Goal: Information Seeking & Learning: Learn about a topic

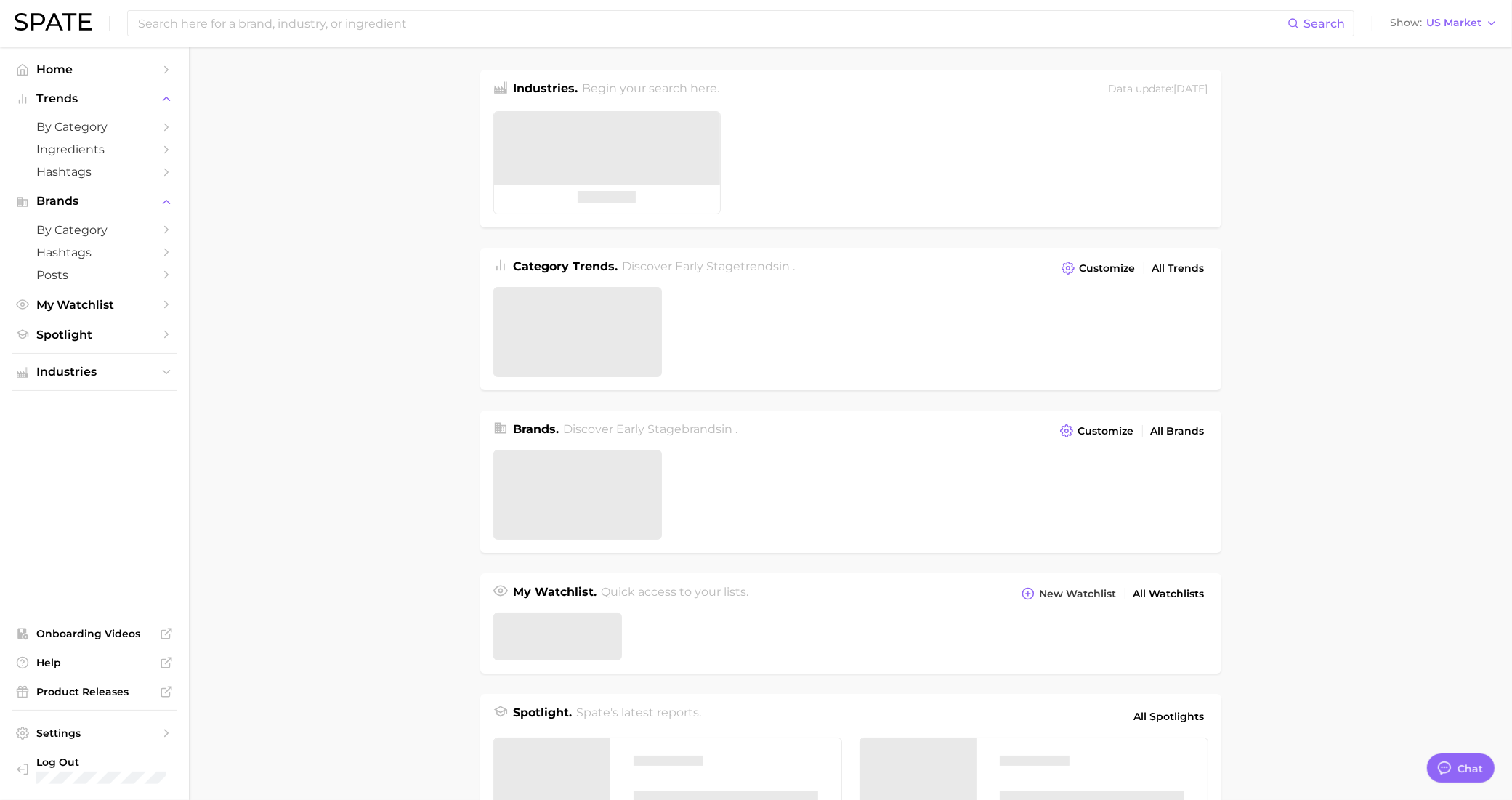
type textarea "x"
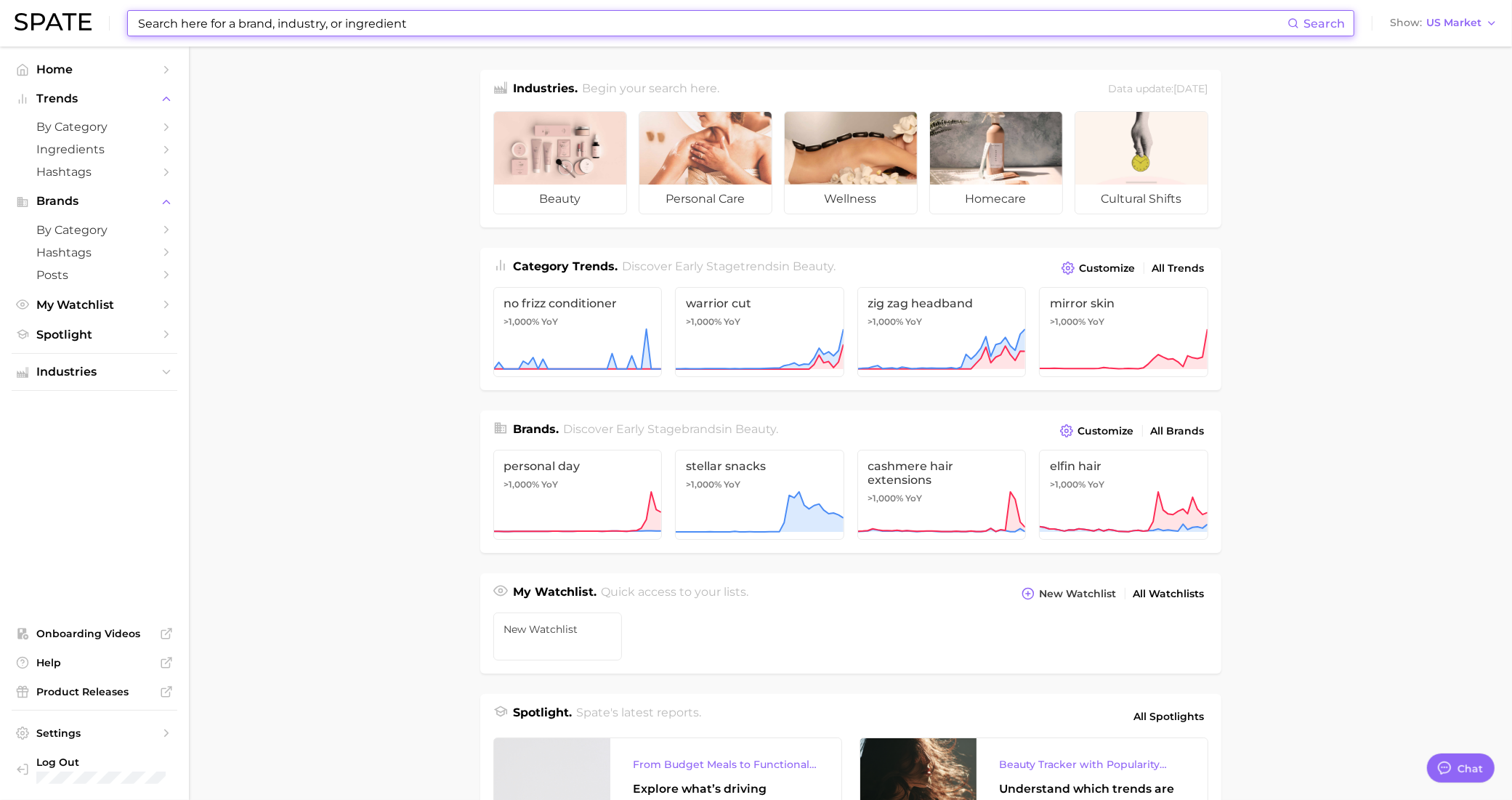
click at [321, 25] on input at bounding box center [712, 23] width 1151 height 25
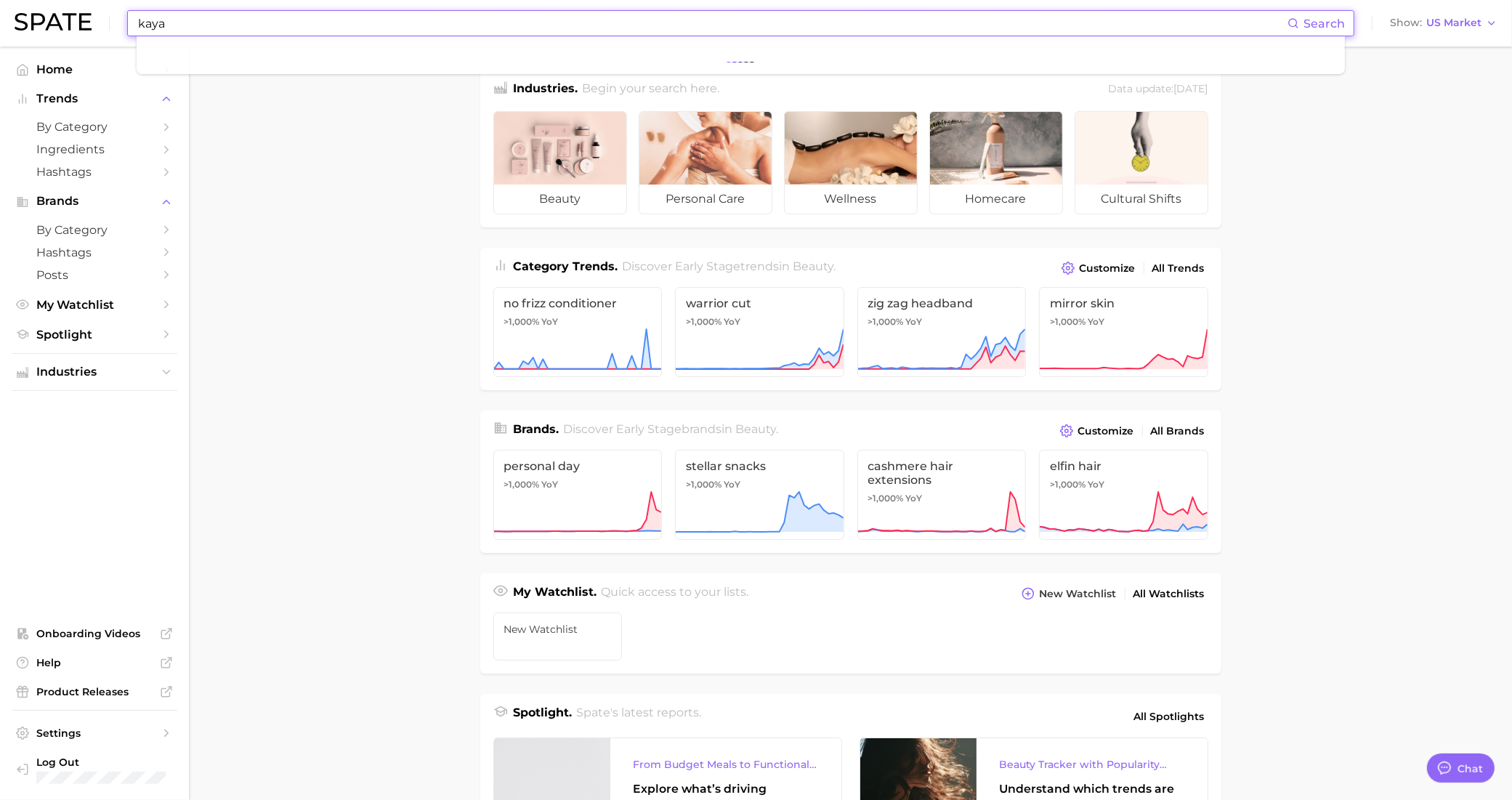
type input "kayal"
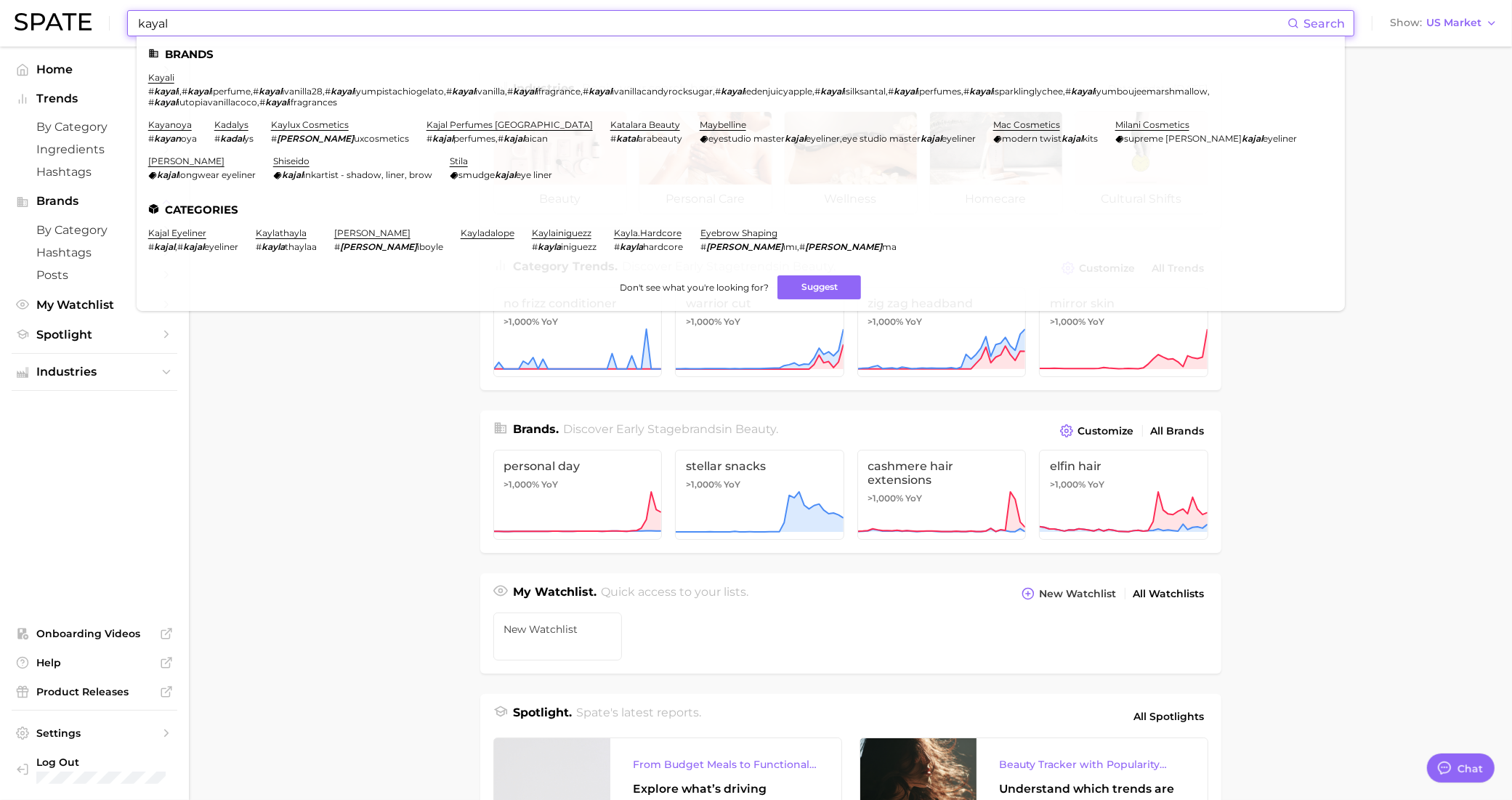
type textarea "x"
type input "kayal"
click at [164, 82] on link "kayali" at bounding box center [161, 77] width 26 height 11
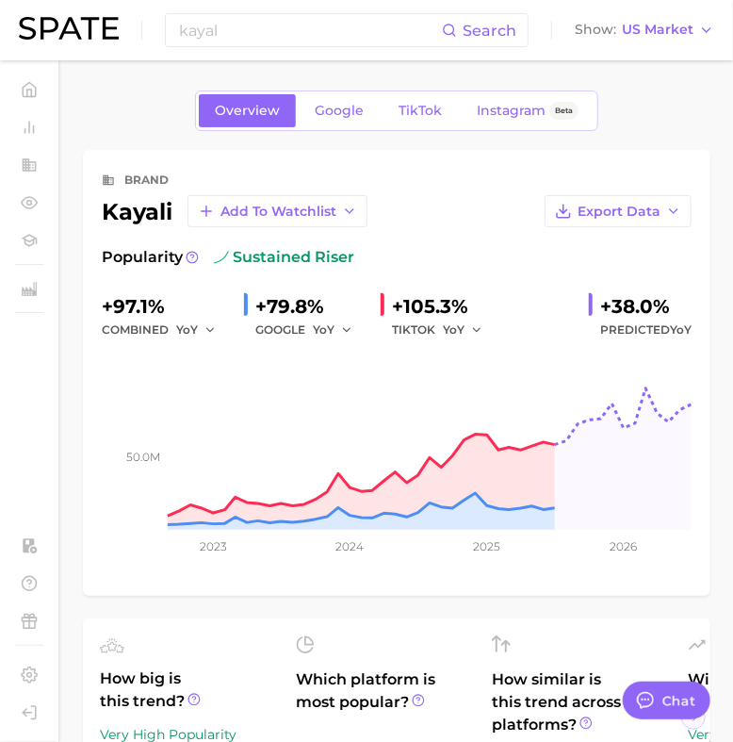
type textarea "x"
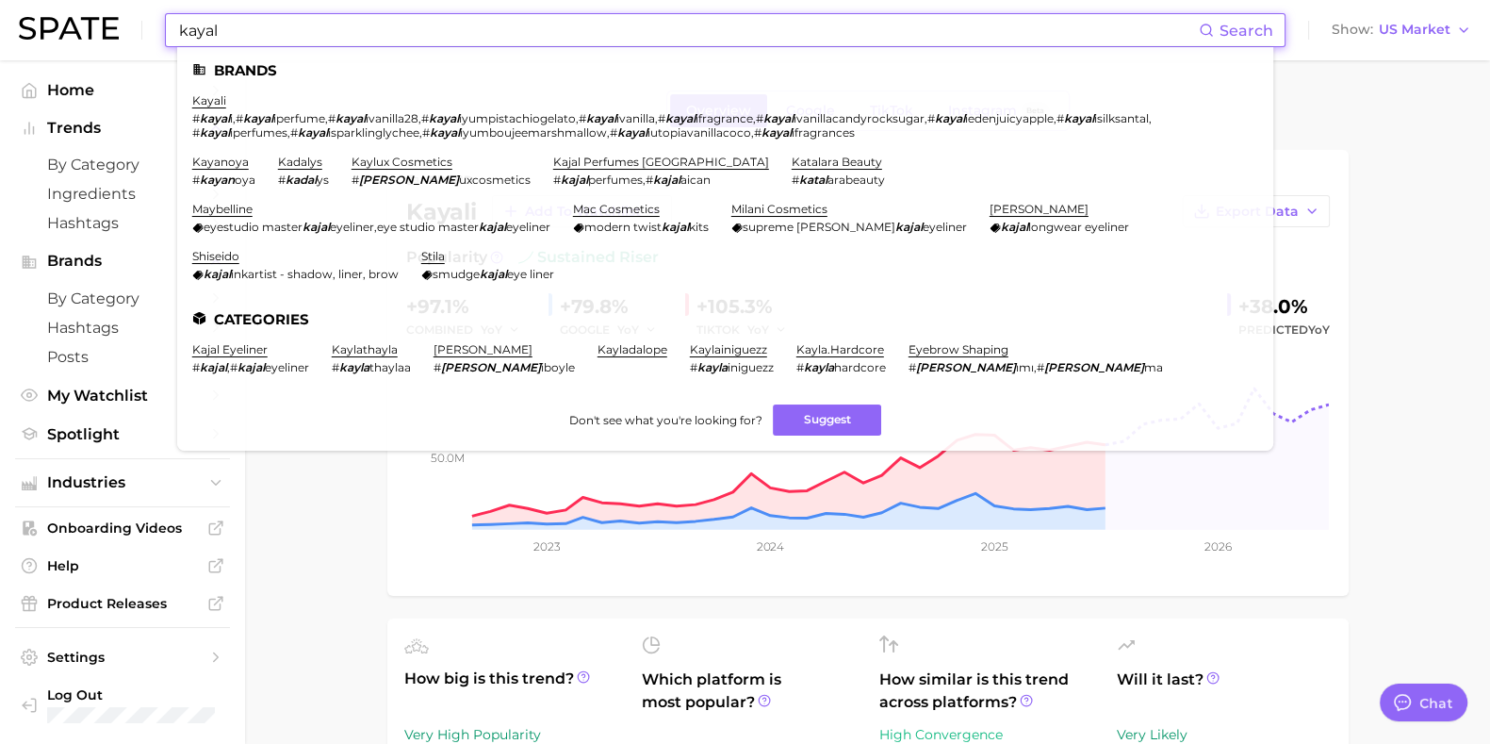
drag, startPoint x: 169, startPoint y: 26, endPoint x: 138, endPoint y: 34, distance: 32.0
click at [126, 30] on div "kayal Search Brands kayali # kayal i , # kayal iperfume , # kayal ivanilla28 , …" at bounding box center [745, 30] width 1452 height 60
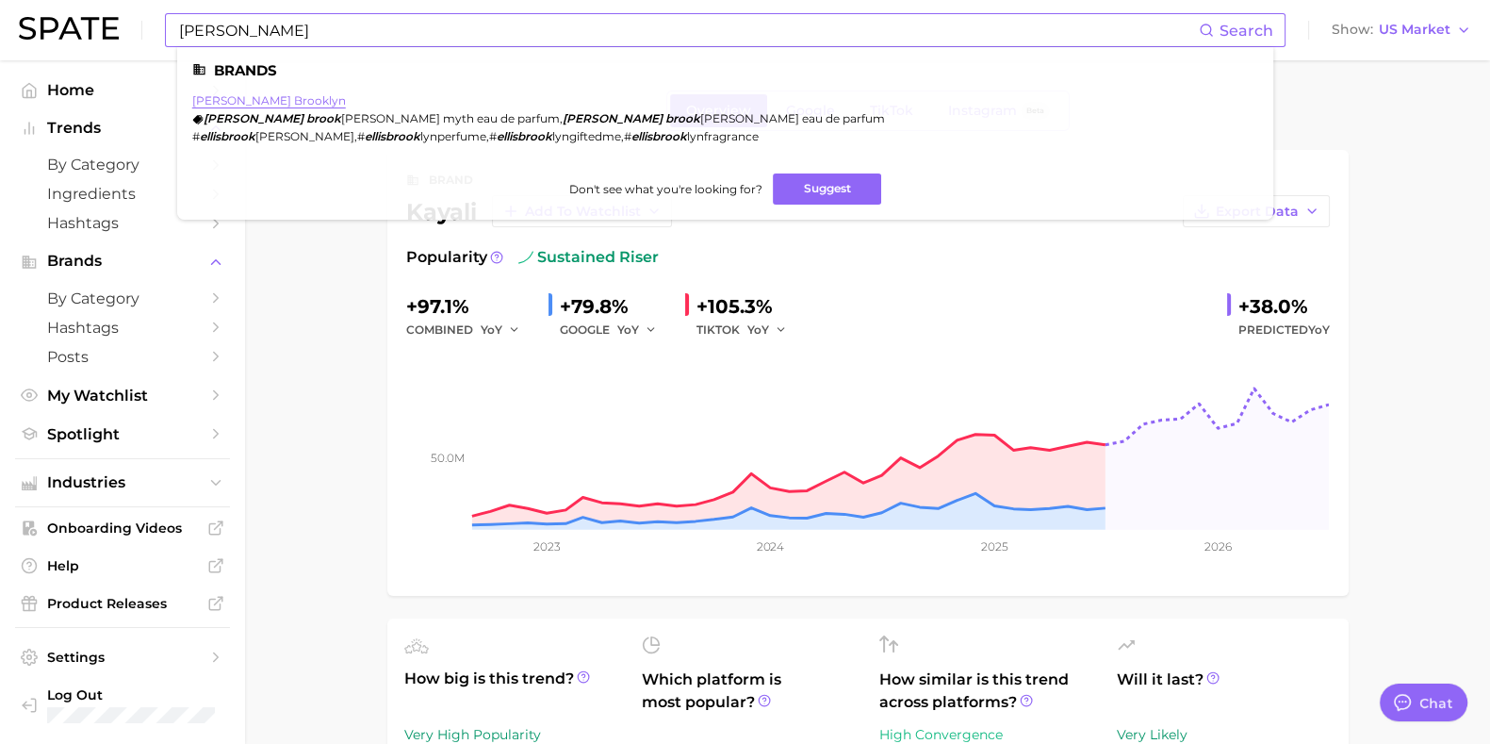
click at [248, 101] on link "[PERSON_NAME] brooklyn" at bounding box center [269, 100] width 154 height 14
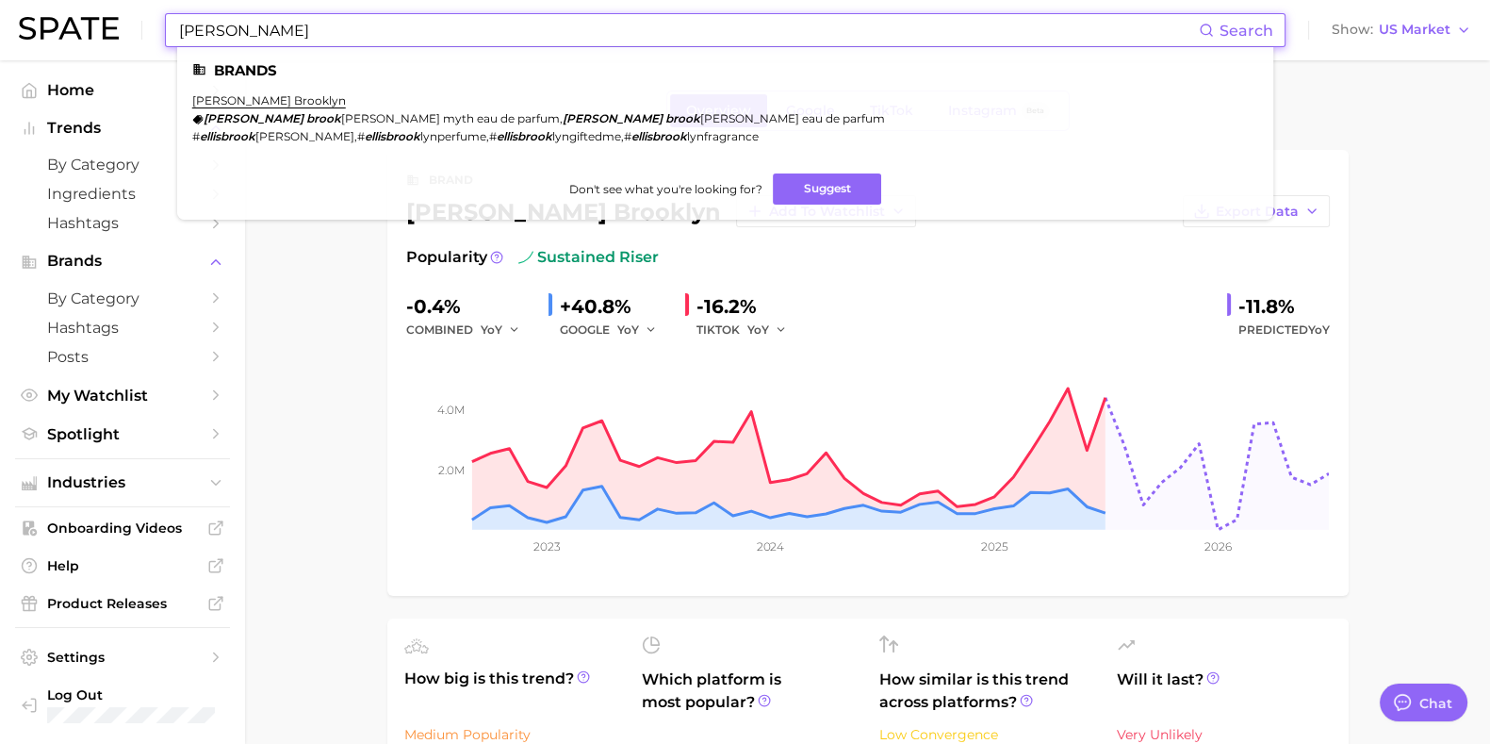
drag, startPoint x: 504, startPoint y: 23, endPoint x: 86, endPoint y: 22, distance: 418.5
click at [98, 20] on div "[PERSON_NAME] Search Brands [PERSON_NAME] brooklyn [PERSON_NAME] [PERSON_NAME] …" at bounding box center [745, 30] width 1452 height 60
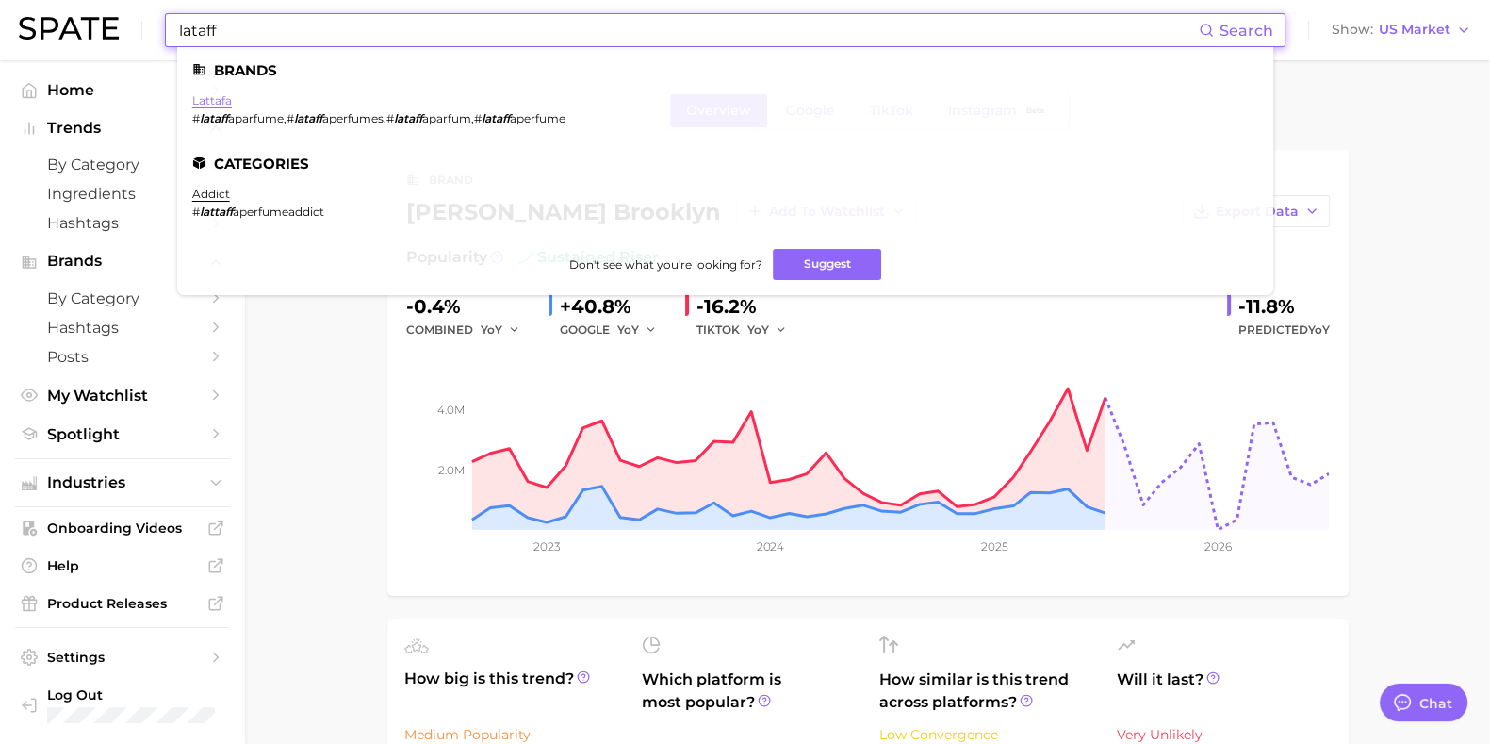
click at [207, 102] on link "lattafa" at bounding box center [212, 100] width 40 height 14
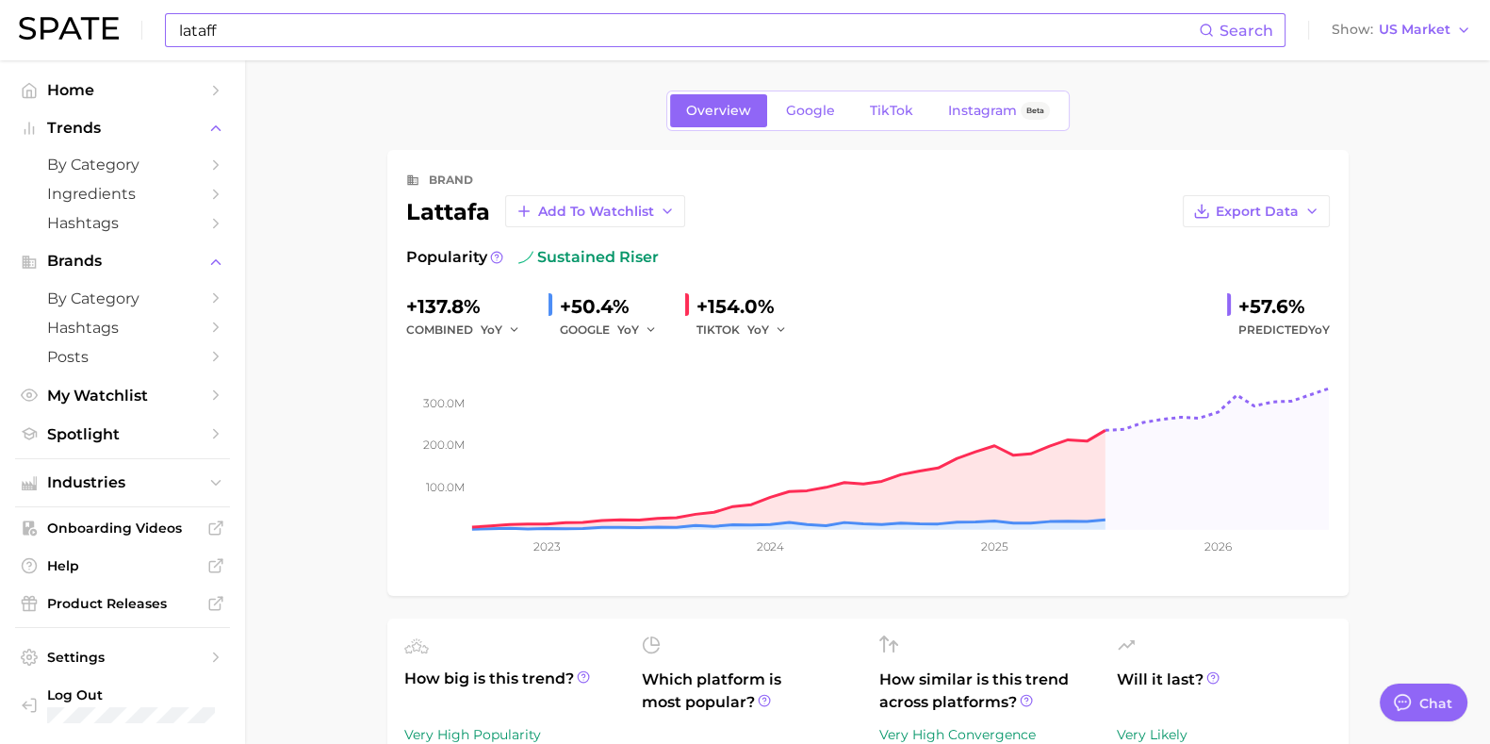
click at [437, 31] on input "lataff" at bounding box center [688, 30] width 1022 height 32
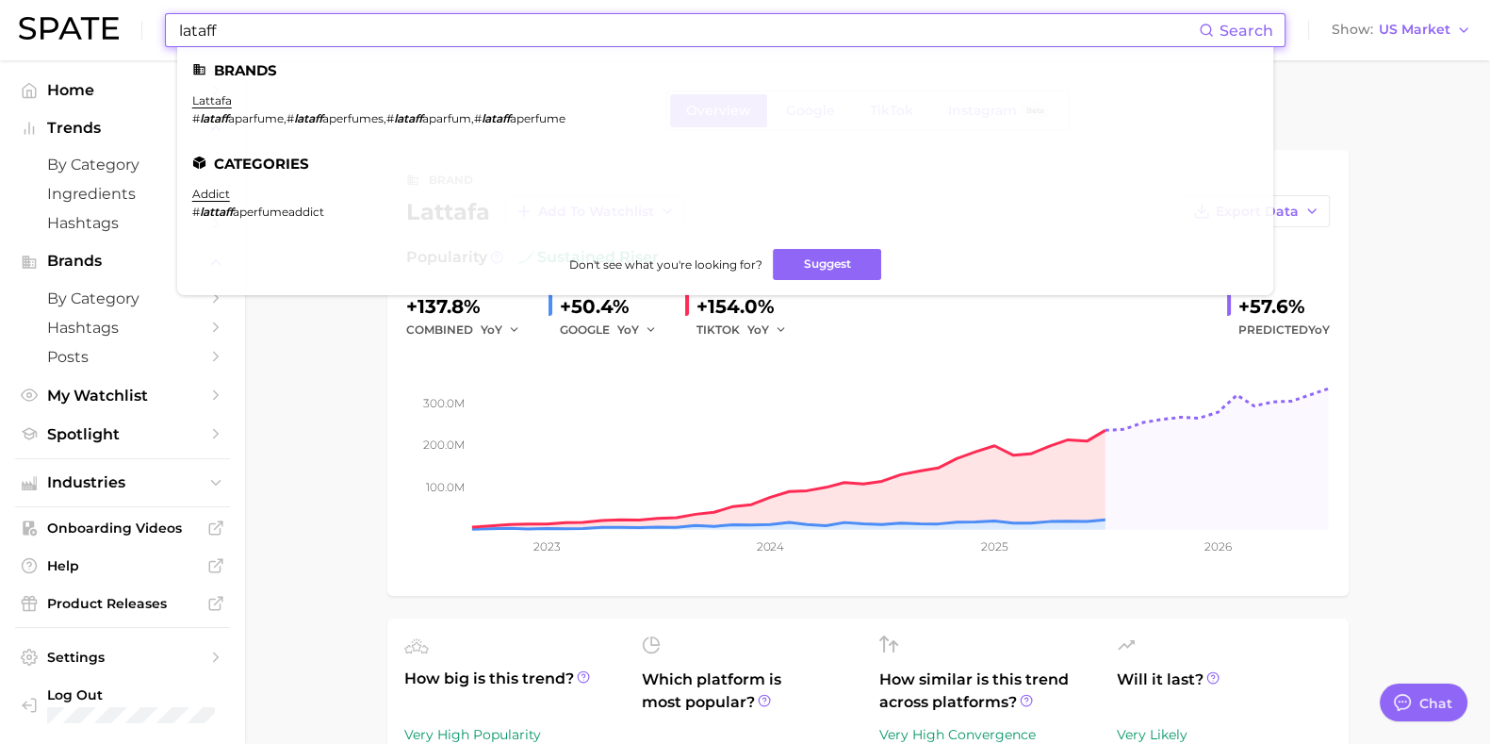
drag, startPoint x: 388, startPoint y: 35, endPoint x: 118, endPoint y: 43, distance: 270.6
click at [139, 40] on div "lataff Search Brands lattafa # lataff aparfume , # lataff aperfumes , # lataff …" at bounding box center [745, 30] width 1452 height 60
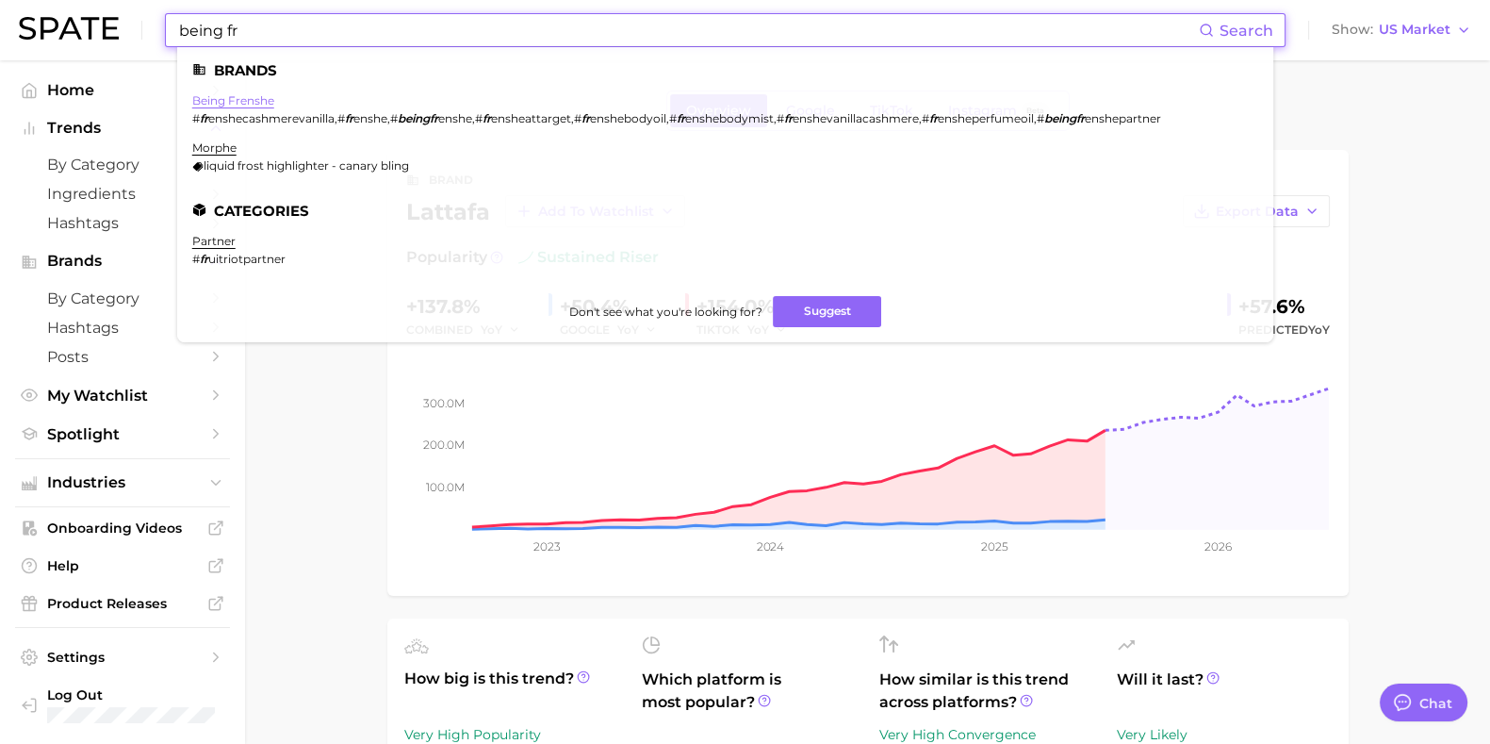
click at [231, 104] on link "being frenshe" at bounding box center [233, 100] width 82 height 14
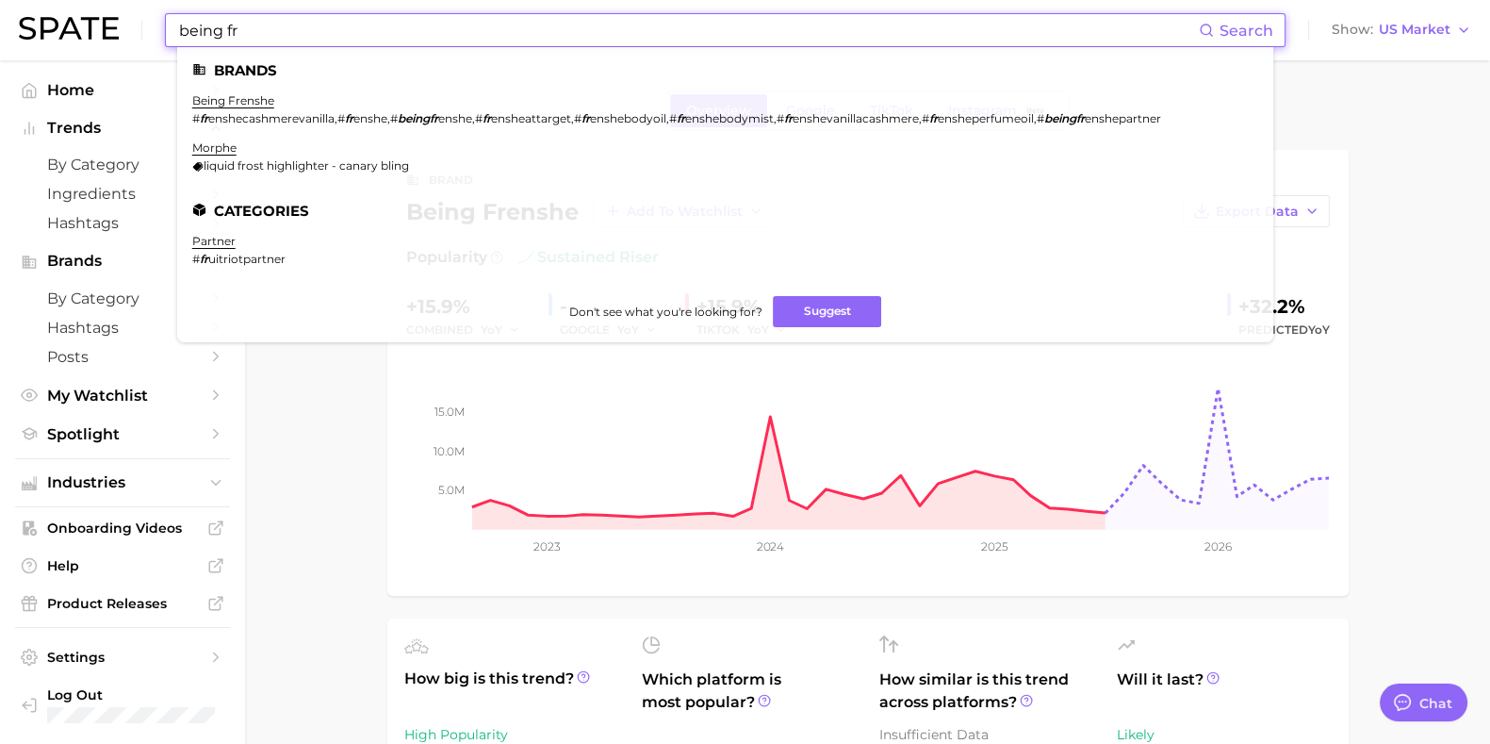
drag, startPoint x: 660, startPoint y: 46, endPoint x: 115, endPoint y: 38, distance: 544.9
click at [115, 37] on div "being fr Search Brands being frenshe # fr enshecashmerevanilla , # fr enshe , #…" at bounding box center [745, 30] width 1452 height 60
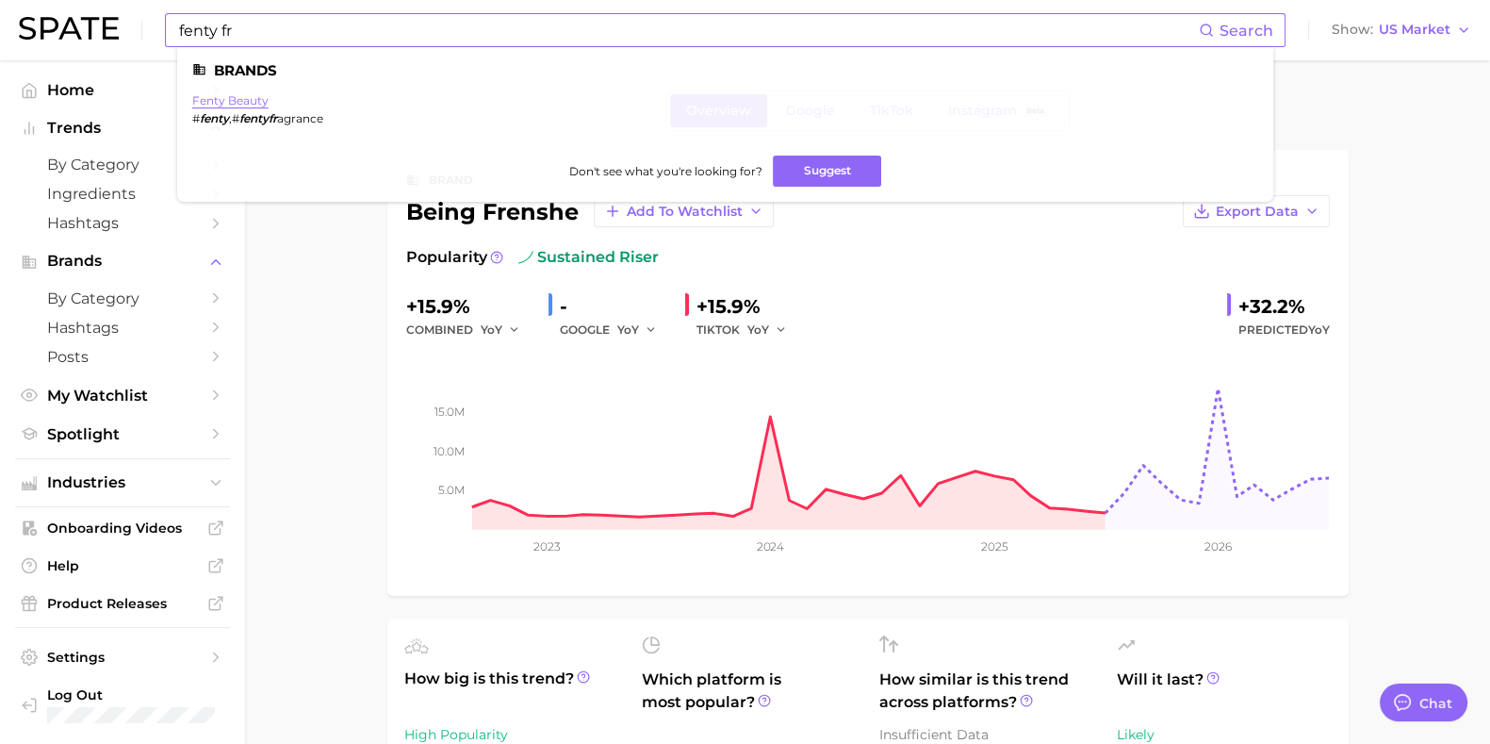
click at [240, 100] on link "fenty beauty" at bounding box center [230, 100] width 76 height 14
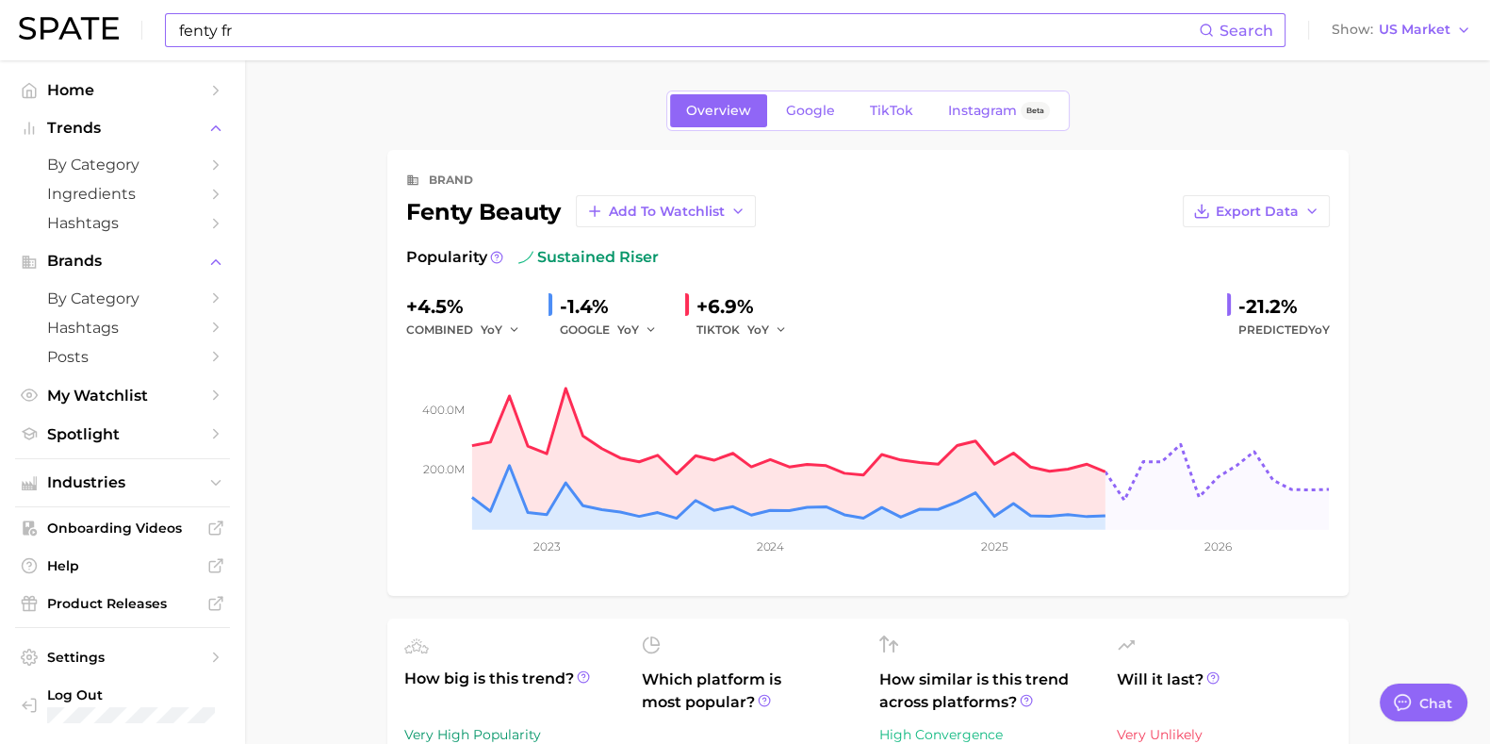
scroll to position [117, 0]
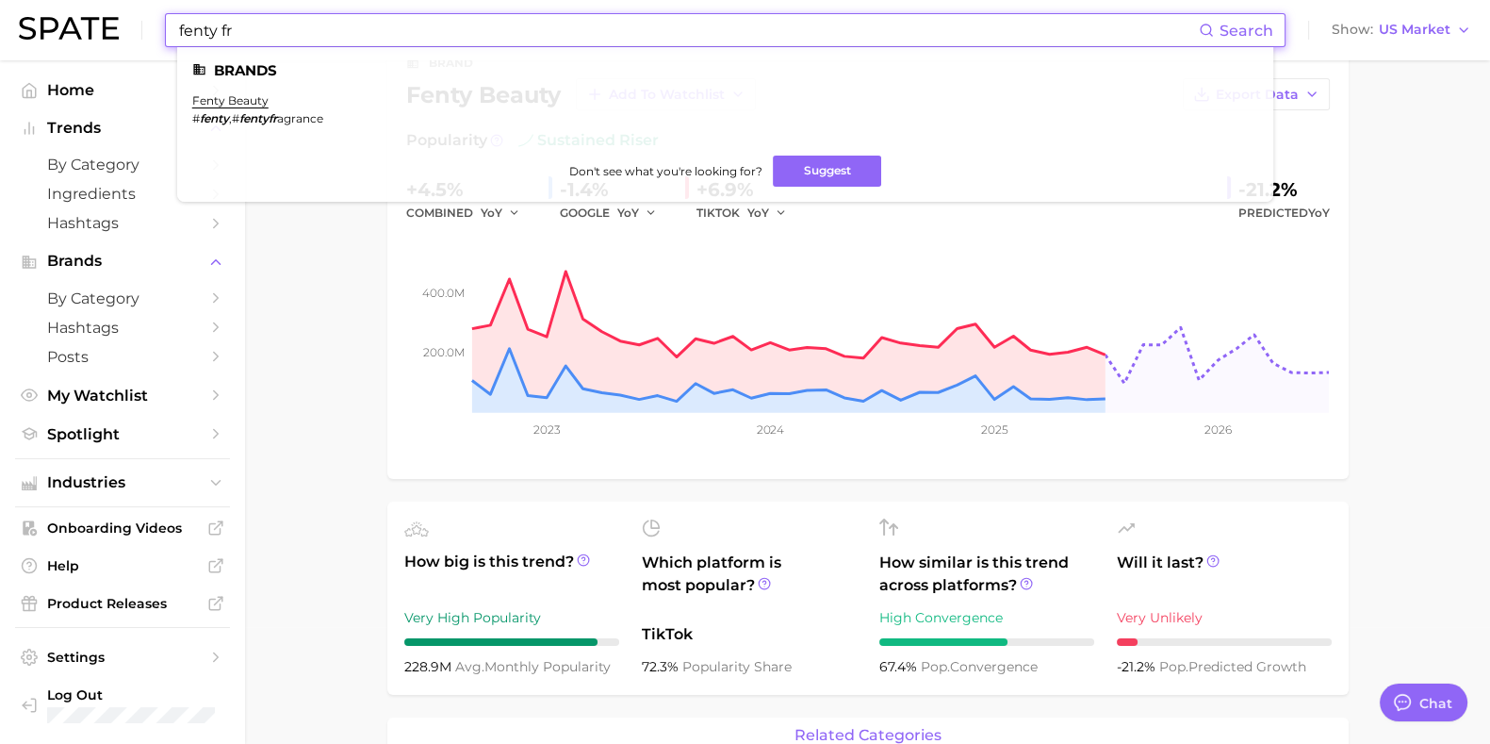
drag, startPoint x: 344, startPoint y: 41, endPoint x: 85, endPoint y: 42, distance: 259.2
click at [85, 42] on div "fenty fr Search Brands fenty beauty # fenty , # fentyfr agrance Don't see what …" at bounding box center [745, 30] width 1452 height 60
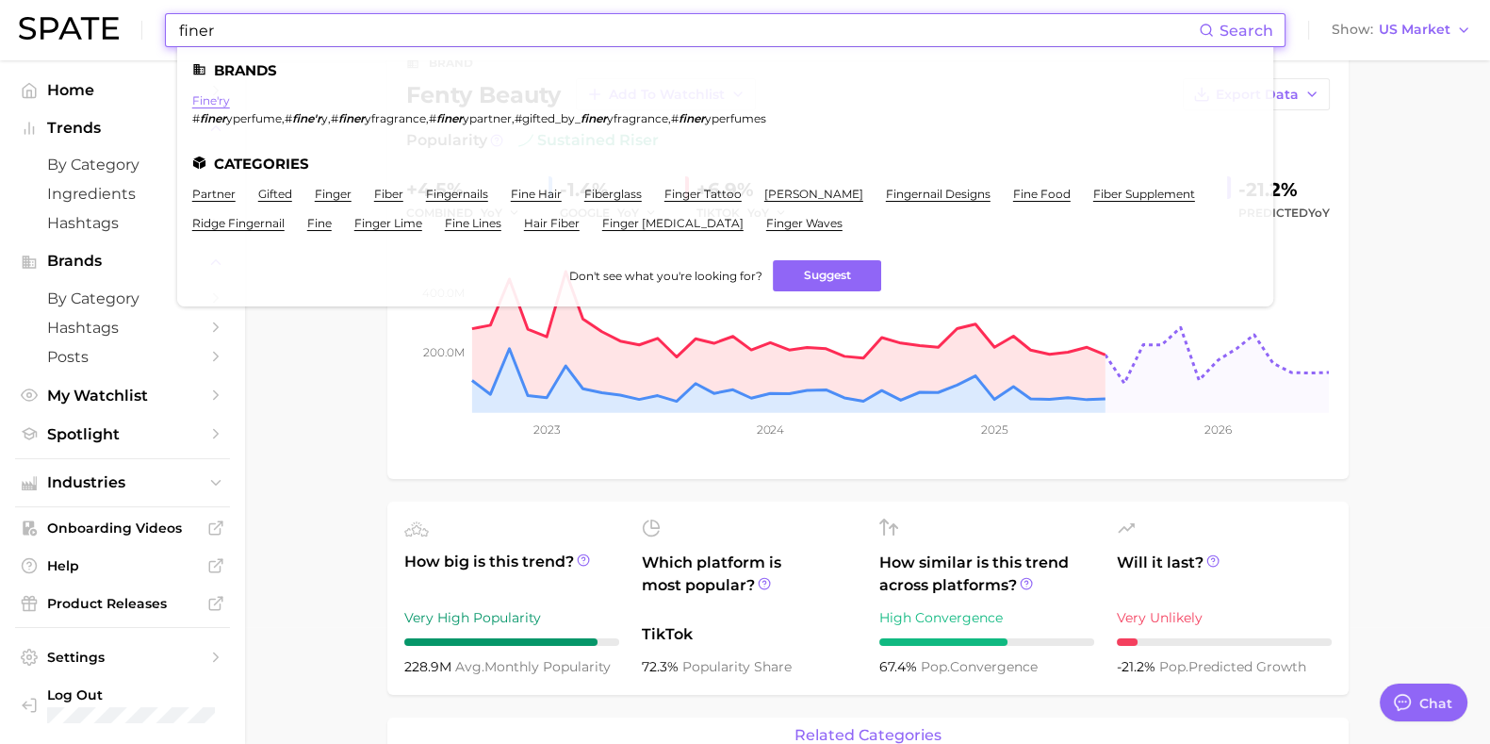
click at [206, 96] on link "fine'ry" at bounding box center [211, 100] width 38 height 14
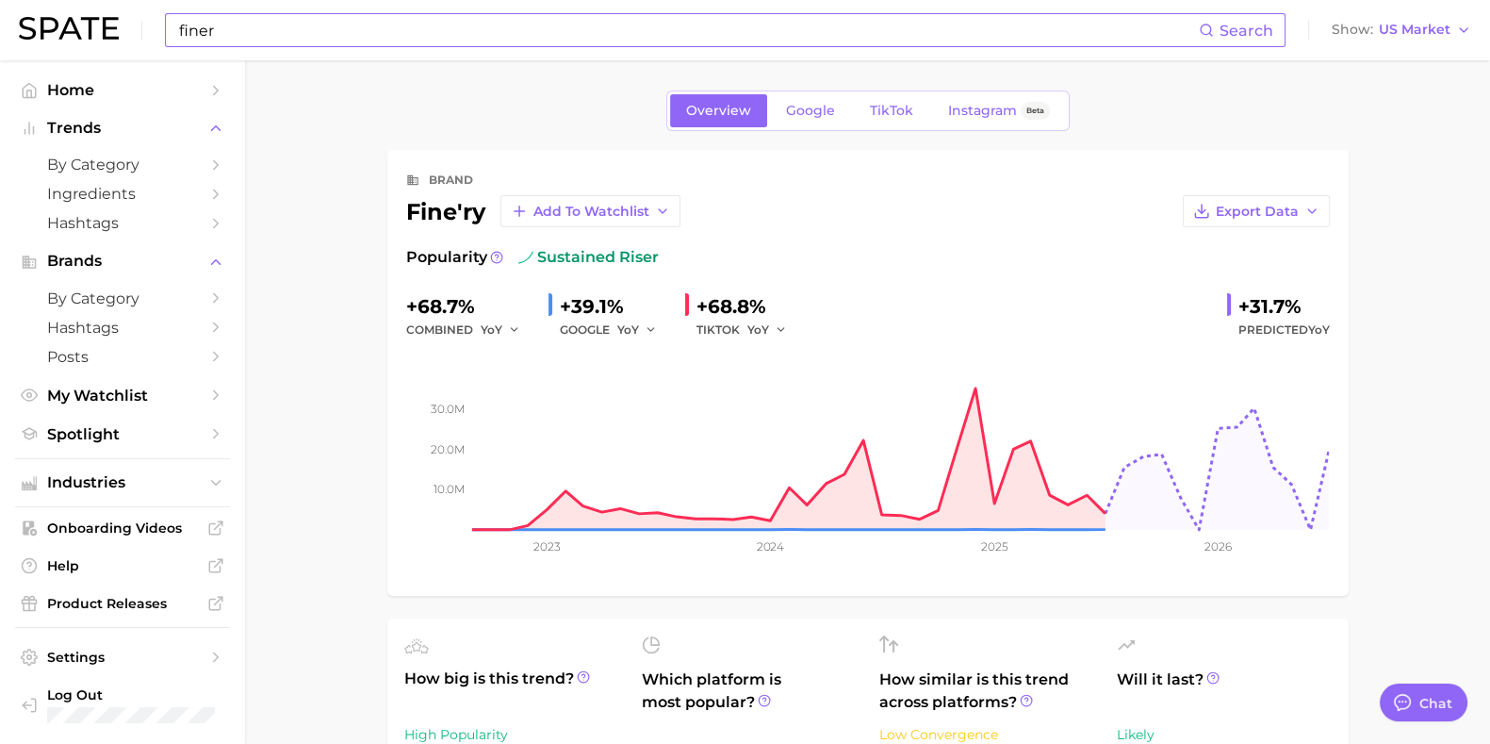
drag, startPoint x: 435, startPoint y: 57, endPoint x: 369, endPoint y: 40, distance: 68.1
click at [434, 57] on div "finer Search Show US Market" at bounding box center [745, 30] width 1452 height 60
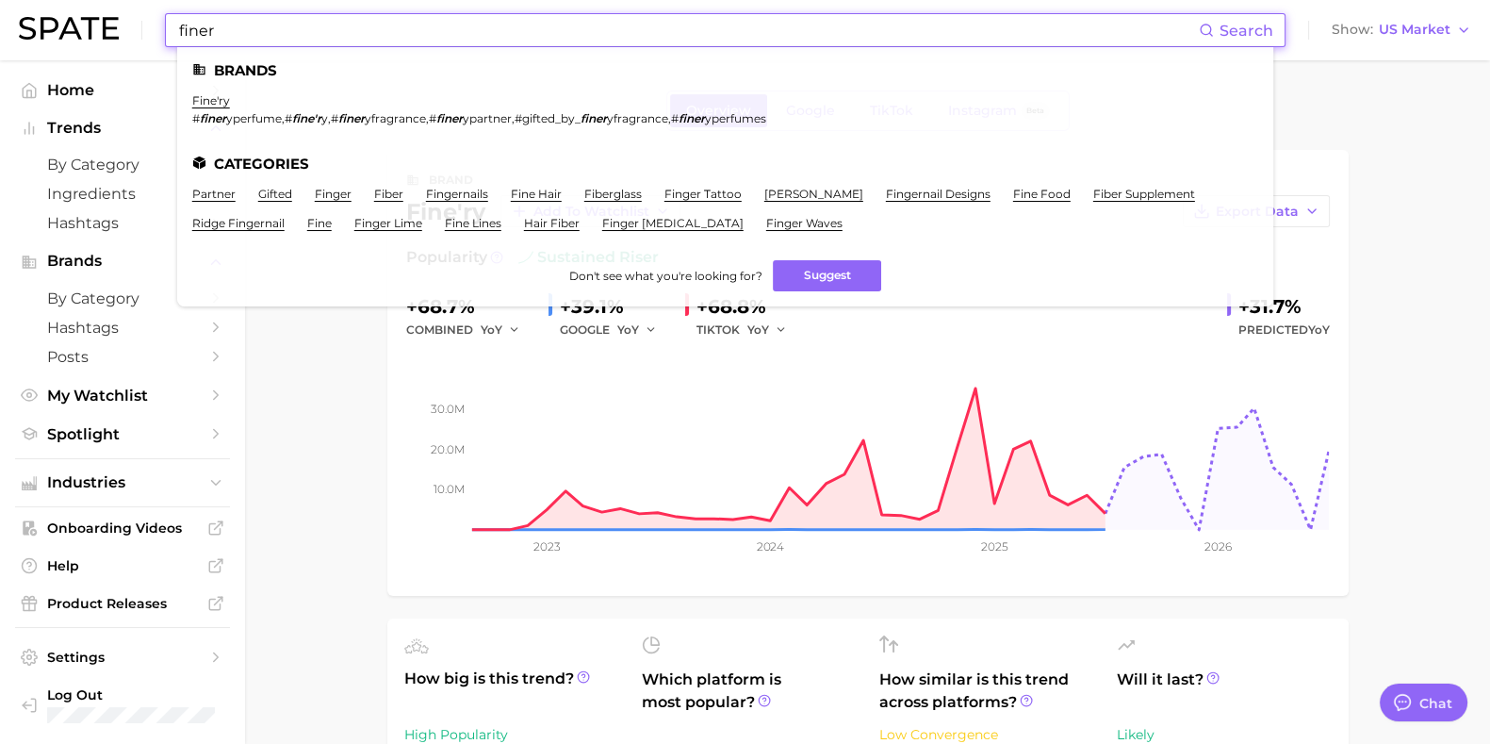
drag, startPoint x: 331, startPoint y: 43, endPoint x: 86, endPoint y: 43, distance: 245.1
click at [84, 45] on div "finer Search Brands fine'ry # finer yperfume , # fine'r y , # finer yfragrance …" at bounding box center [745, 30] width 1452 height 60
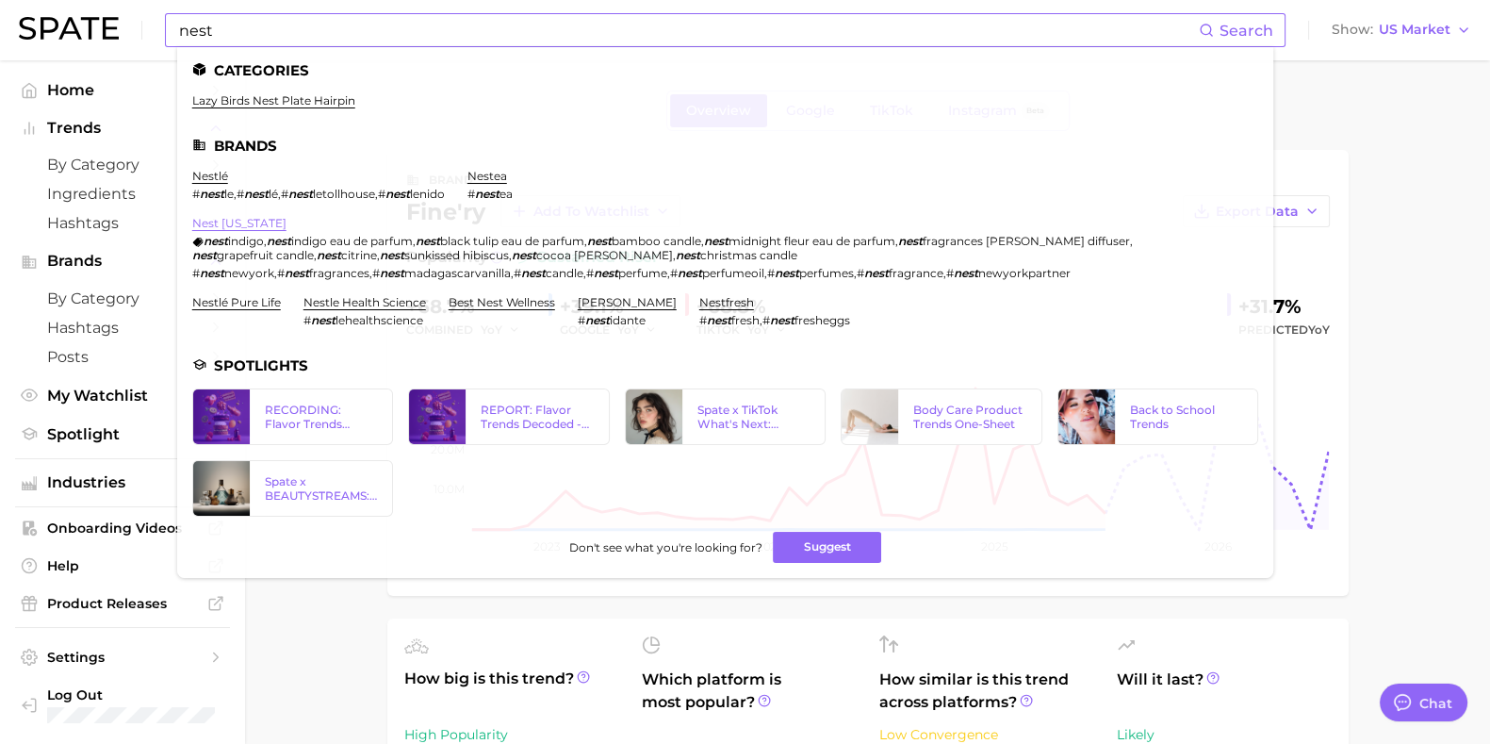
click at [254, 224] on link "nest [US_STATE]" at bounding box center [239, 223] width 94 height 14
drag, startPoint x: 259, startPoint y: 21, endPoint x: 269, endPoint y: 36, distance: 17.8
click at [259, 23] on input "nest" at bounding box center [688, 30] width 1022 height 32
drag, startPoint x: 269, startPoint y: 36, endPoint x: 65, endPoint y: 40, distance: 203.6
click at [70, 35] on div "nest Search Categories lazy birds nest plate hairpin Brands nestlé # nest le , …" at bounding box center [745, 30] width 1452 height 60
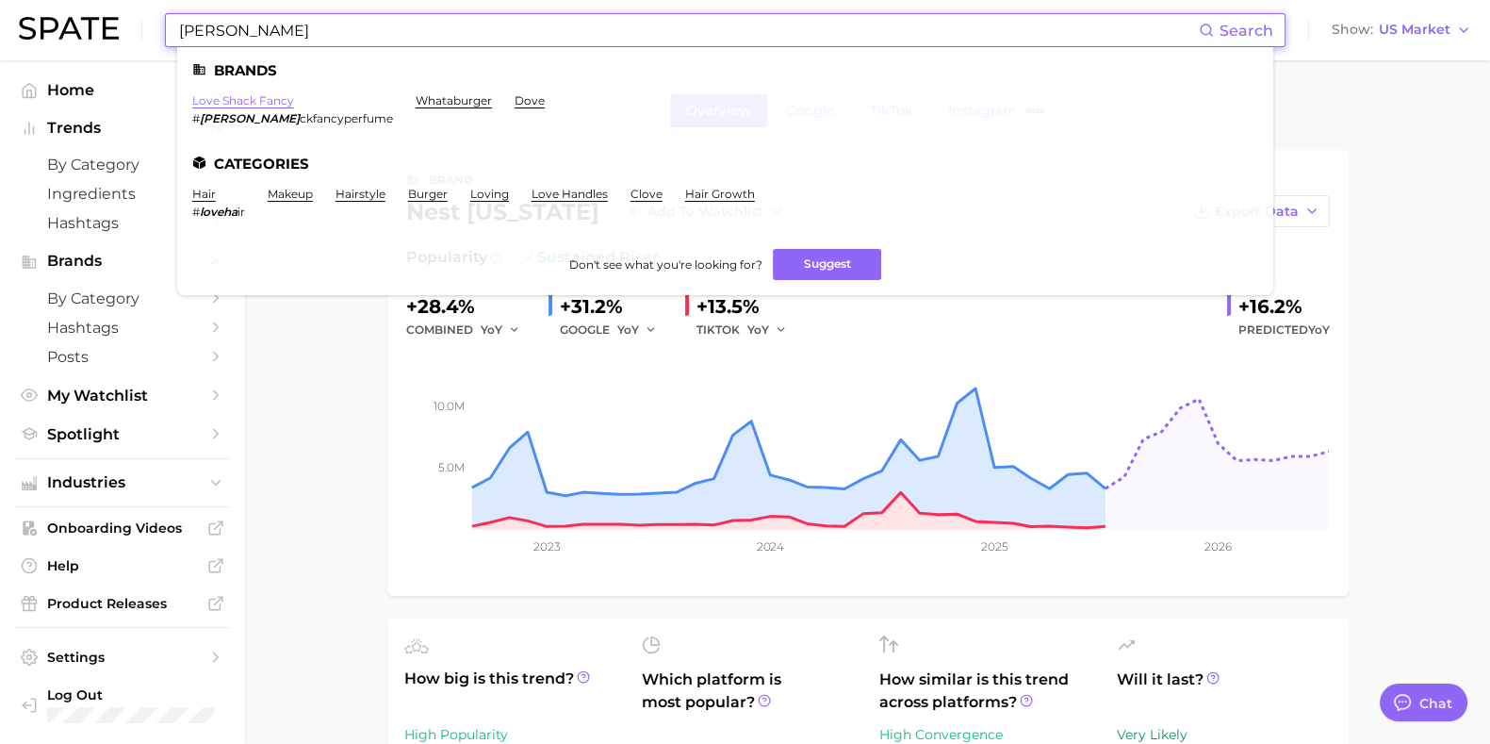
click at [254, 106] on link "love shack fancy" at bounding box center [243, 100] width 102 height 14
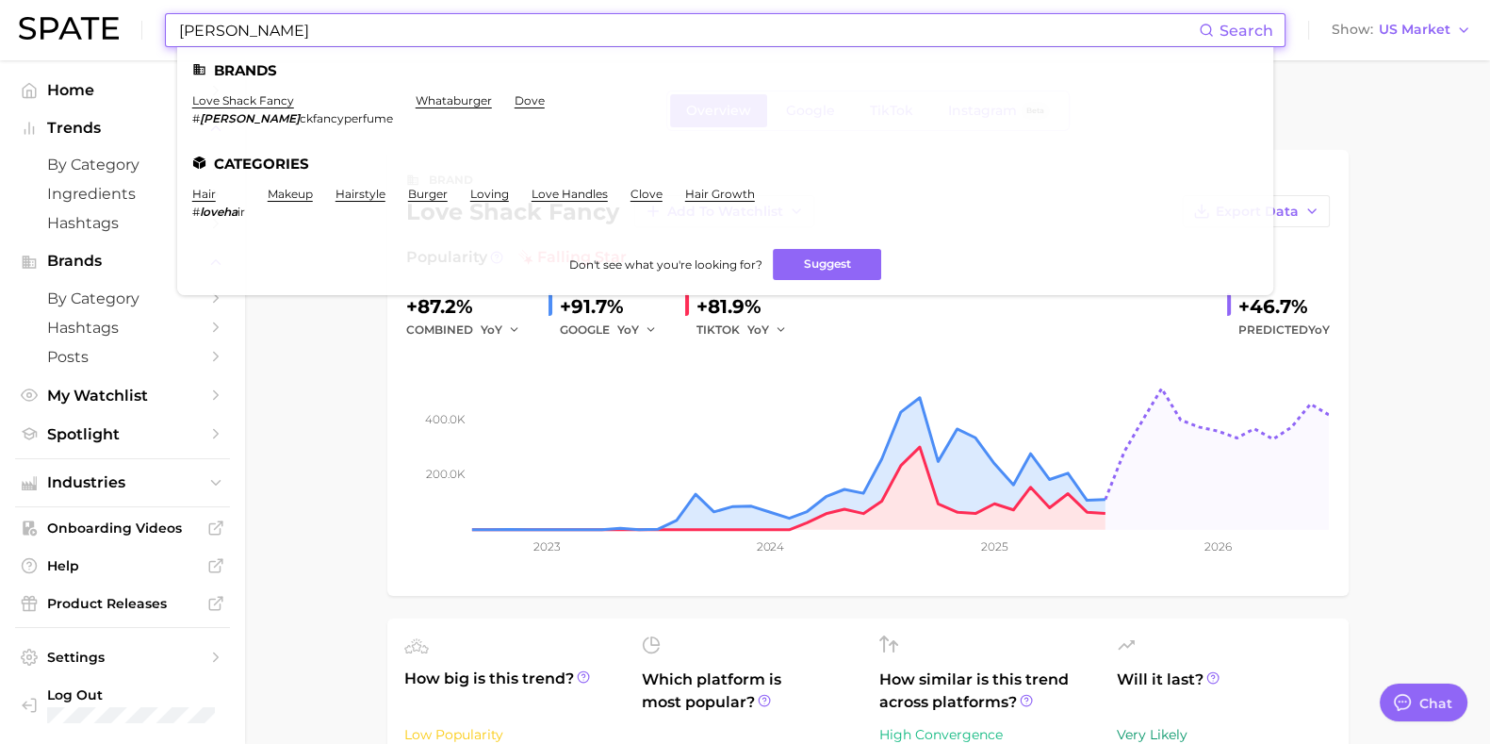
drag, startPoint x: 333, startPoint y: 23, endPoint x: 295, endPoint y: 41, distance: 41.7
click at [331, 23] on input "[PERSON_NAME]" at bounding box center [688, 30] width 1022 height 32
drag, startPoint x: 264, startPoint y: 33, endPoint x: 66, endPoint y: 30, distance: 198.0
click at [66, 34] on div "[PERSON_NAME] Search Brands love shack fancy # [PERSON_NAME] ckfancyperfume wha…" at bounding box center [745, 30] width 1452 height 60
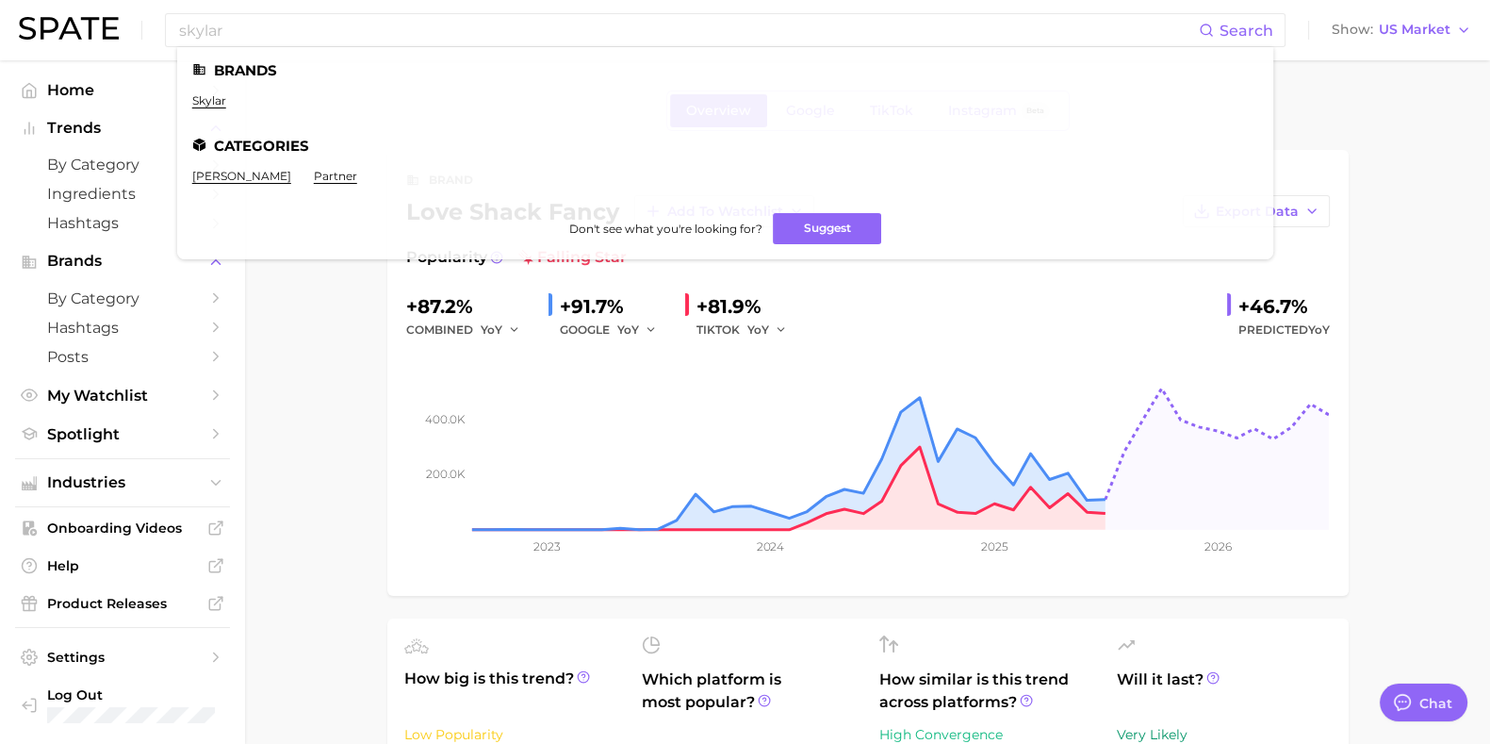
drag, startPoint x: 212, startPoint y: 101, endPoint x: 221, endPoint y: 107, distance: 11.0
click at [212, 101] on link "skylar" at bounding box center [209, 100] width 34 height 14
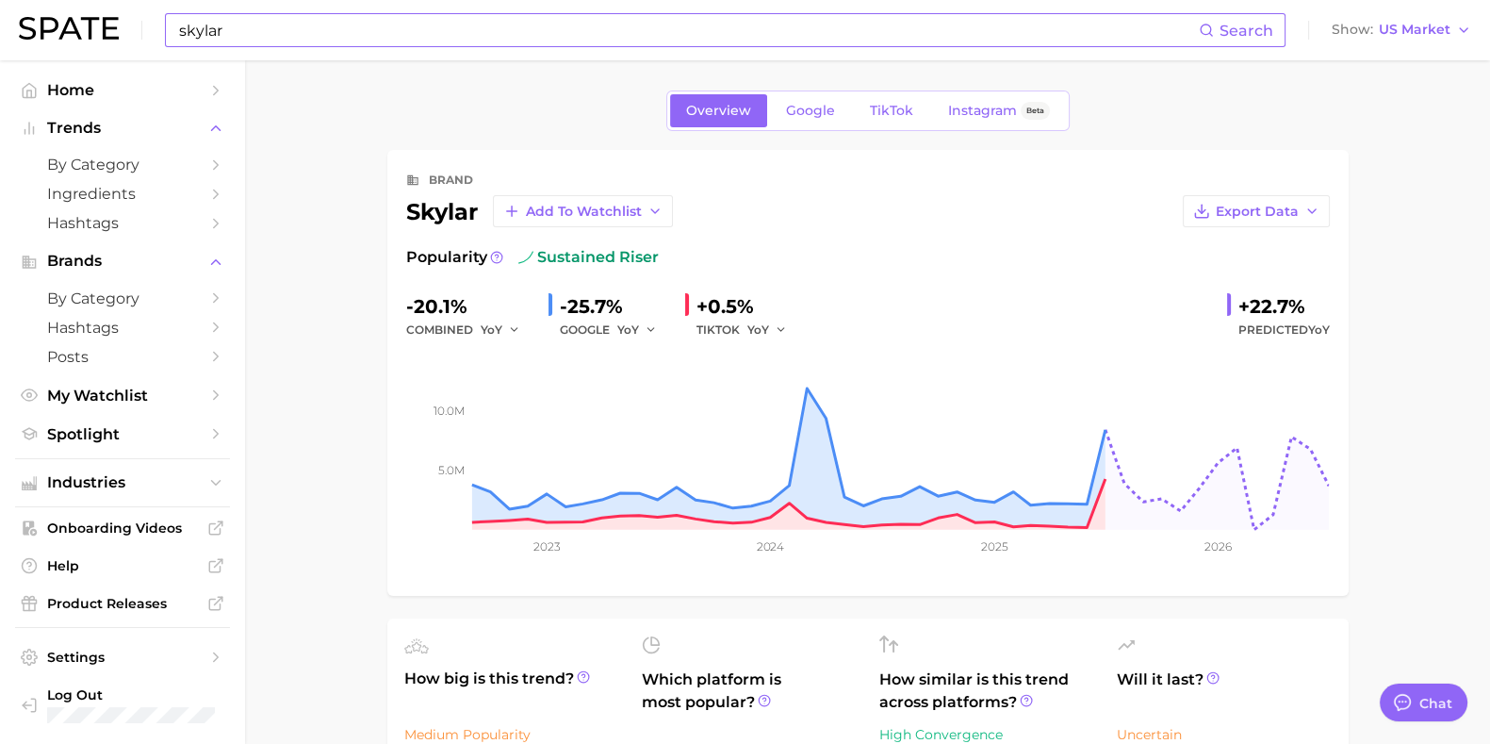
click at [291, 20] on input "skylar" at bounding box center [688, 30] width 1022 height 32
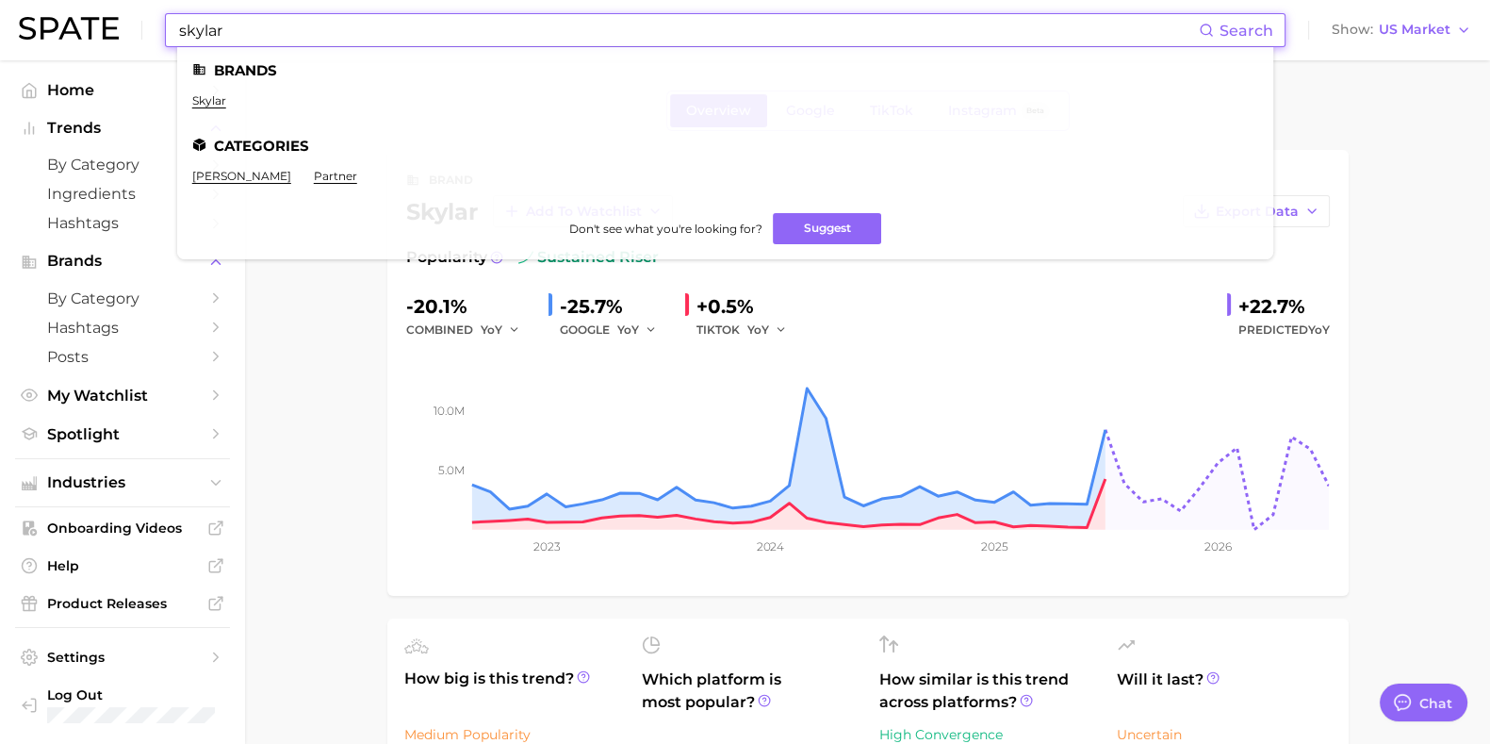
drag, startPoint x: 286, startPoint y: 27, endPoint x: 137, endPoint y: 26, distance: 148.9
click at [137, 26] on div "skylar Search Brands skylar Categories [PERSON_NAME] partner Don't see what you…" at bounding box center [745, 30] width 1452 height 60
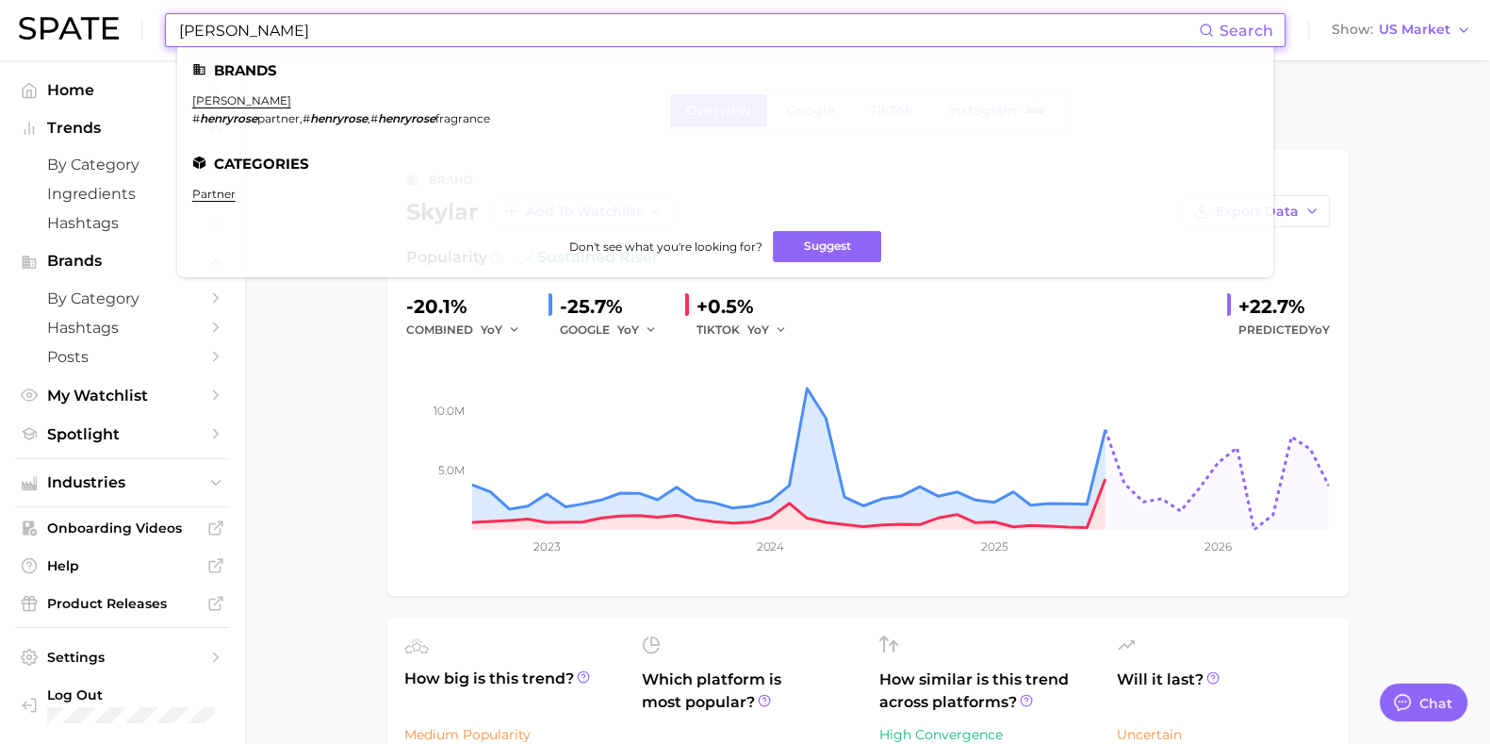
click at [236, 92] on ul "Brands [PERSON_NAME] # henryrose partner , # henryrose , # henryrose fragrance …" at bounding box center [725, 162] width 1096 height 230
click at [231, 106] on link "[PERSON_NAME]" at bounding box center [241, 100] width 99 height 14
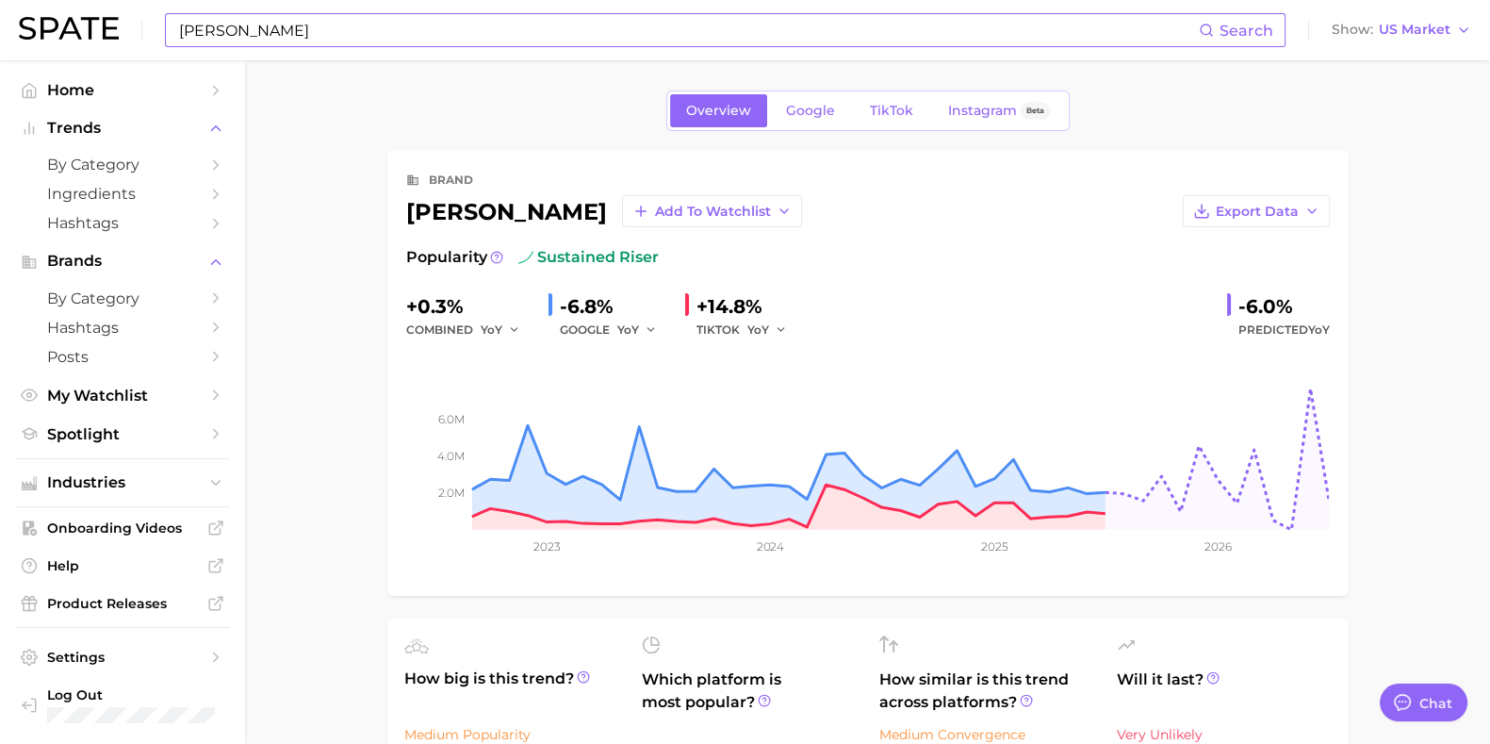
drag, startPoint x: 368, startPoint y: 19, endPoint x: 342, endPoint y: 32, distance: 28.7
click at [353, 27] on input "[PERSON_NAME]" at bounding box center [688, 30] width 1022 height 32
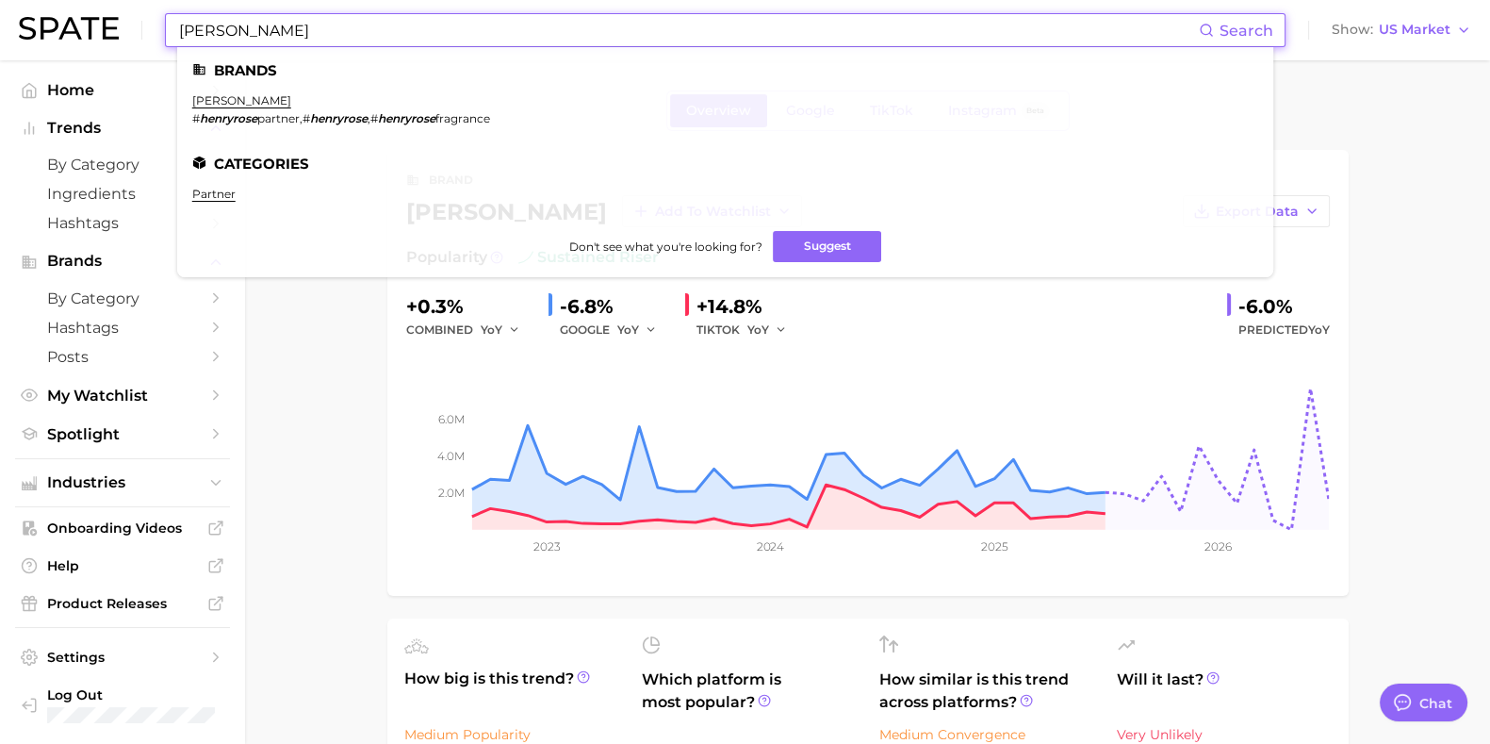
drag, startPoint x: 304, startPoint y: 31, endPoint x: 111, endPoint y: 25, distance: 193.3
click at [111, 25] on div "[PERSON_NAME] Search Brands [PERSON_NAME] # henryrose partner , # henryrose , #…" at bounding box center [745, 30] width 1452 height 60
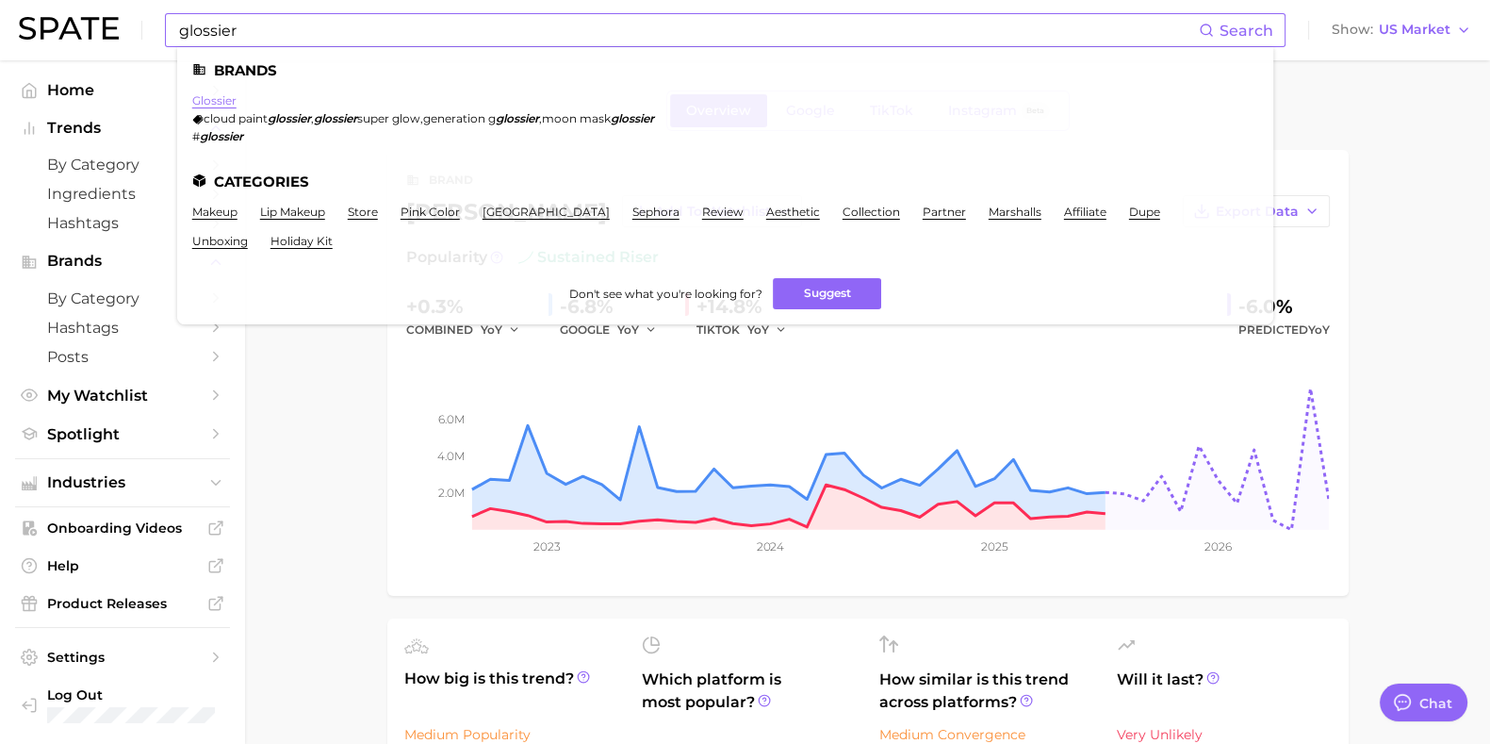
click at [217, 101] on link "glossier" at bounding box center [214, 100] width 44 height 14
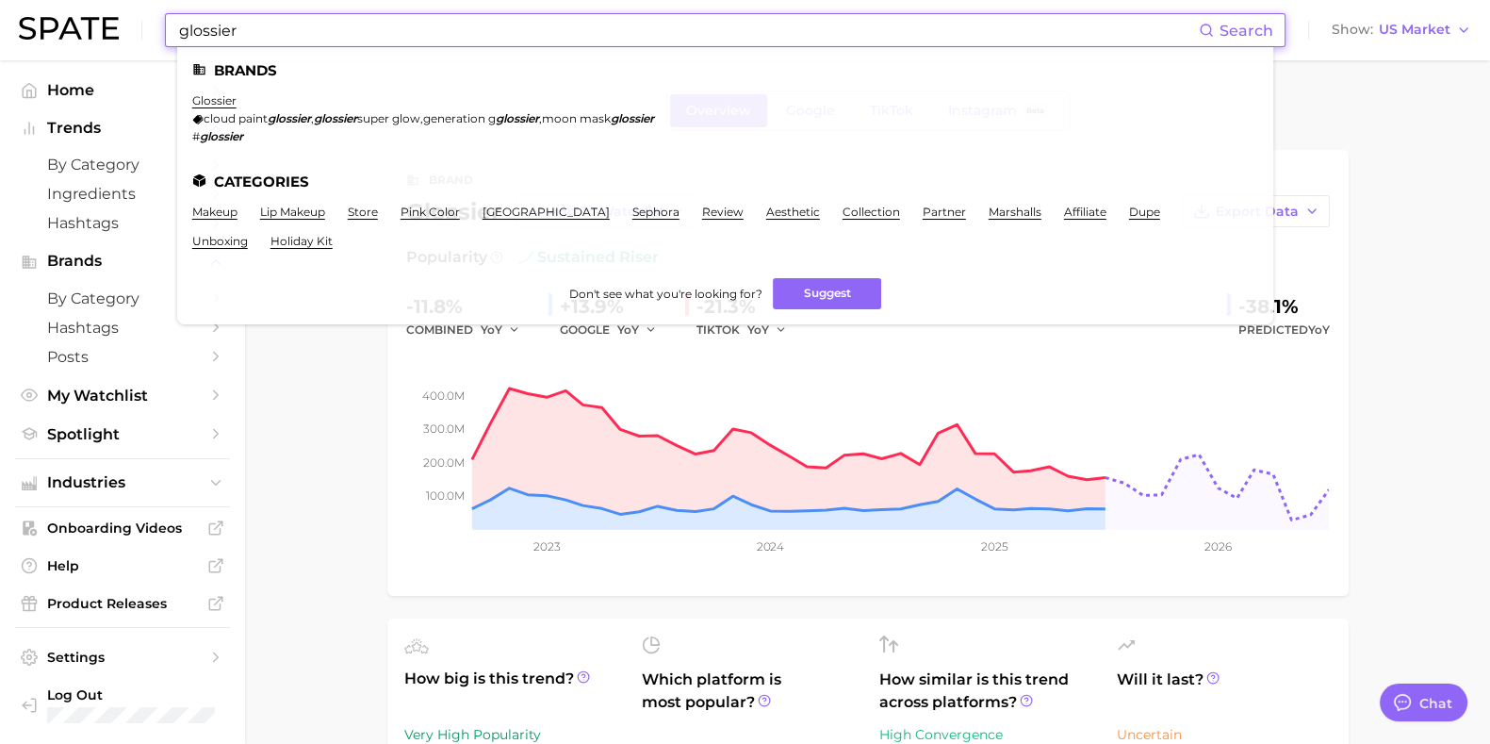
drag, startPoint x: 233, startPoint y: 36, endPoint x: 73, endPoint y: 40, distance: 160.3
click at [73, 40] on div "glossier Search Brands glossier cloud paint glossier , glossier super glow , ge…" at bounding box center [745, 30] width 1452 height 60
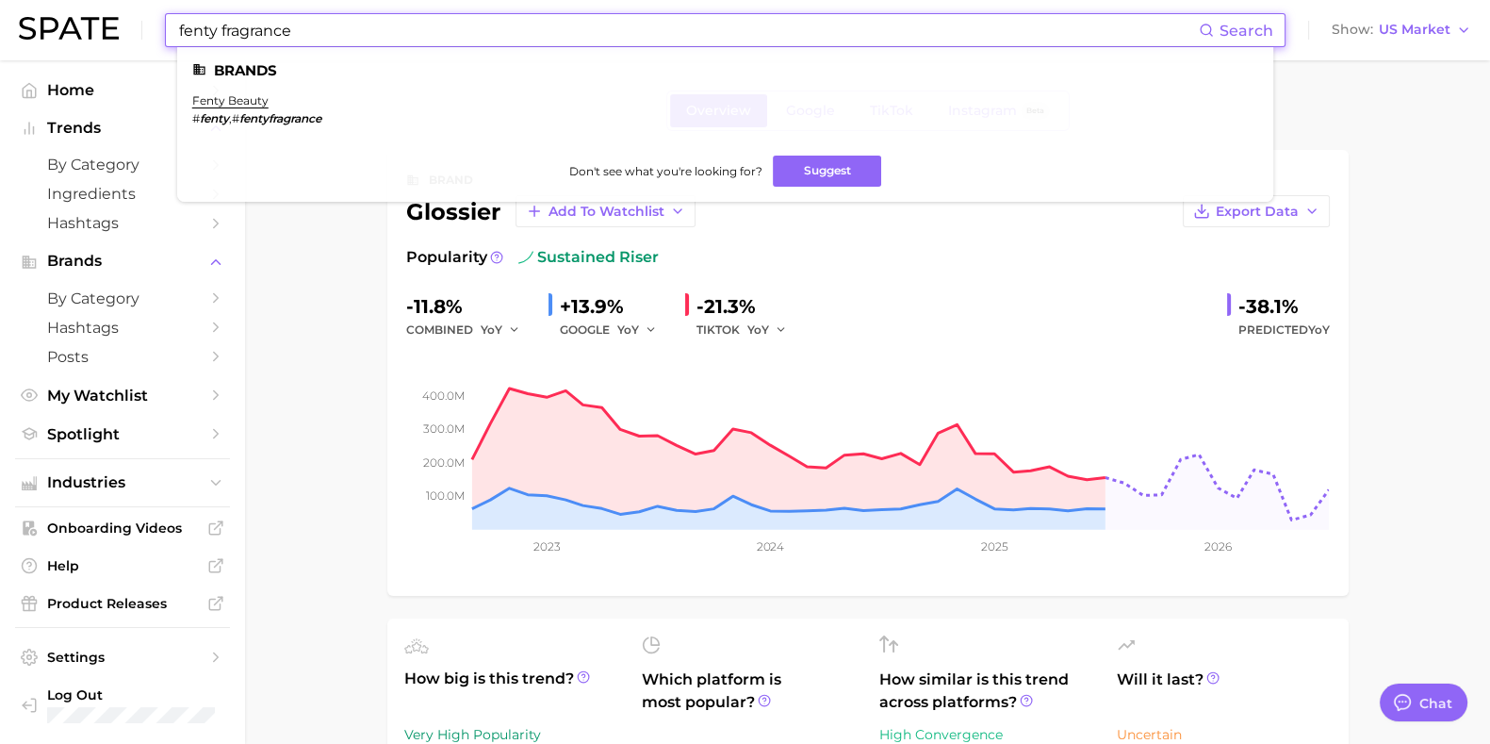
drag, startPoint x: 218, startPoint y: 100, endPoint x: 311, endPoint y: 167, distance: 114.8
click at [218, 101] on link "fenty beauty" at bounding box center [230, 100] width 76 height 14
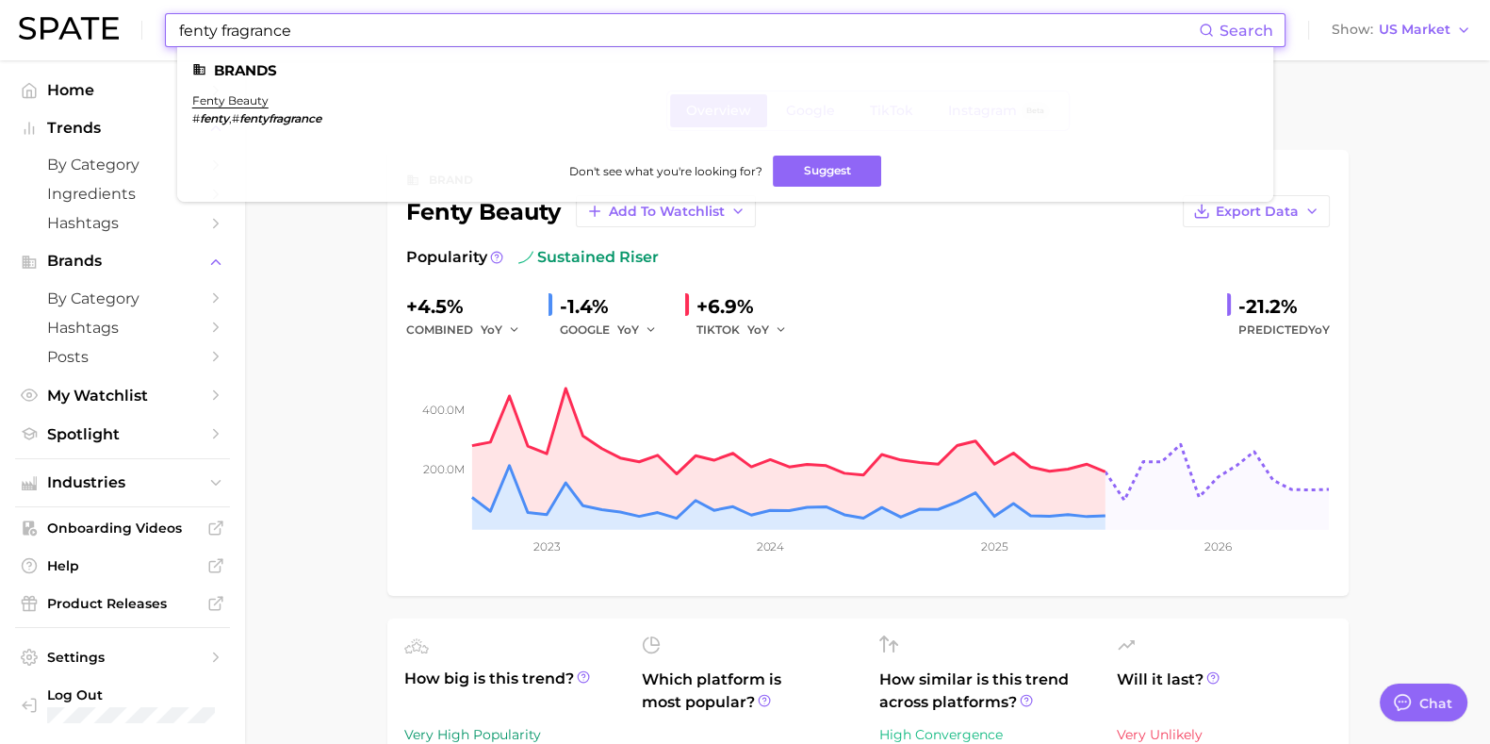
drag, startPoint x: 377, startPoint y: 27, endPoint x: 65, endPoint y: 37, distance: 312.1
click at [65, 37] on div "fenty fragrance Search Brands fenty beauty # fenty , # fentyfragrance Don't see…" at bounding box center [745, 30] width 1452 height 60
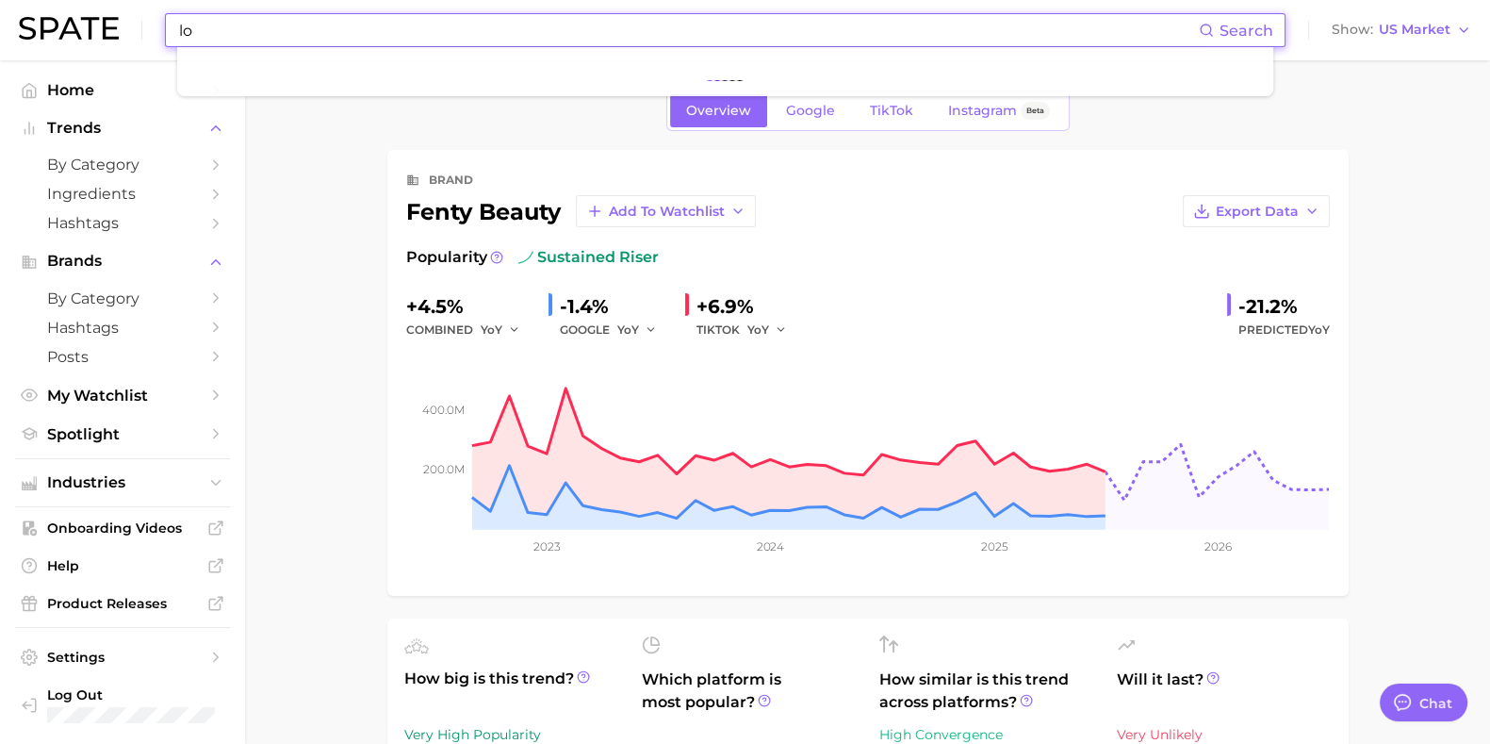
type input "l"
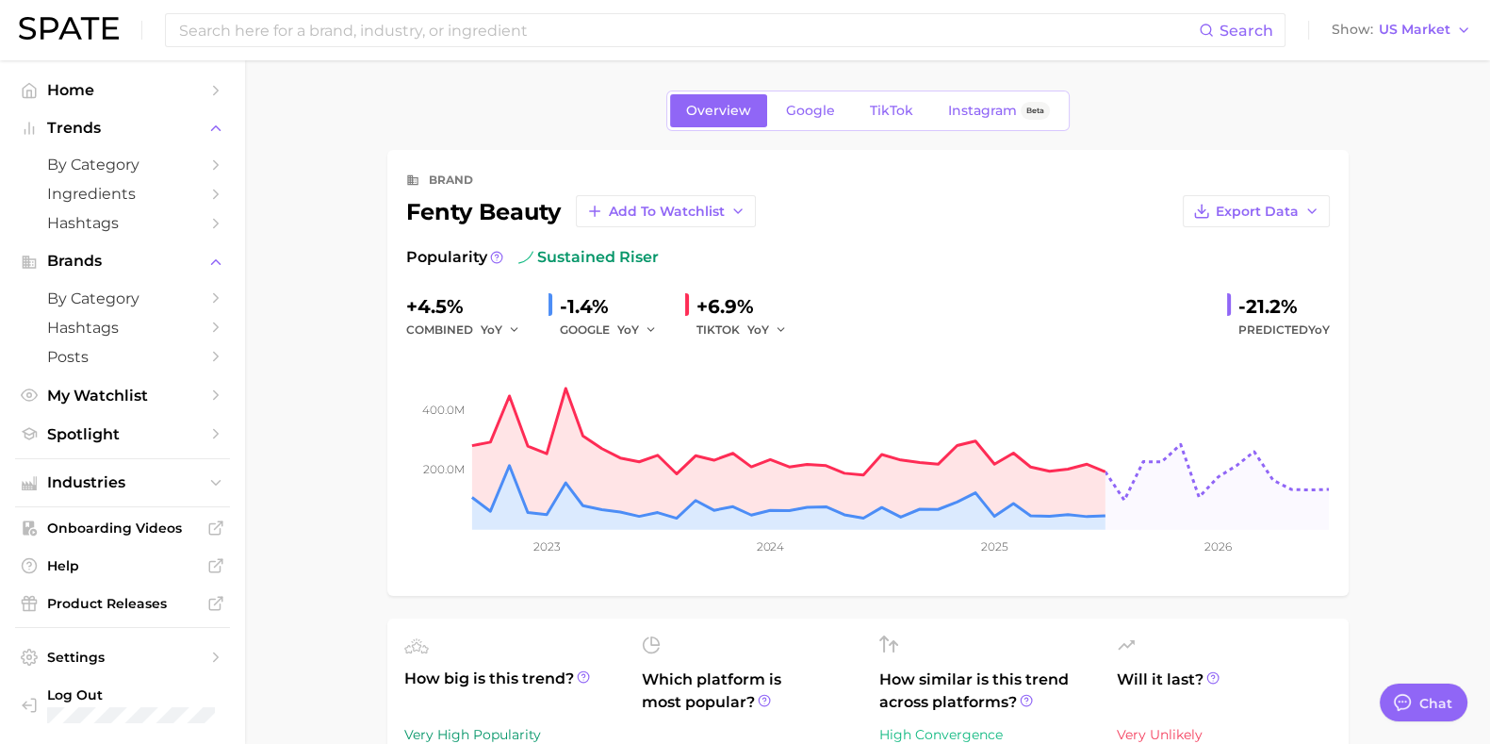
click at [812, 108] on span "Google" at bounding box center [810, 111] width 49 height 16
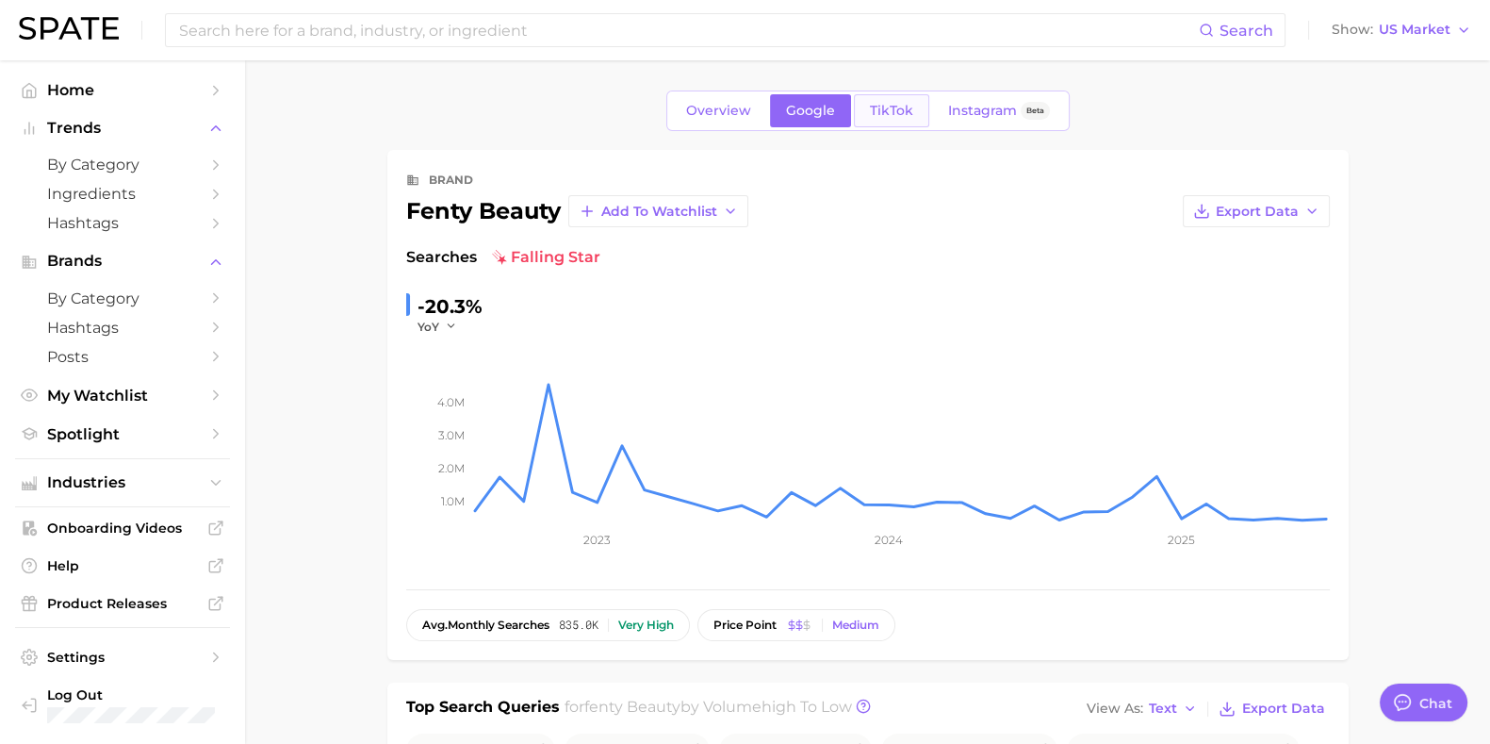
click at [897, 96] on link "TikTok" at bounding box center [891, 110] width 75 height 33
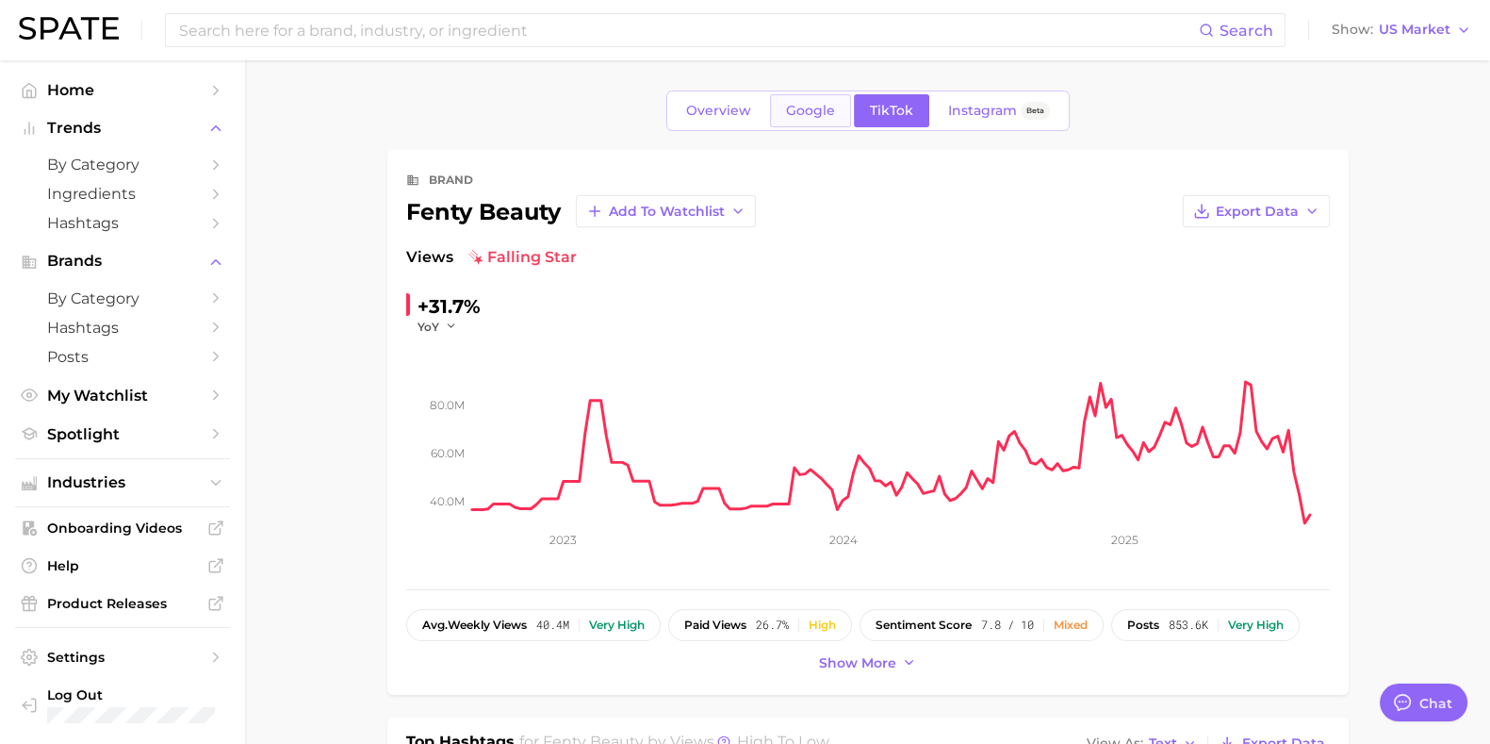
click at [845, 113] on link "Google" at bounding box center [810, 110] width 81 height 33
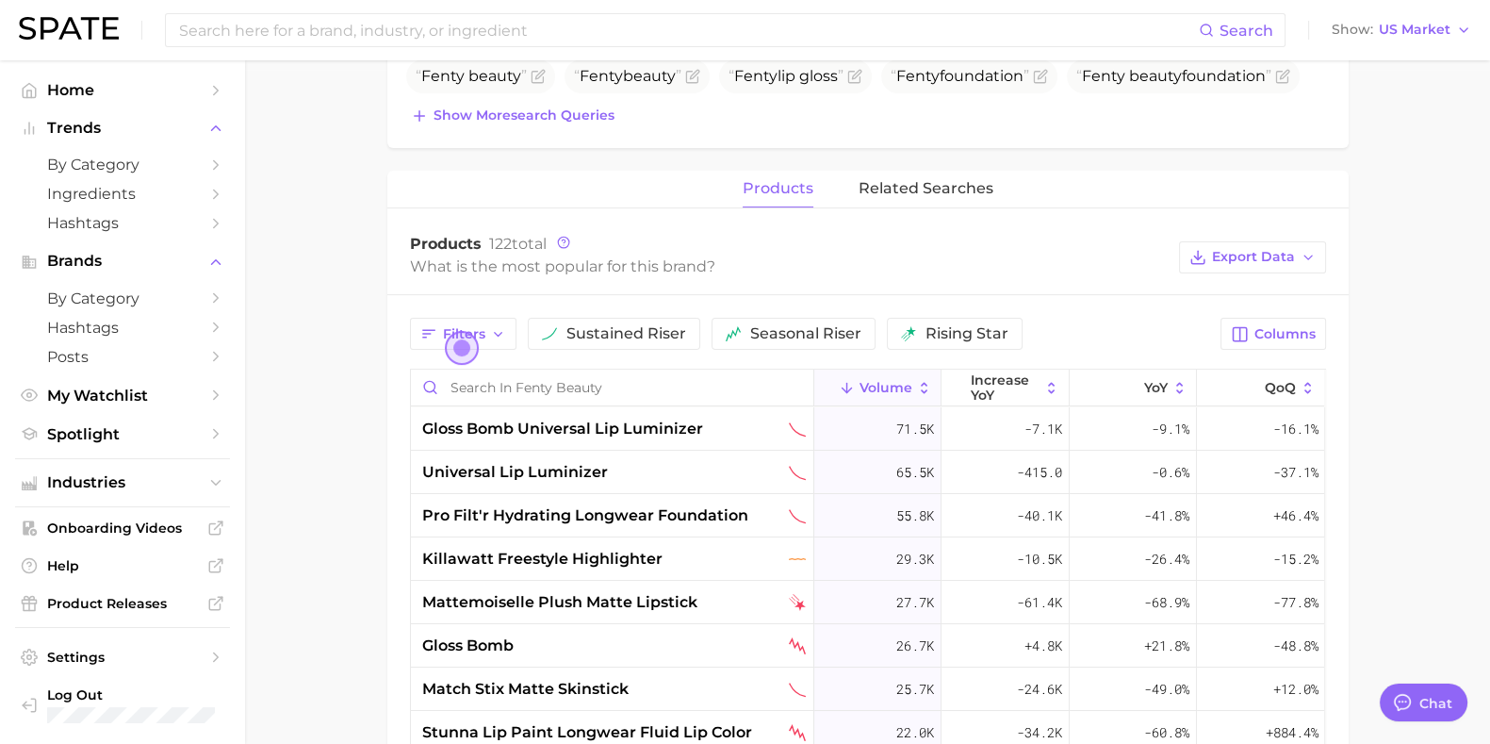
scroll to position [470, 0]
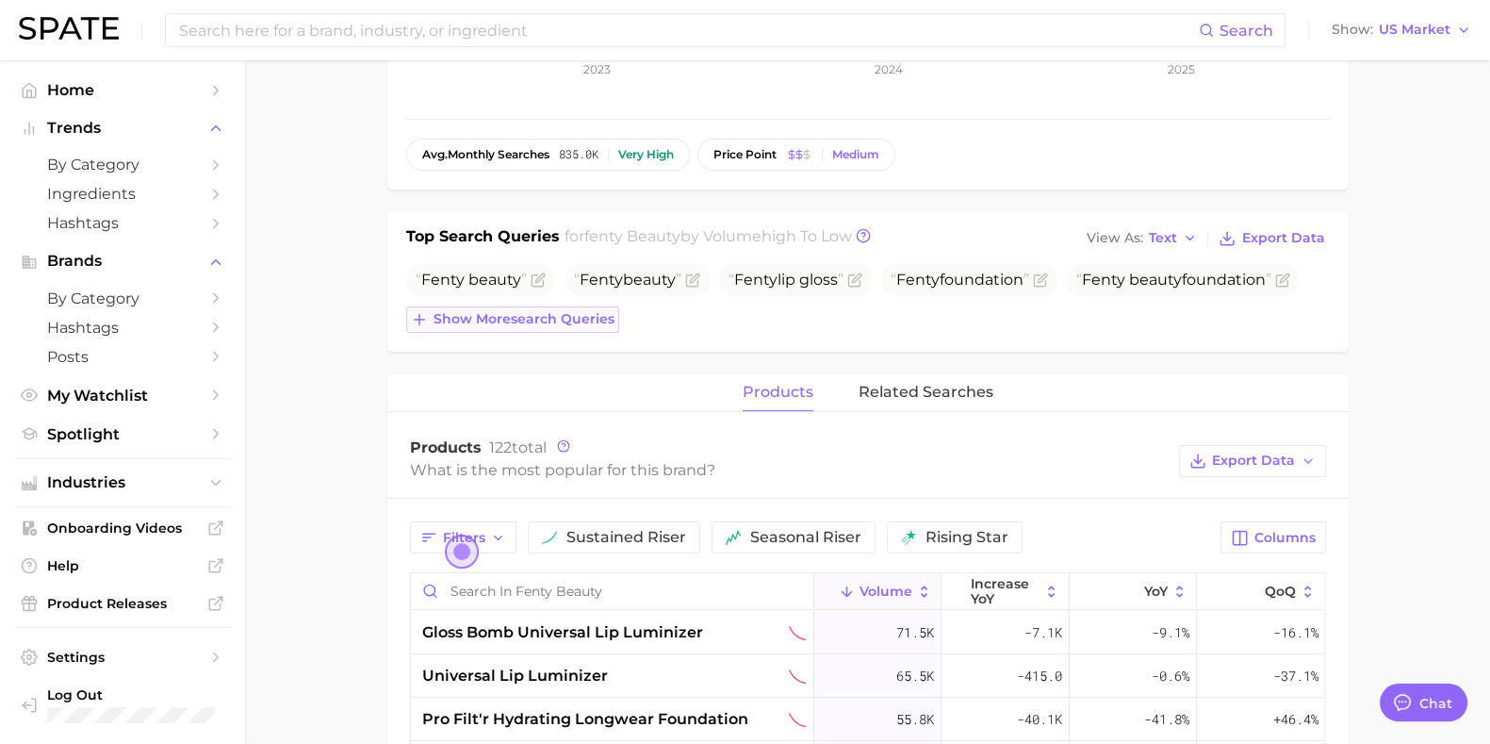
click at [516, 320] on span "Show more search queries" at bounding box center [524, 319] width 181 height 16
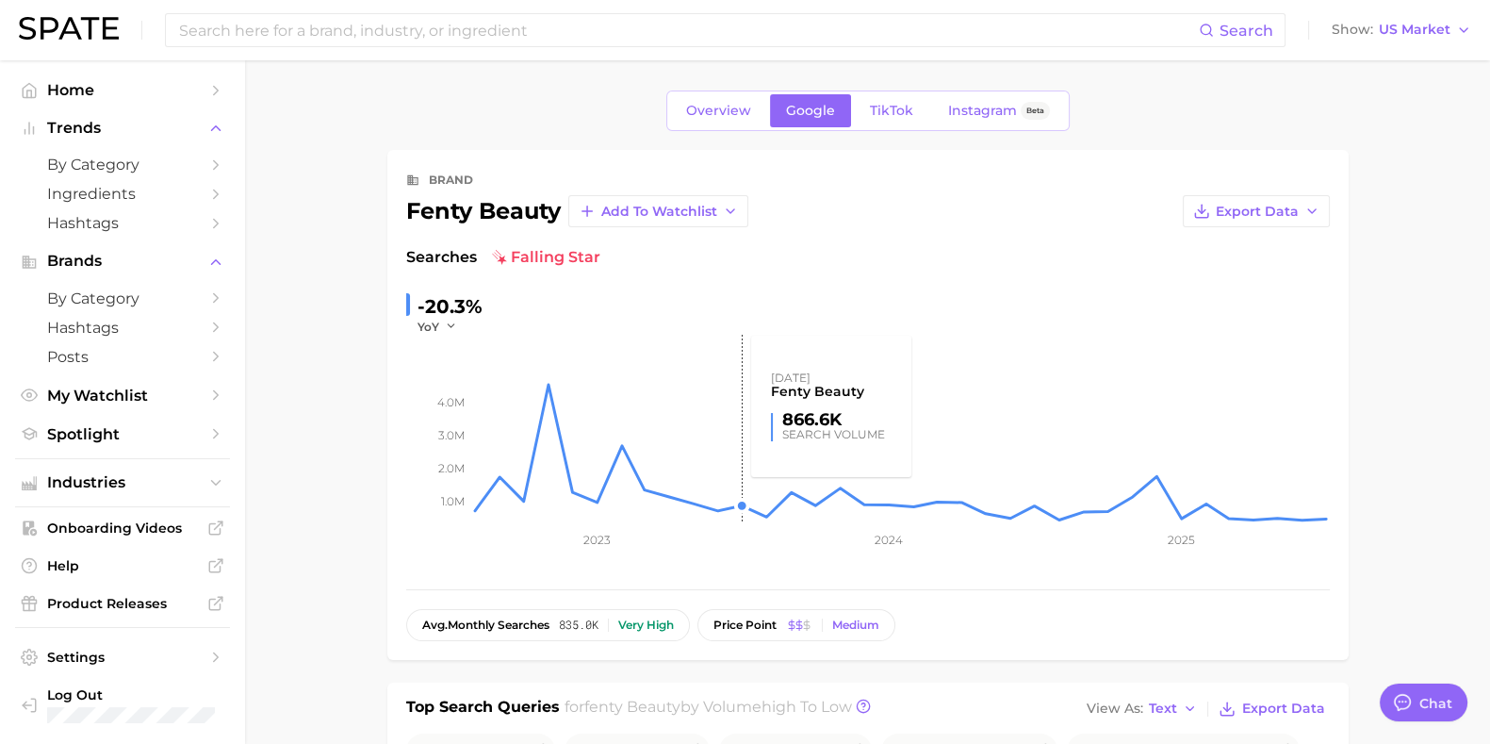
scroll to position [0, 0]
click at [714, 107] on span "Overview" at bounding box center [718, 111] width 65 height 16
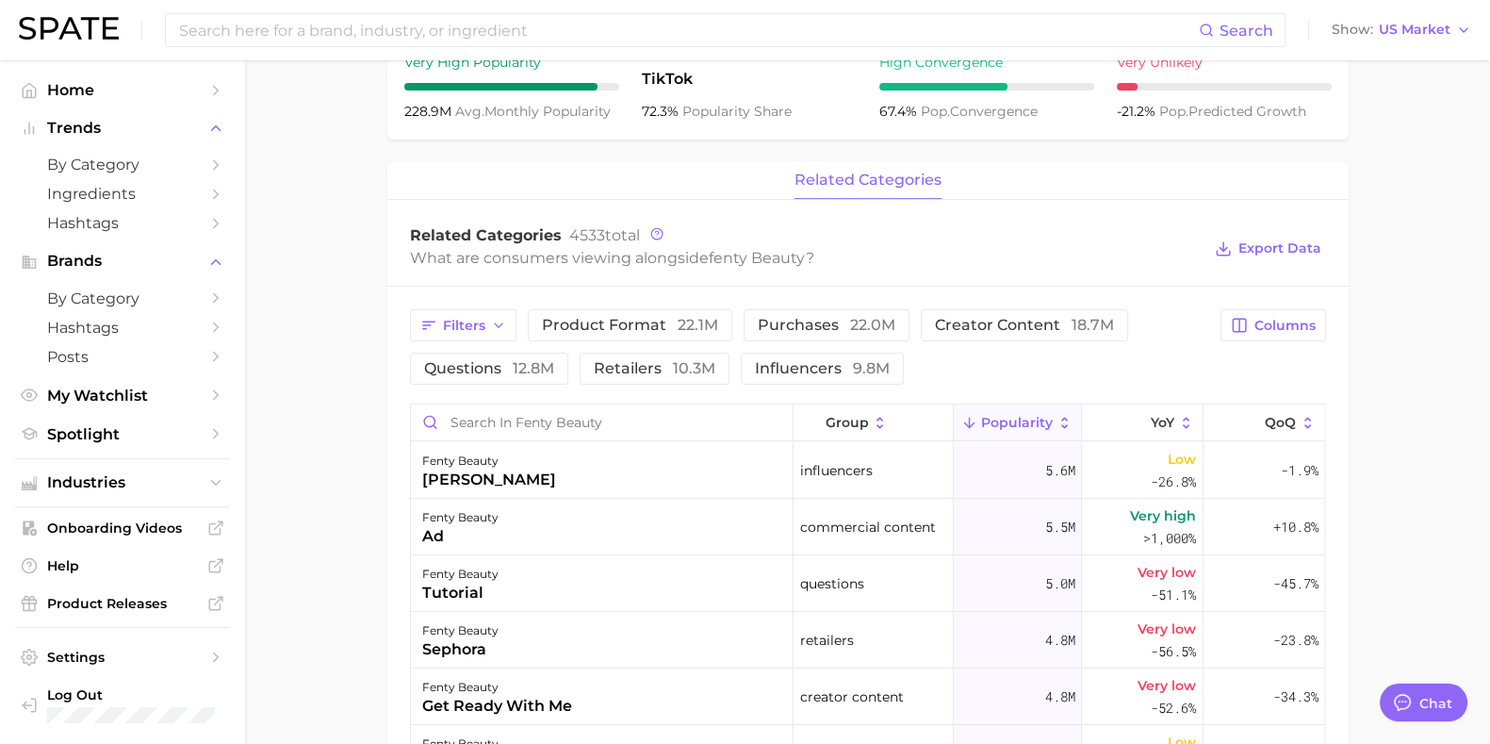
scroll to position [707, 0]
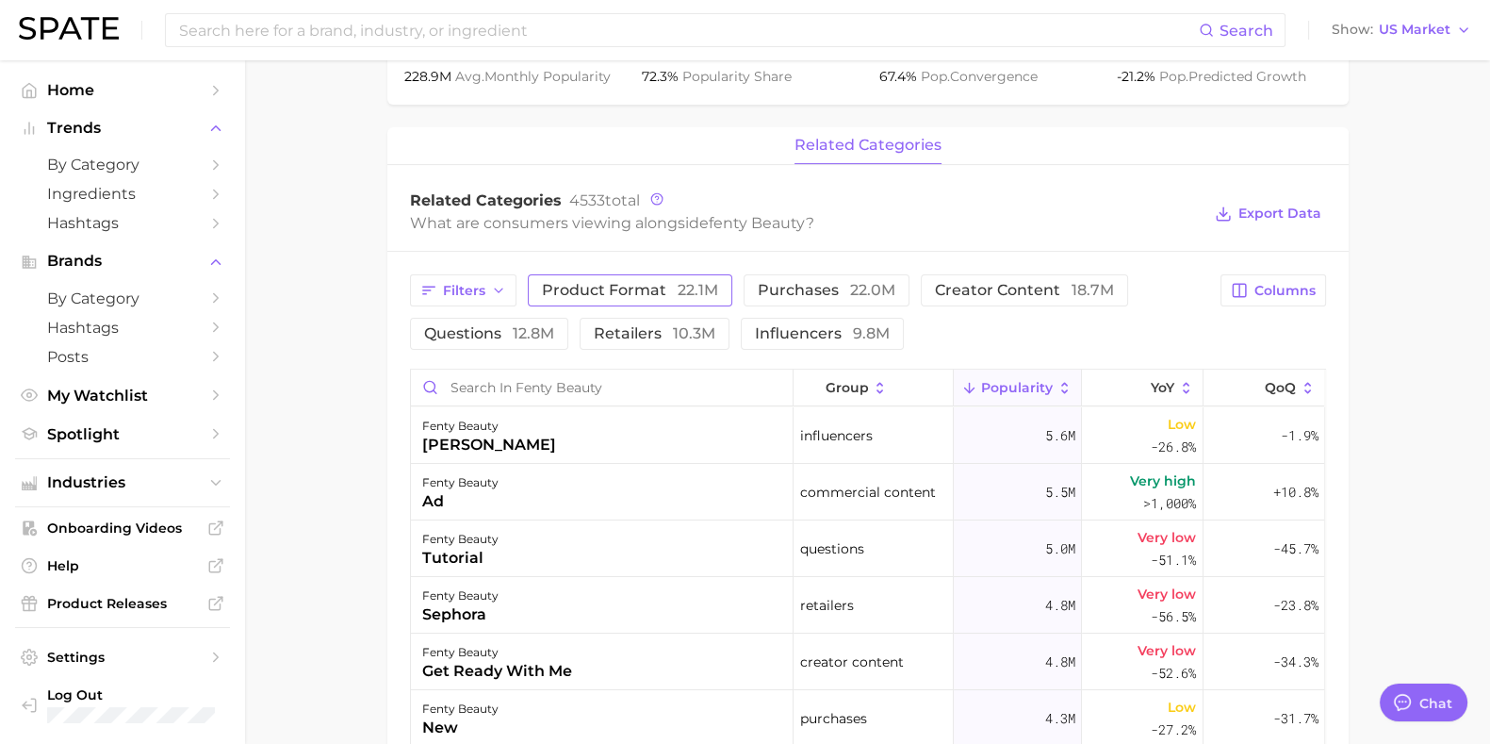
click at [568, 297] on span "product format 22.1m" at bounding box center [630, 290] width 176 height 15
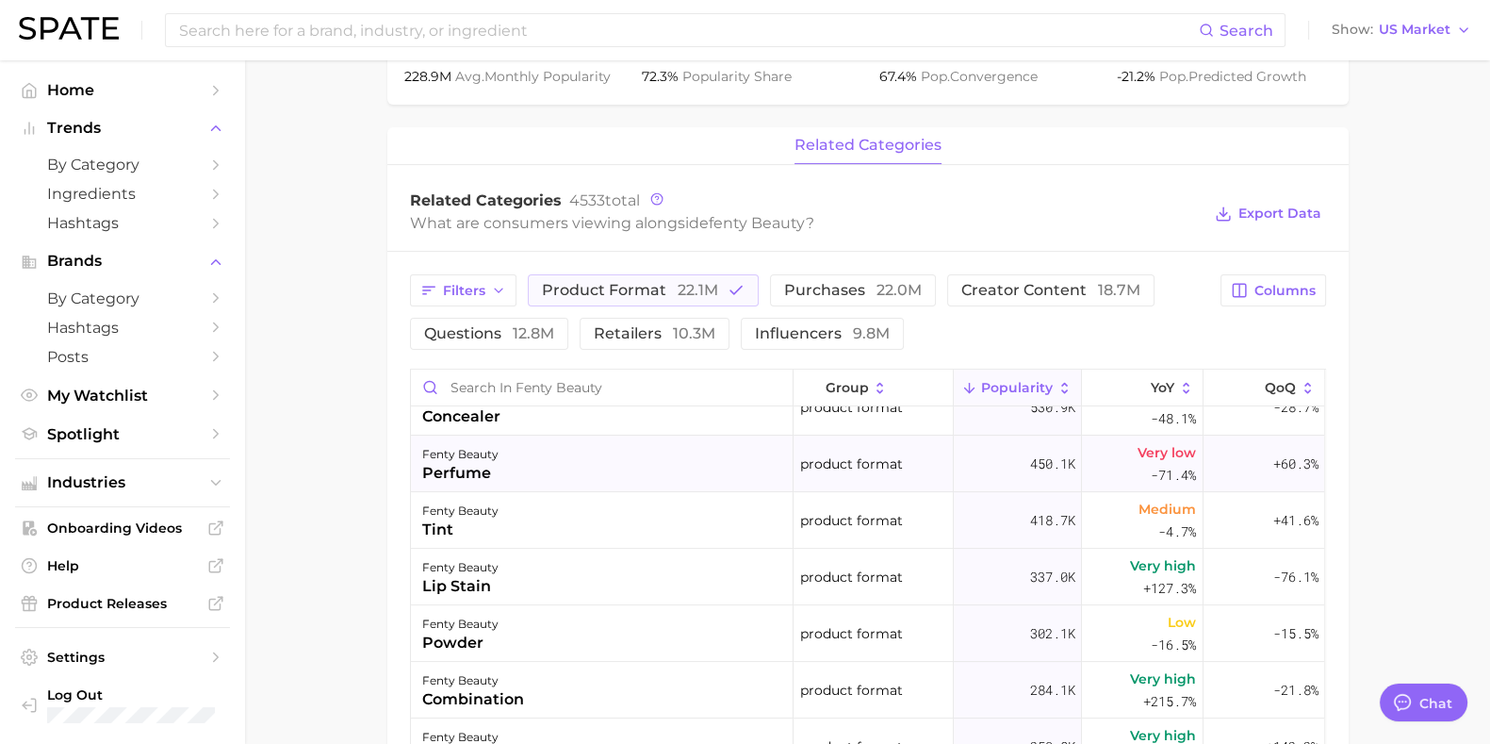
click at [518, 468] on div "fenty beauty perfume" at bounding box center [602, 463] width 383 height 57
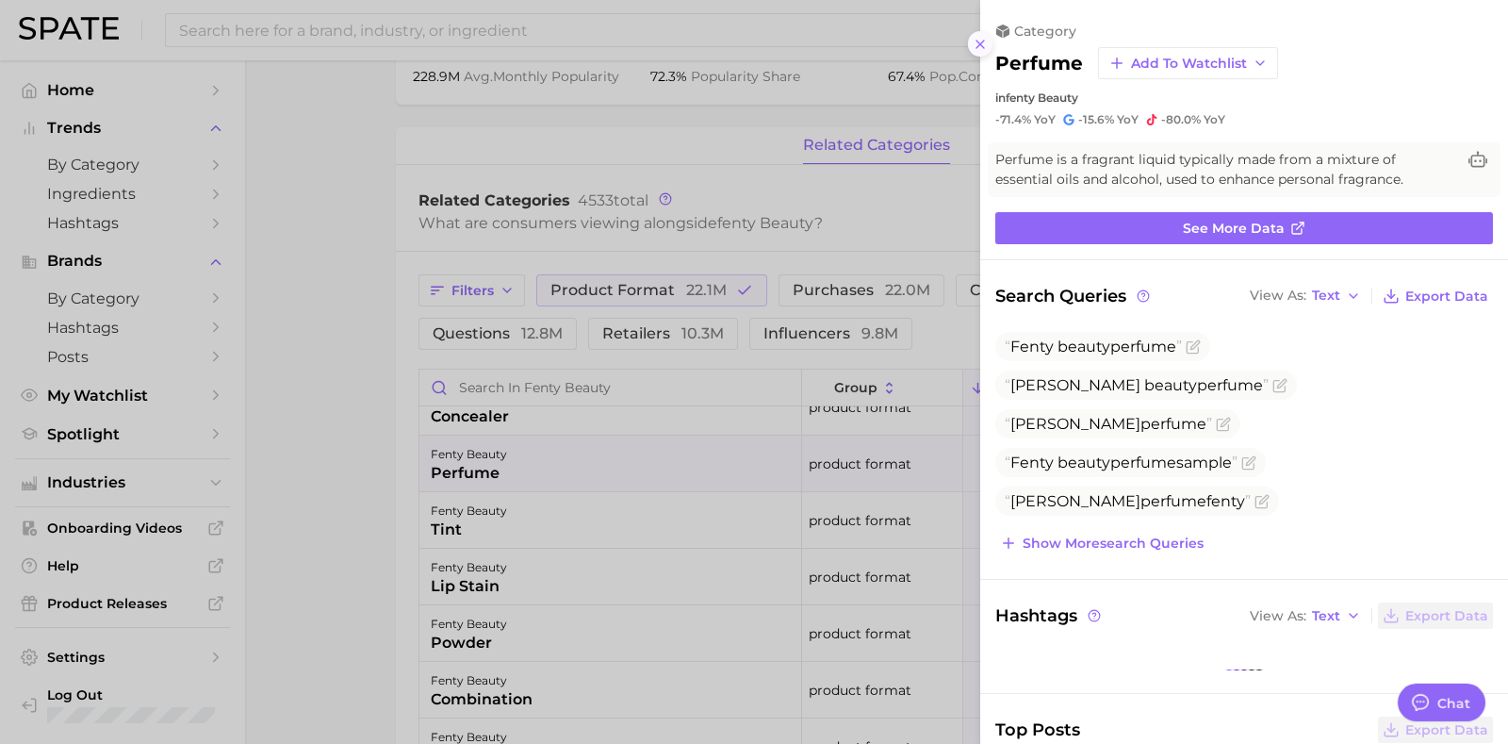
click at [986, 43] on icon at bounding box center [980, 44] width 15 height 15
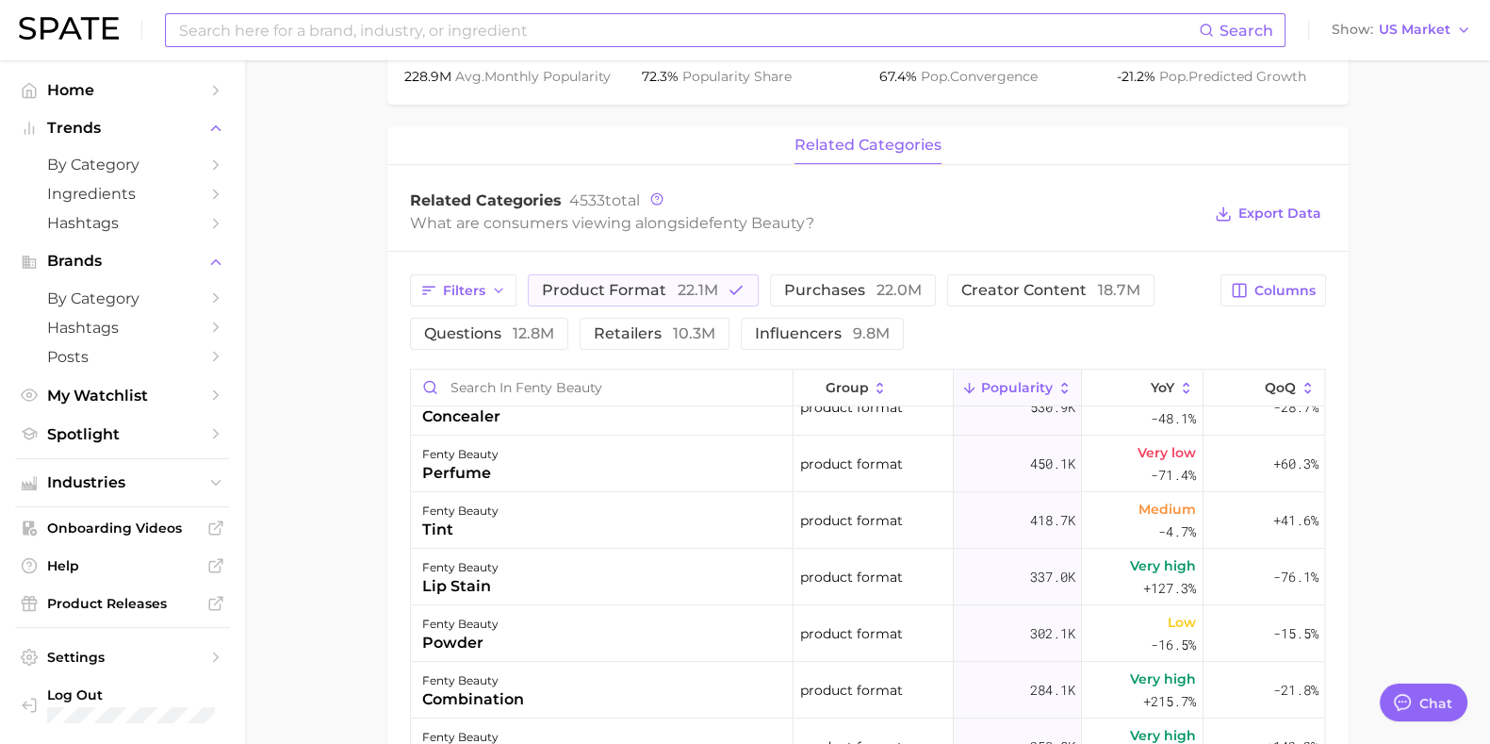
click at [478, 37] on input at bounding box center [688, 30] width 1022 height 32
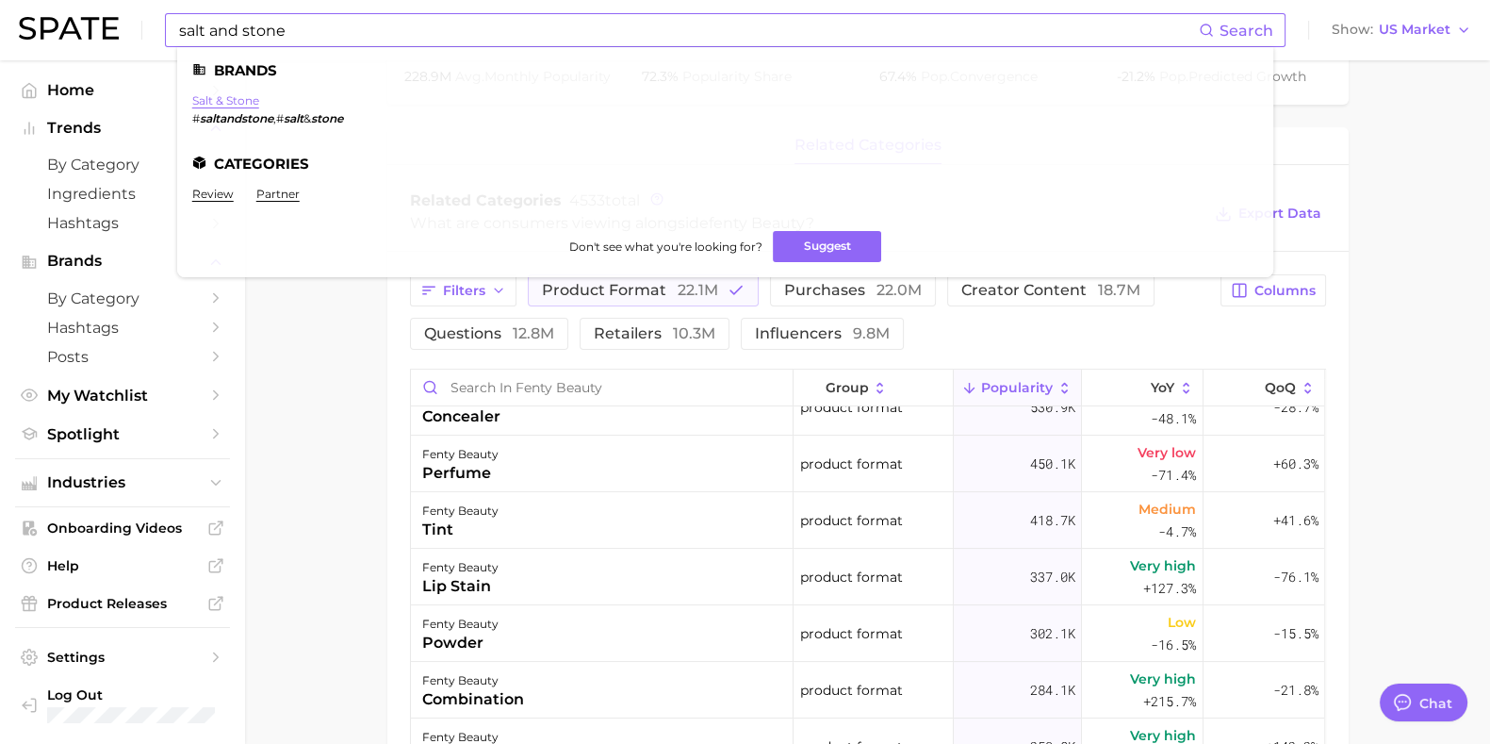
click at [238, 97] on link "salt & stone" at bounding box center [225, 100] width 67 height 14
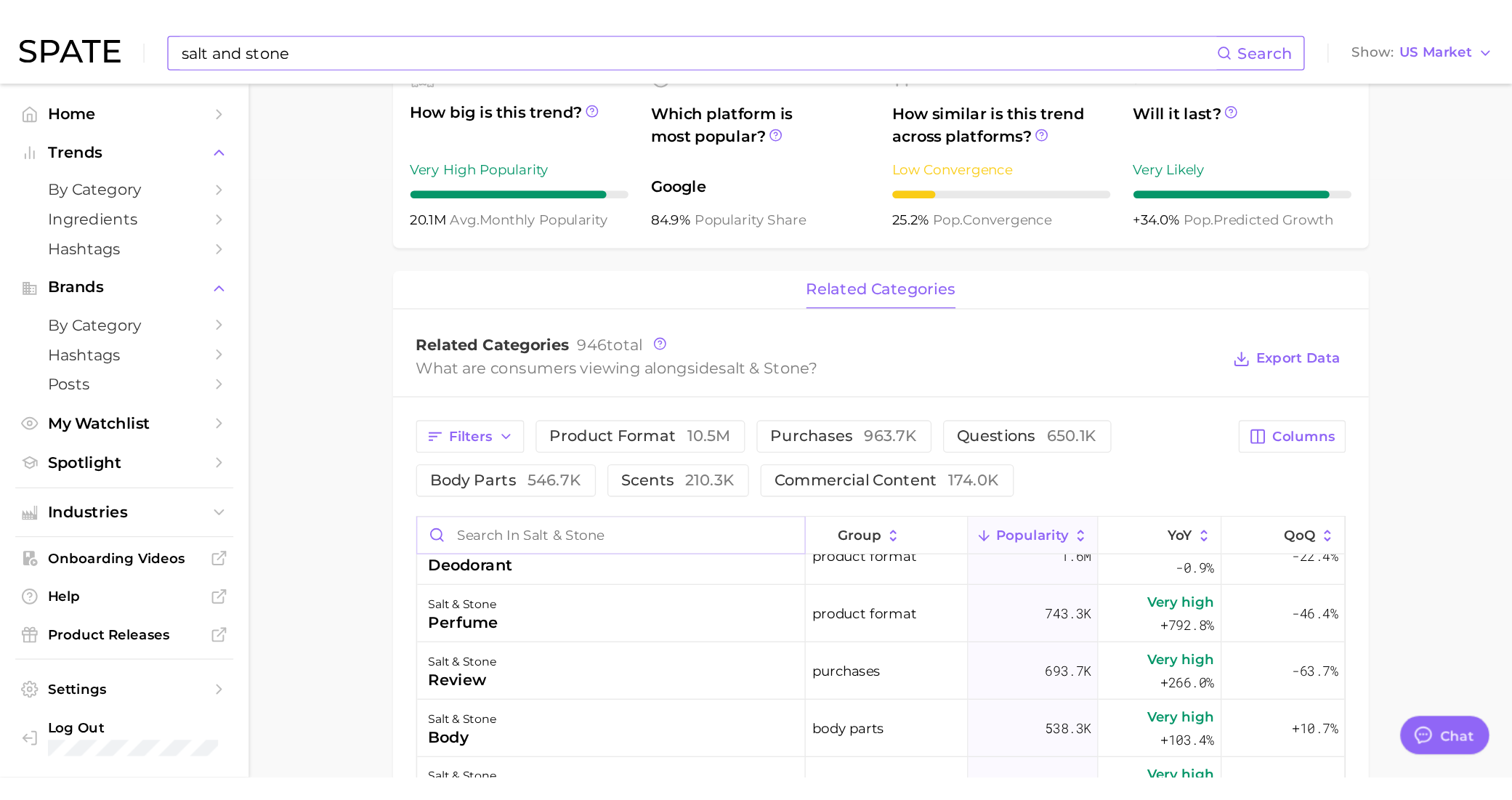
scroll to position [90, 0]
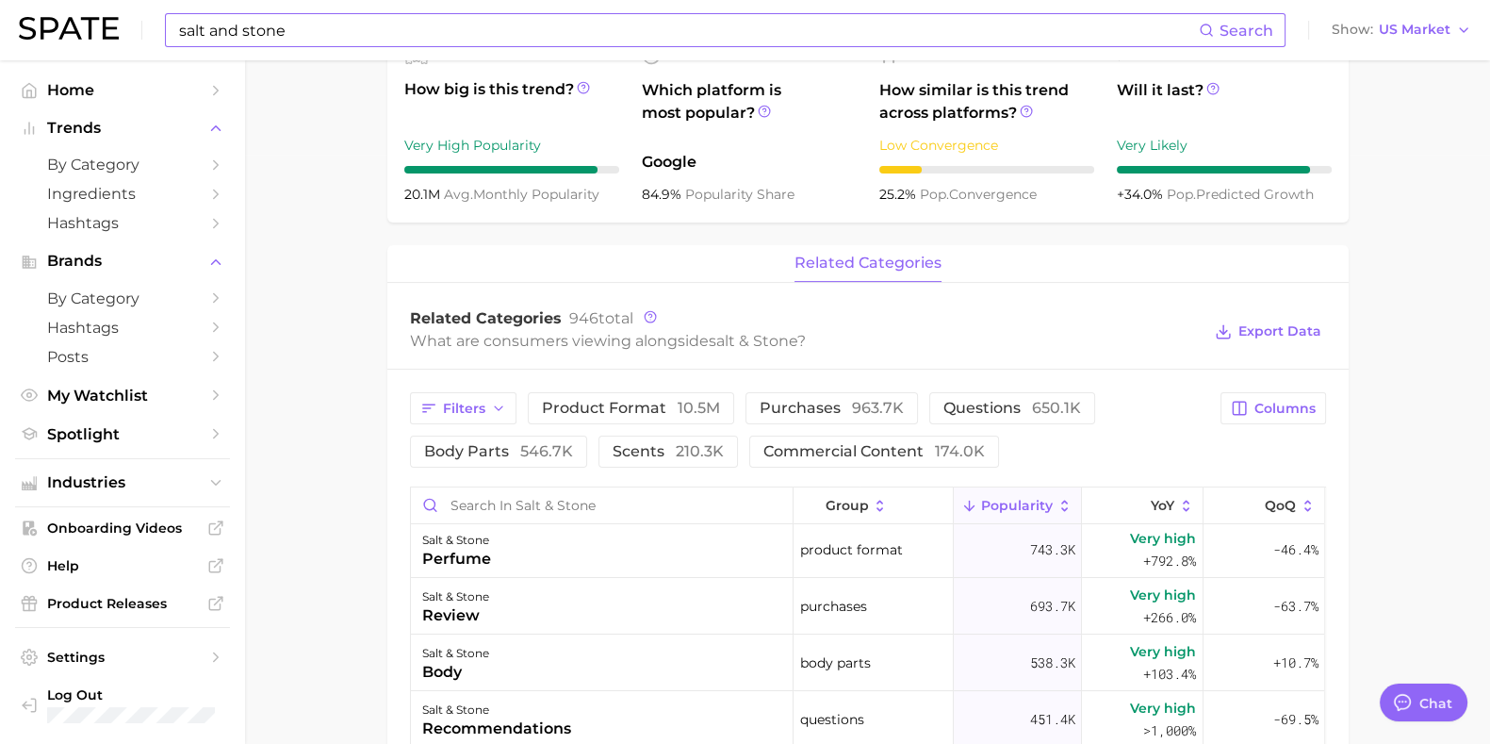
drag, startPoint x: 690, startPoint y: 6, endPoint x: 702, endPoint y: 30, distance: 27.4
click at [690, 7] on div "salt and stone Search Show US Market" at bounding box center [745, 30] width 1452 height 60
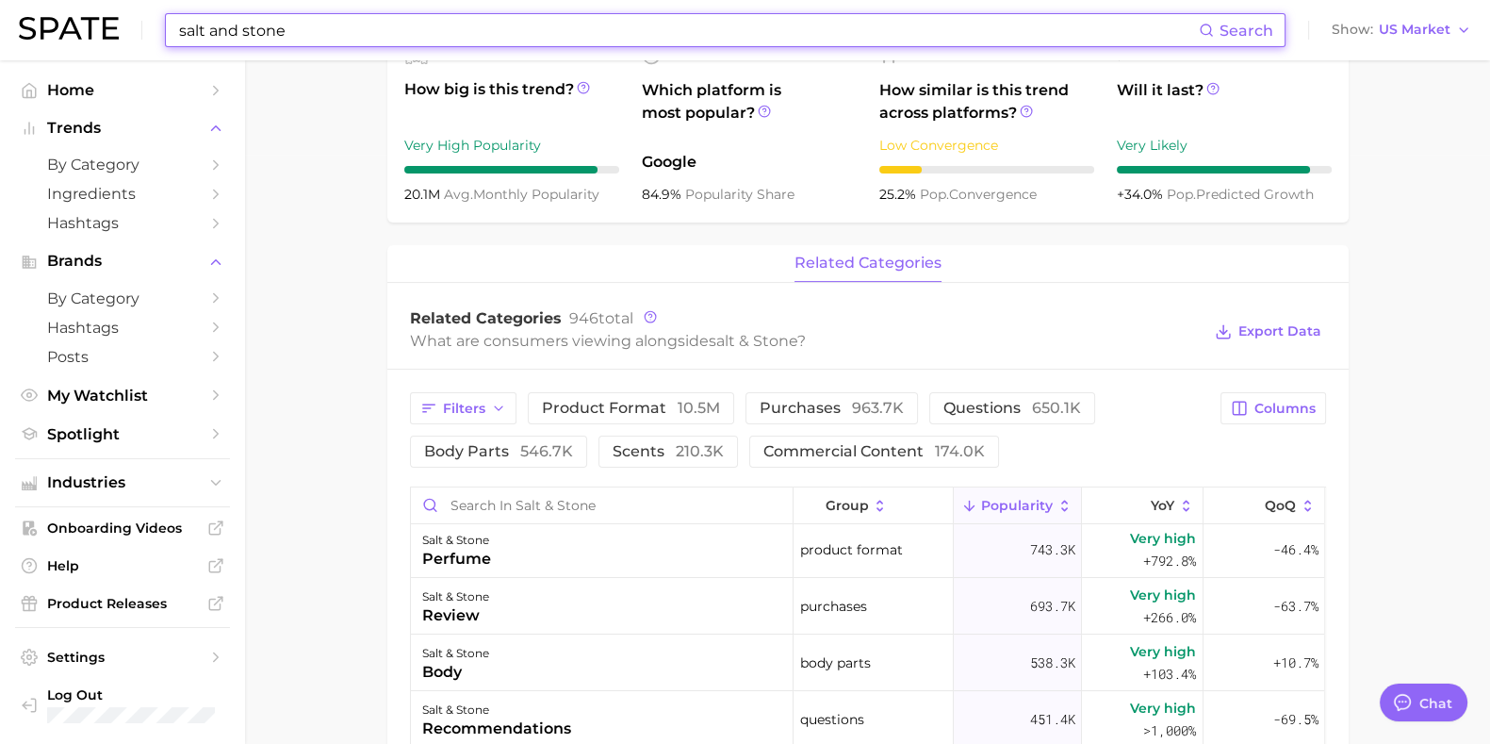
click at [703, 31] on input "salt and stone" at bounding box center [688, 30] width 1022 height 32
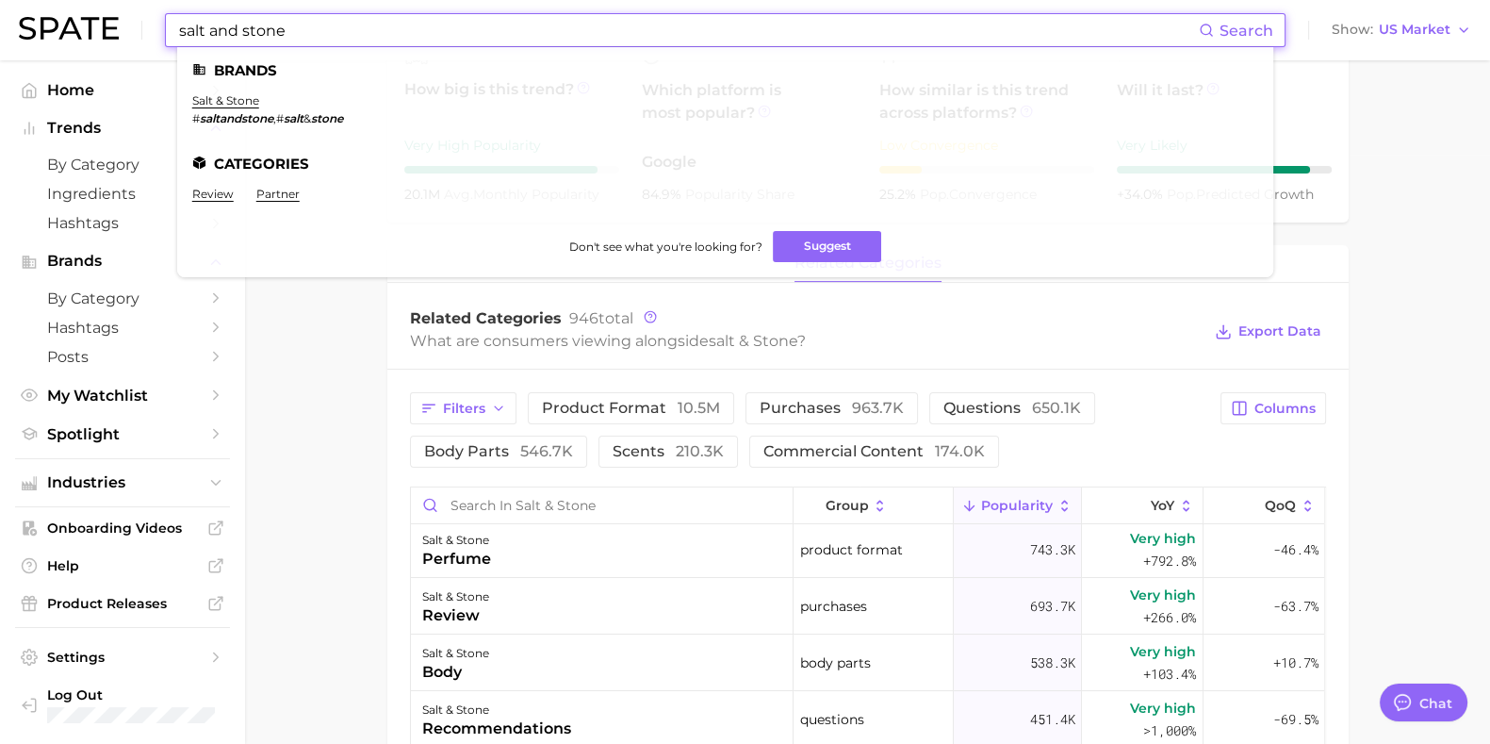
drag, startPoint x: 290, startPoint y: 34, endPoint x: 175, endPoint y: 36, distance: 115.0
click at [181, 36] on input "salt and stone" at bounding box center [688, 30] width 1022 height 32
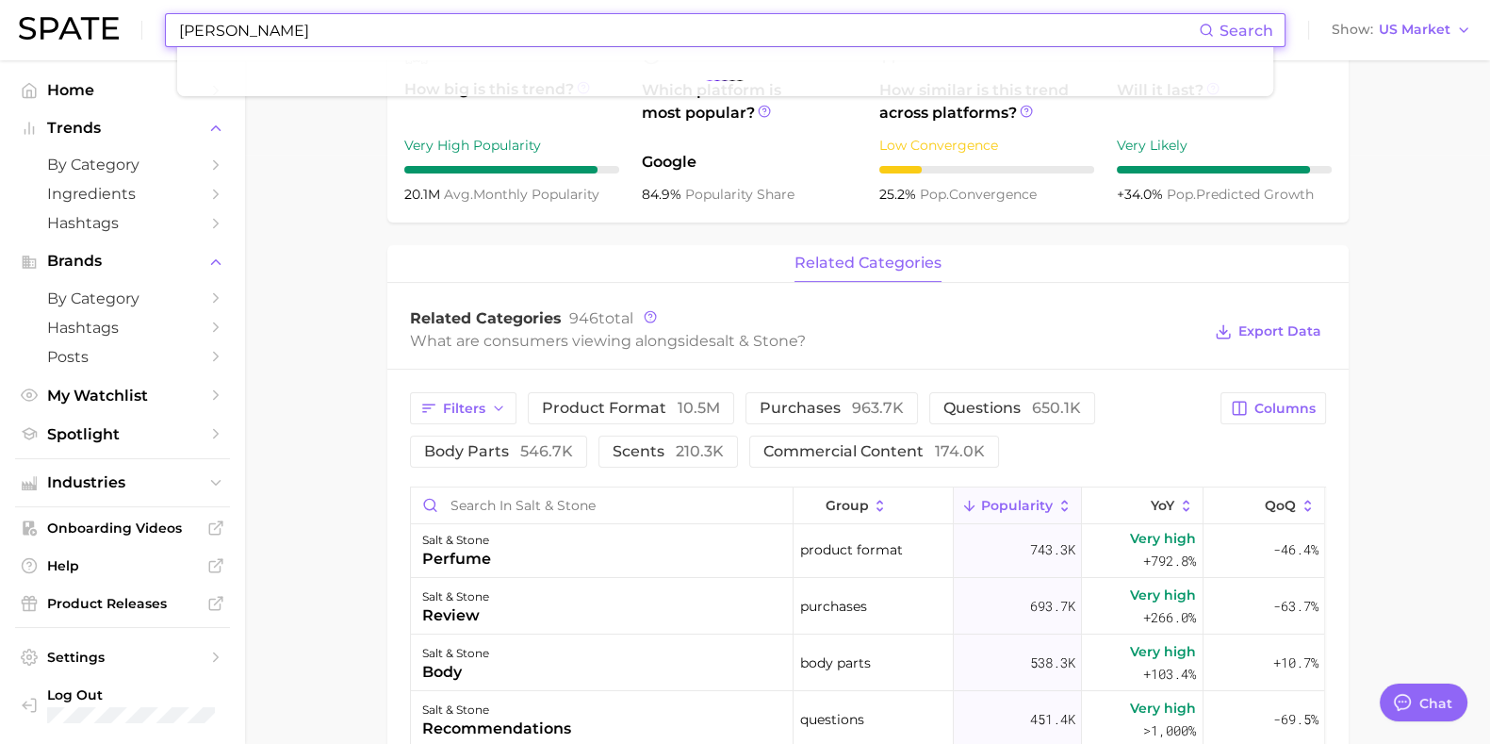
type input "[PERSON_NAME]"
type textarea "x"
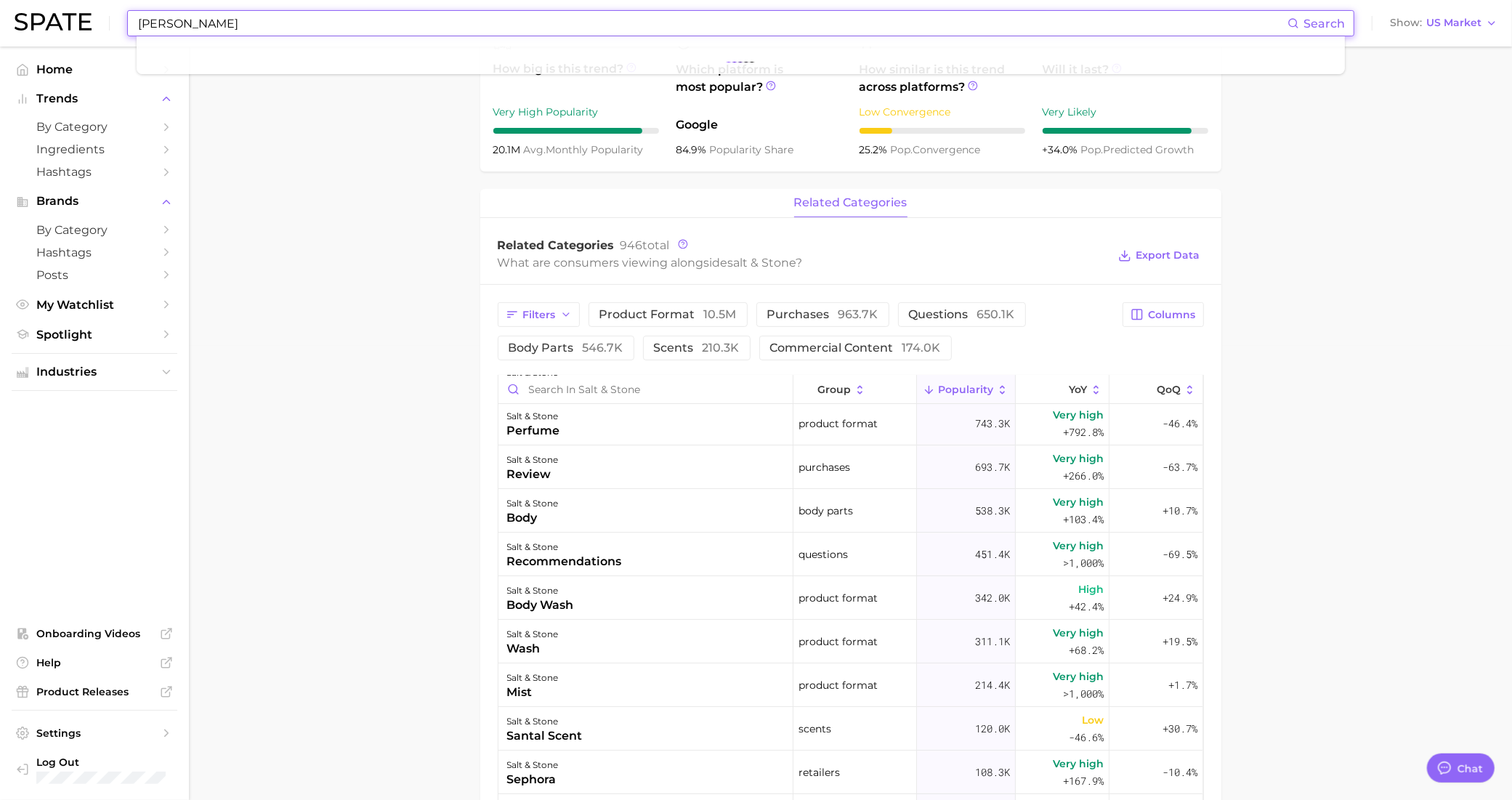
scroll to position [91, 0]
drag, startPoint x: 267, startPoint y: 27, endPoint x: 76, endPoint y: 29, distance: 191.0
click at [76, 29] on div "[PERSON_NAME] Search Show US Market" at bounding box center [756, 23] width 1483 height 46
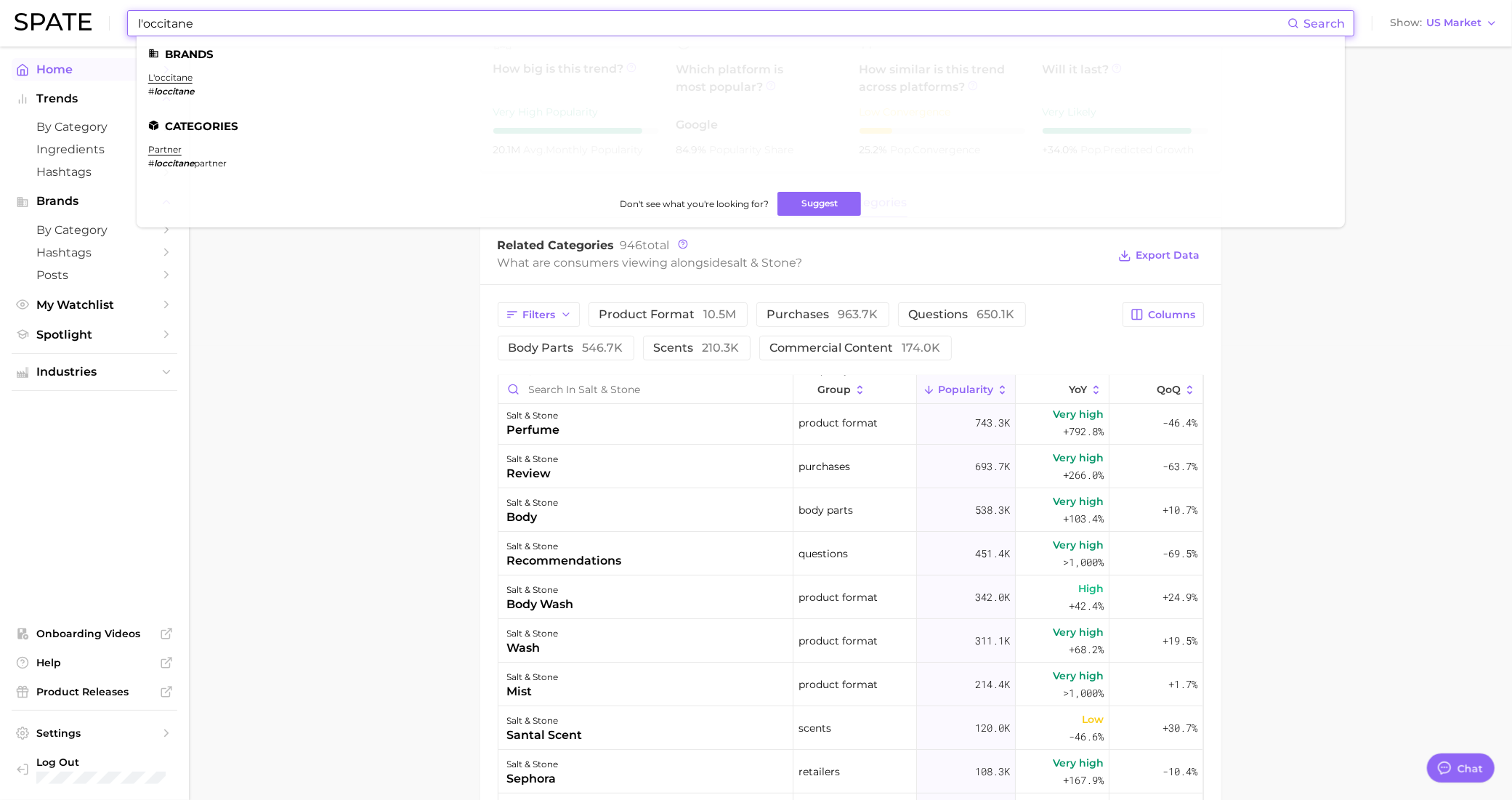
click at [161, 72] on link "l'occitane" at bounding box center [170, 77] width 44 height 11
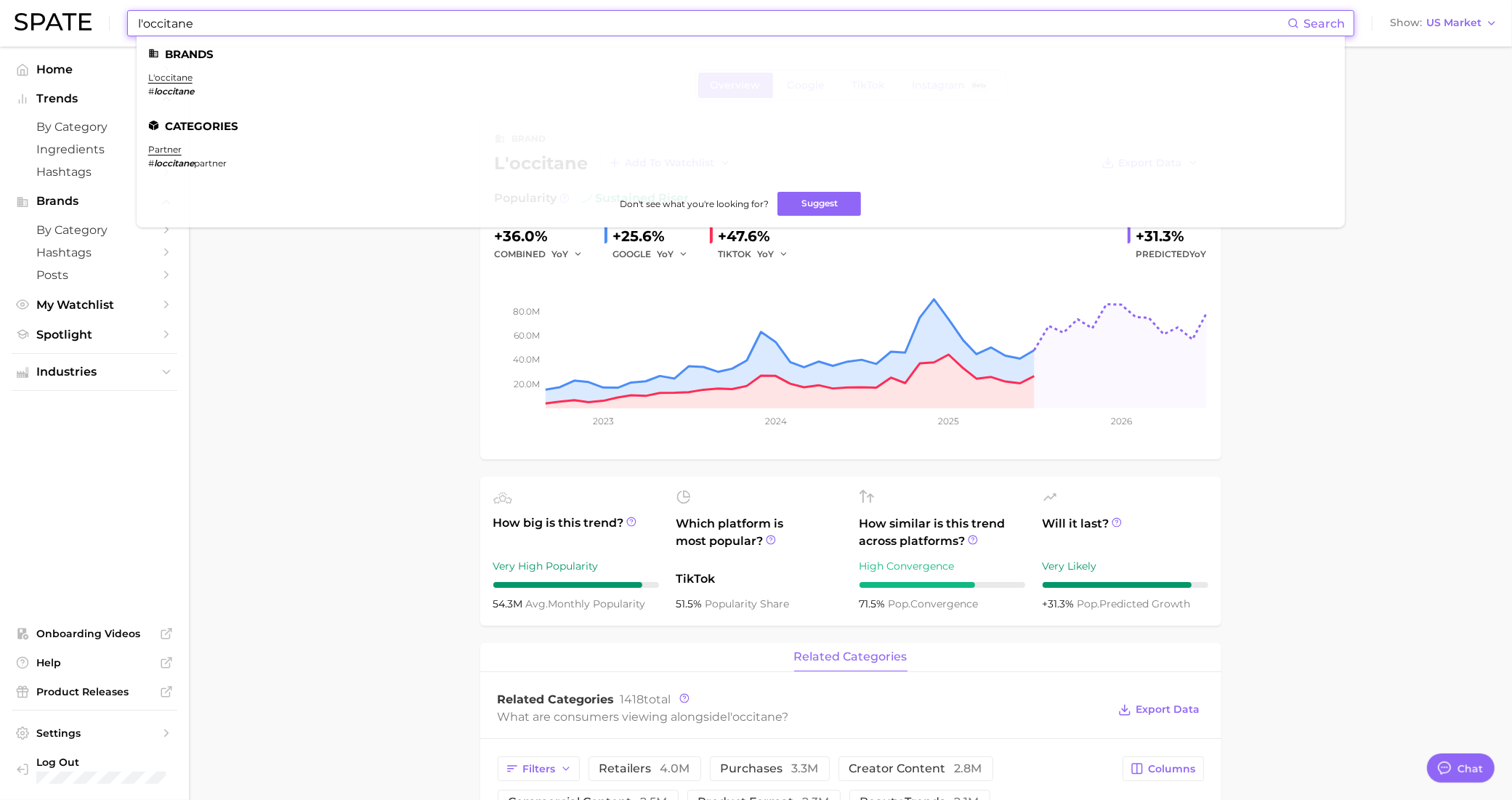
drag, startPoint x: 210, startPoint y: 32, endPoint x: 73, endPoint y: 32, distance: 137.0
click at [73, 32] on div "l'occitane Search Brands l'occitane # loccitane Categories partner # loccitane …" at bounding box center [756, 23] width 1483 height 46
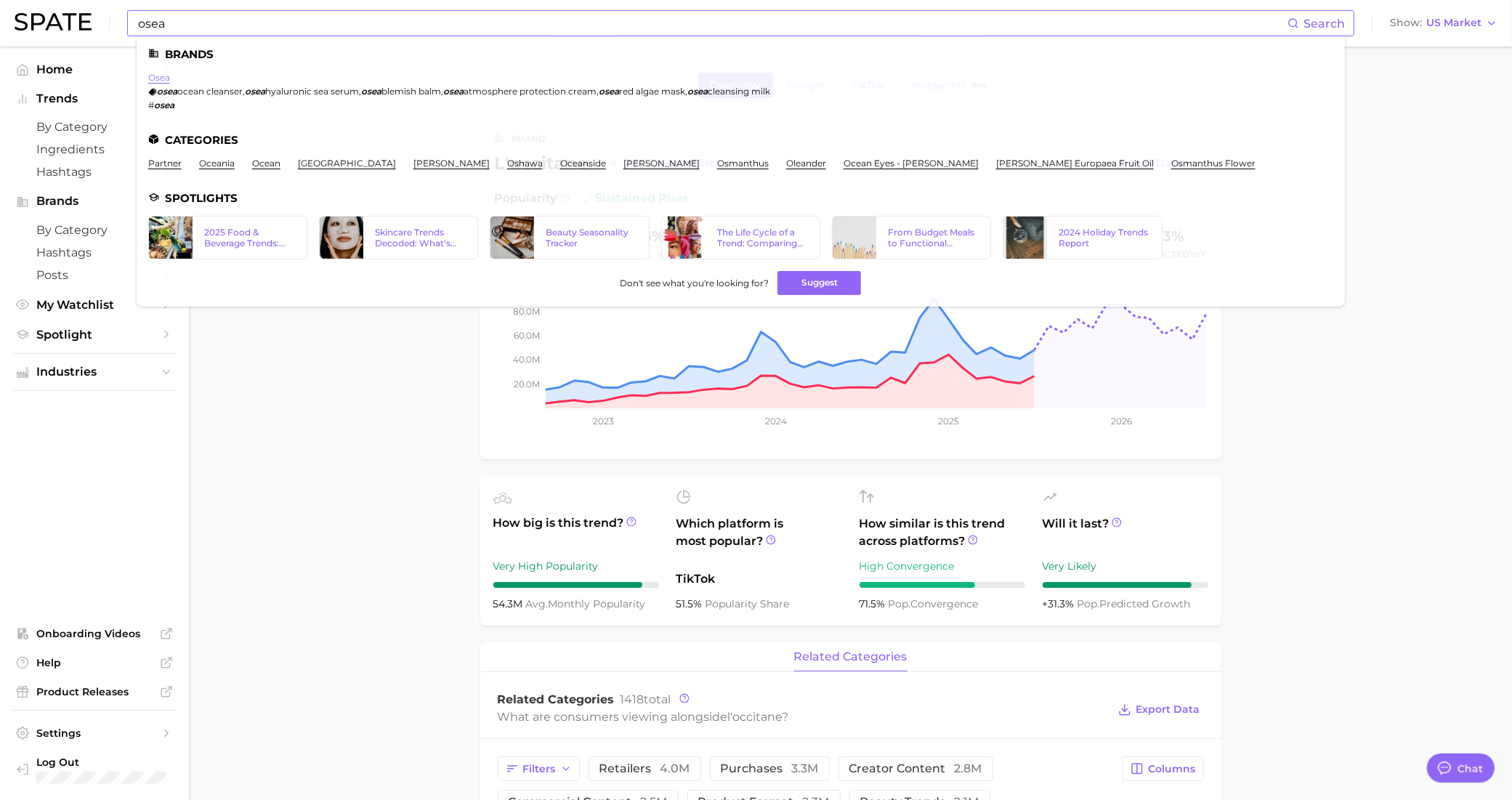
click at [157, 81] on link "osea" at bounding box center [159, 77] width 22 height 11
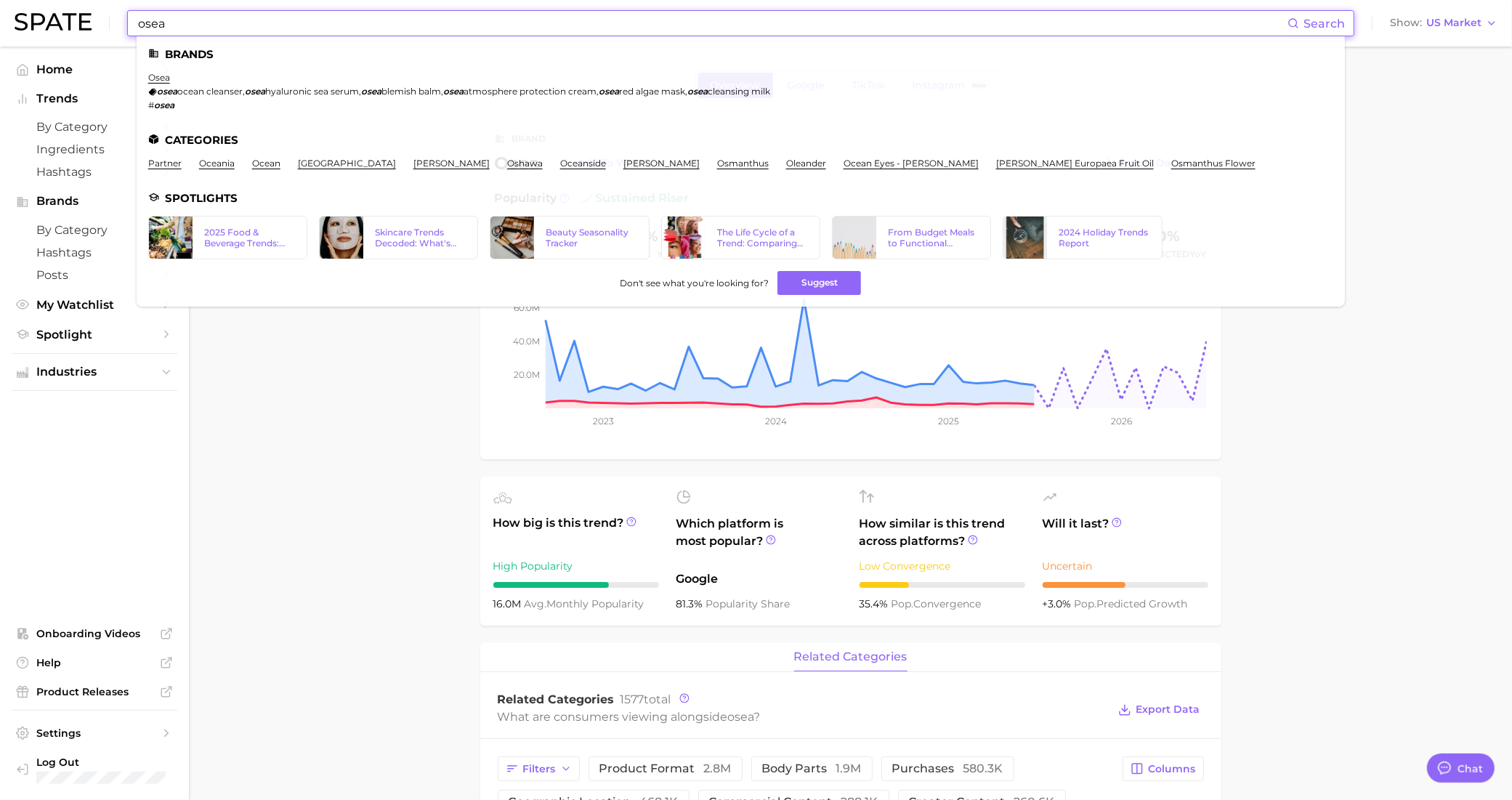
click at [213, 23] on input "osea" at bounding box center [712, 23] width 1151 height 25
drag, startPoint x: 285, startPoint y: 19, endPoint x: 109, endPoint y: 25, distance: 176.1
click at [109, 25] on div "osea Search Brands osea osea ocean cleanser , osea hyaluronic sea serum , osea …" at bounding box center [756, 23] width 1483 height 46
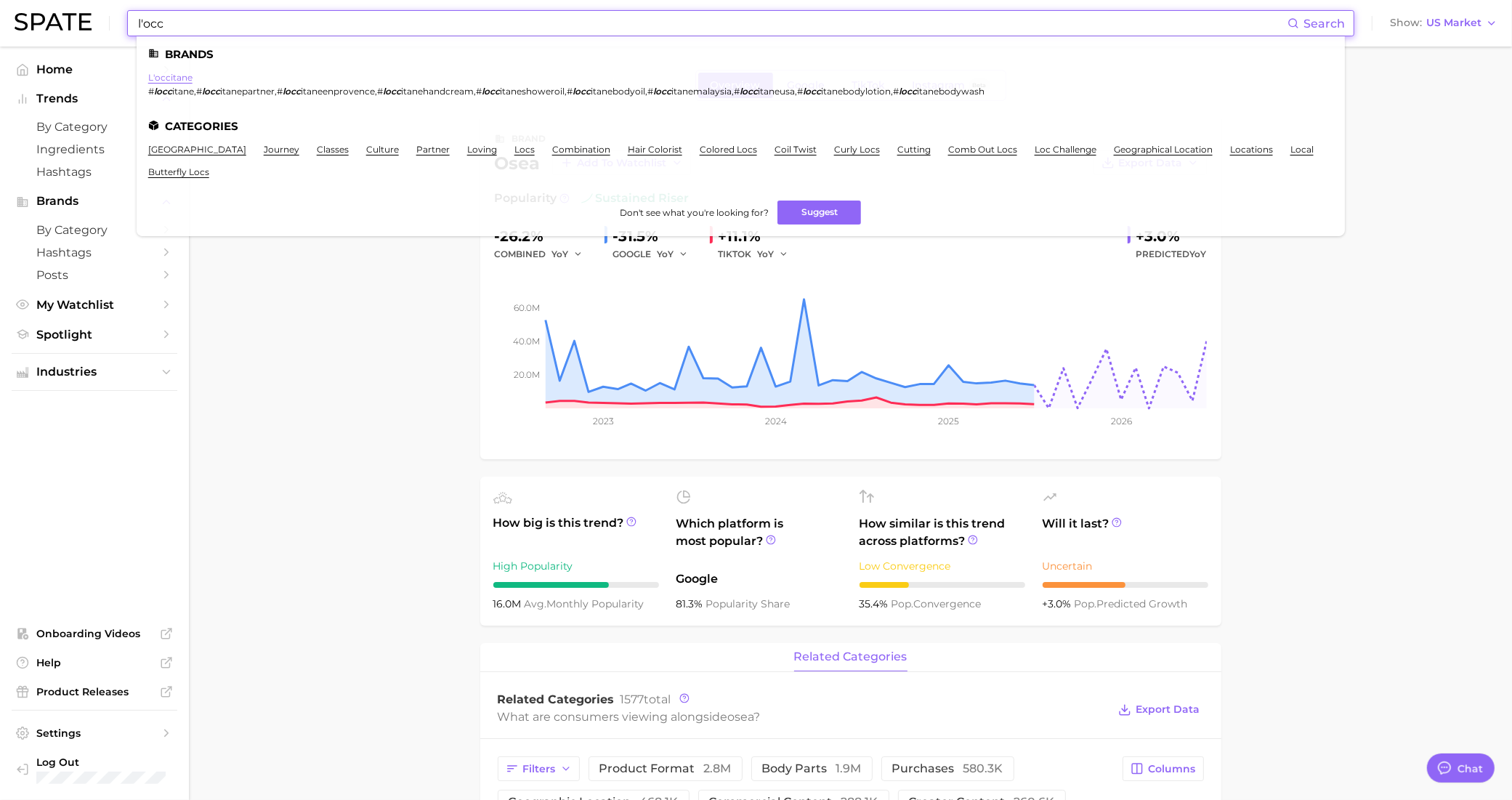
click at [180, 80] on link "l'occitane" at bounding box center [170, 77] width 44 height 11
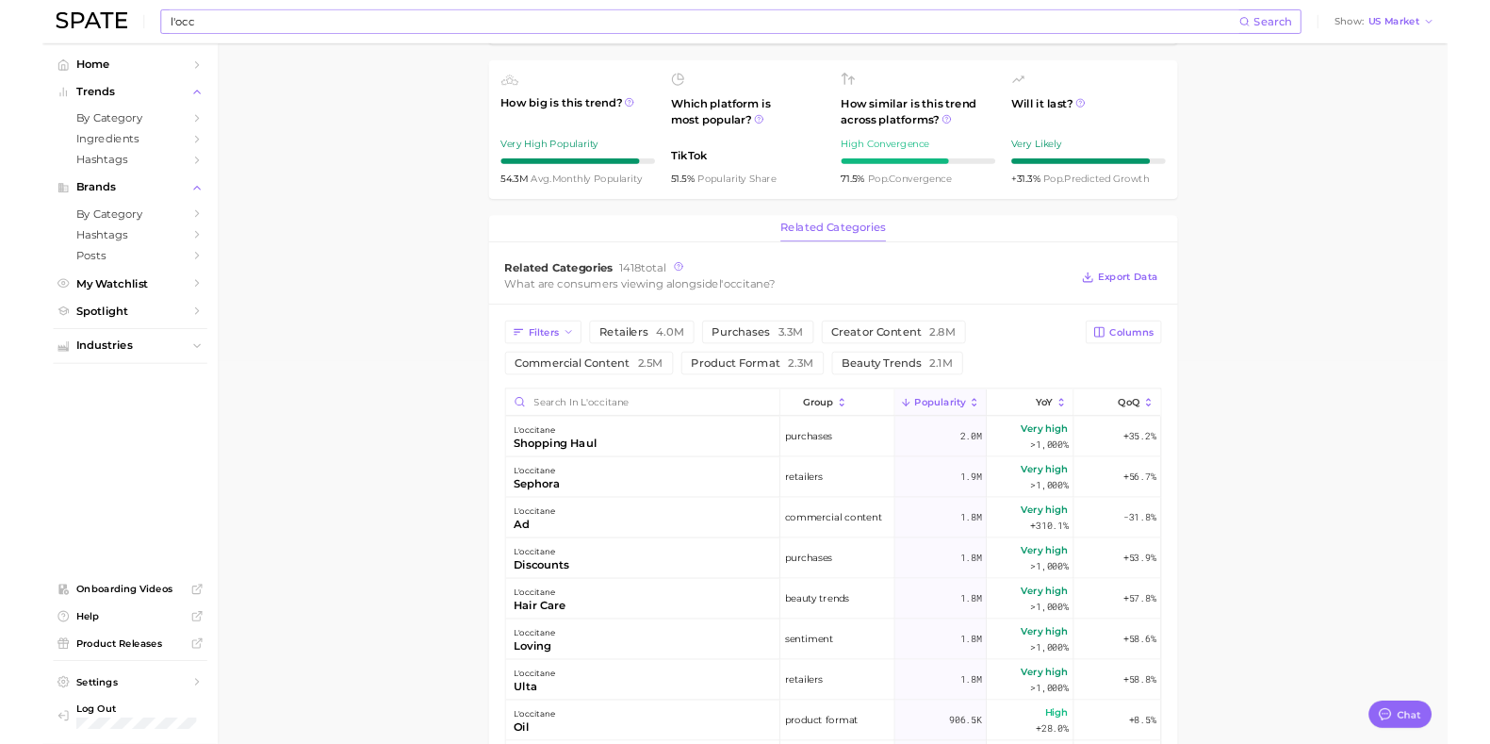
scroll to position [589, 0]
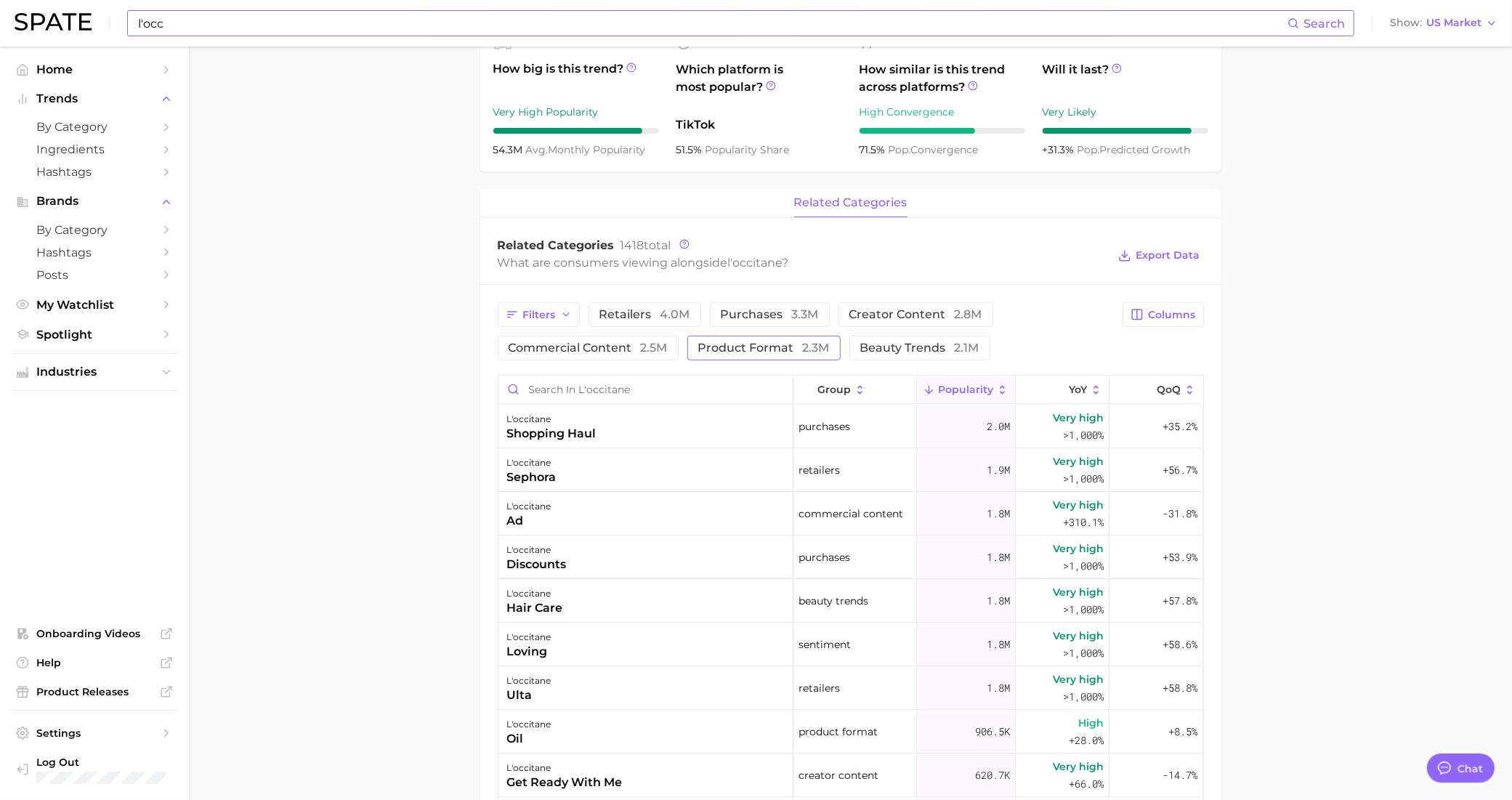
click at [738, 352] on span "product format 2.3m" at bounding box center [764, 348] width 132 height 12
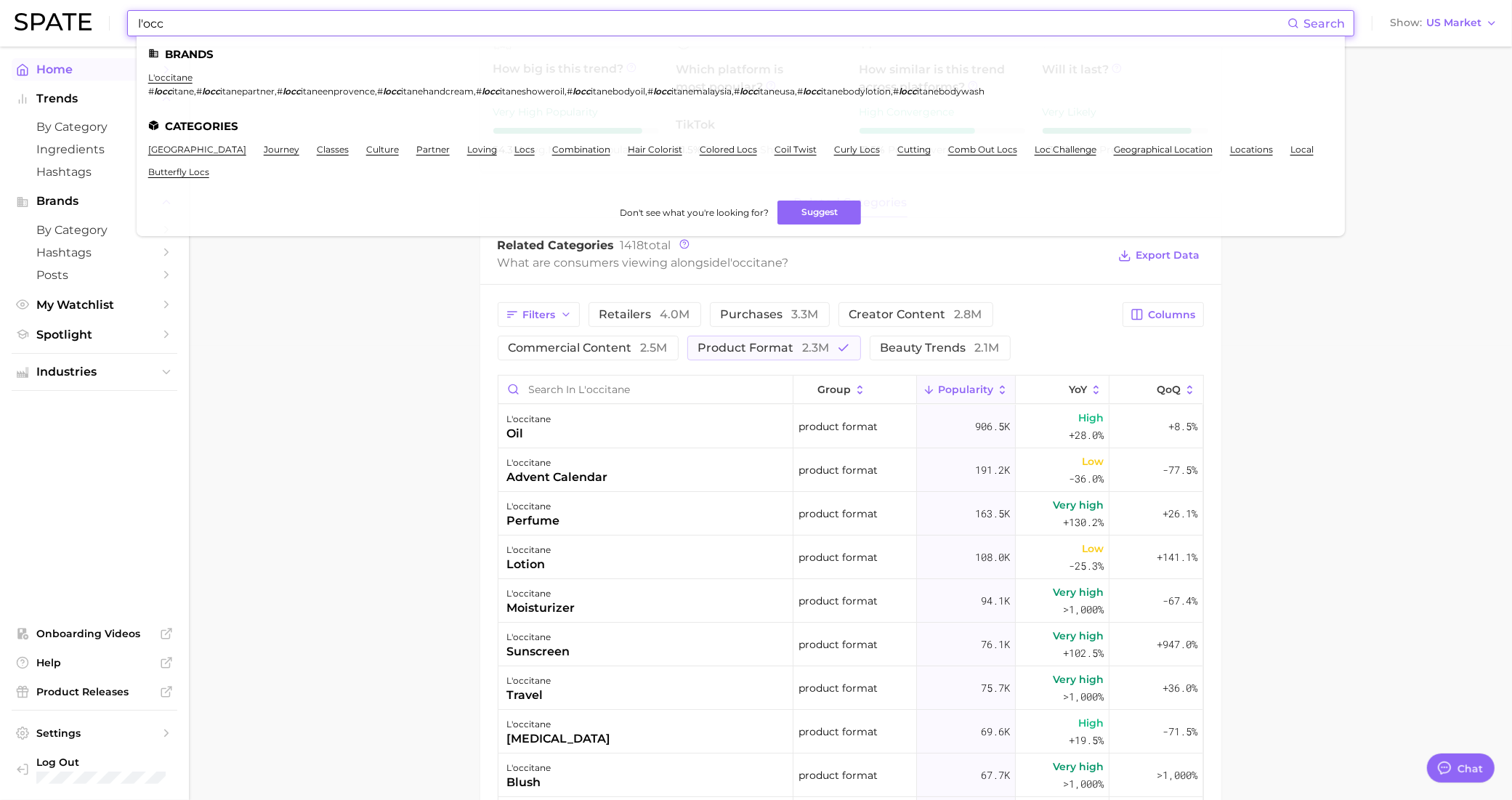
drag, startPoint x: 378, startPoint y: 15, endPoint x: 96, endPoint y: 64, distance: 286.2
click at [96, 64] on div "l'occ Search Brands l'occitane # locc itane , # locc itanepartner , # locc itan…" at bounding box center [756, 429] width 1512 height 1672
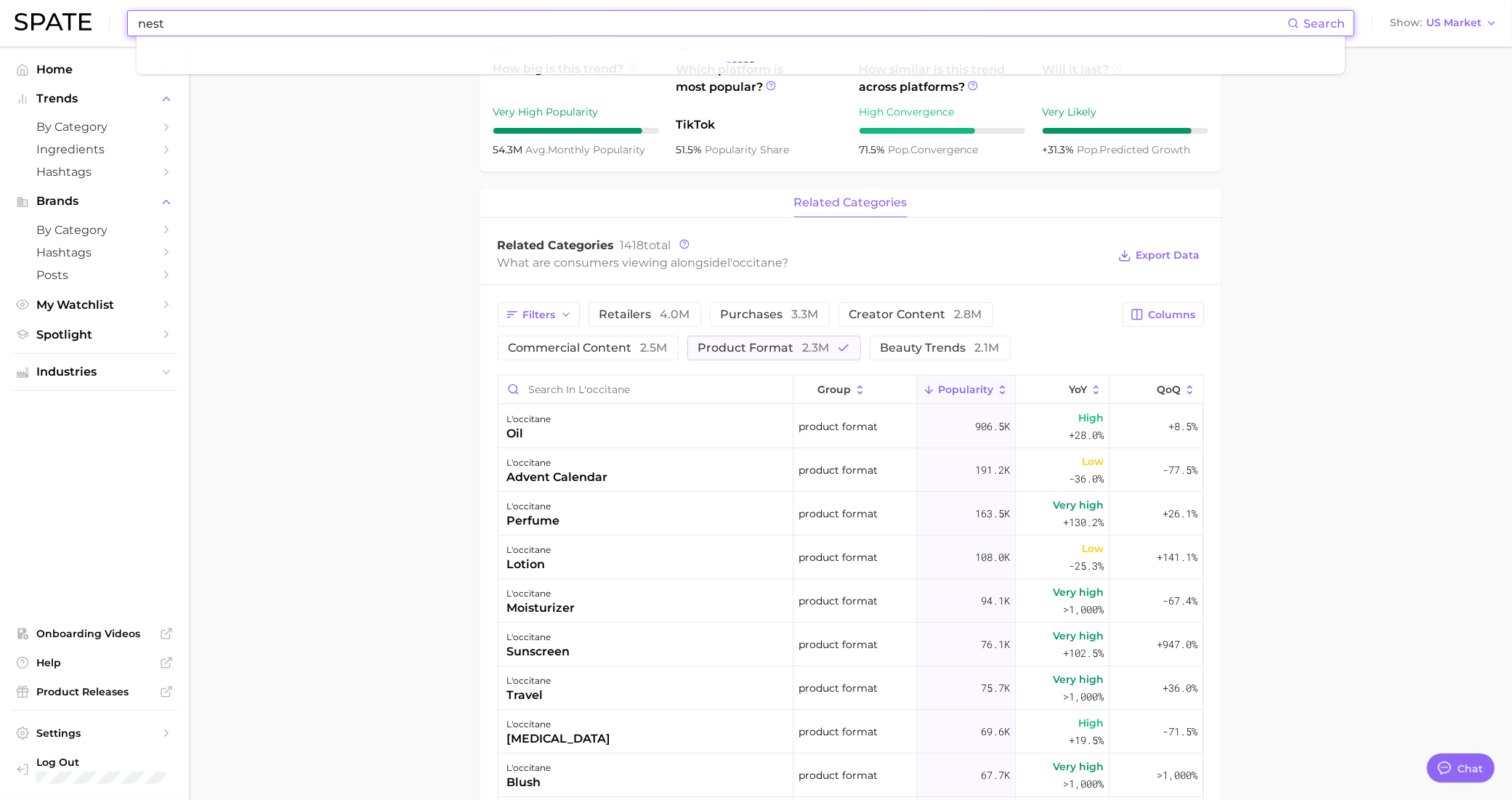
type input "nest"
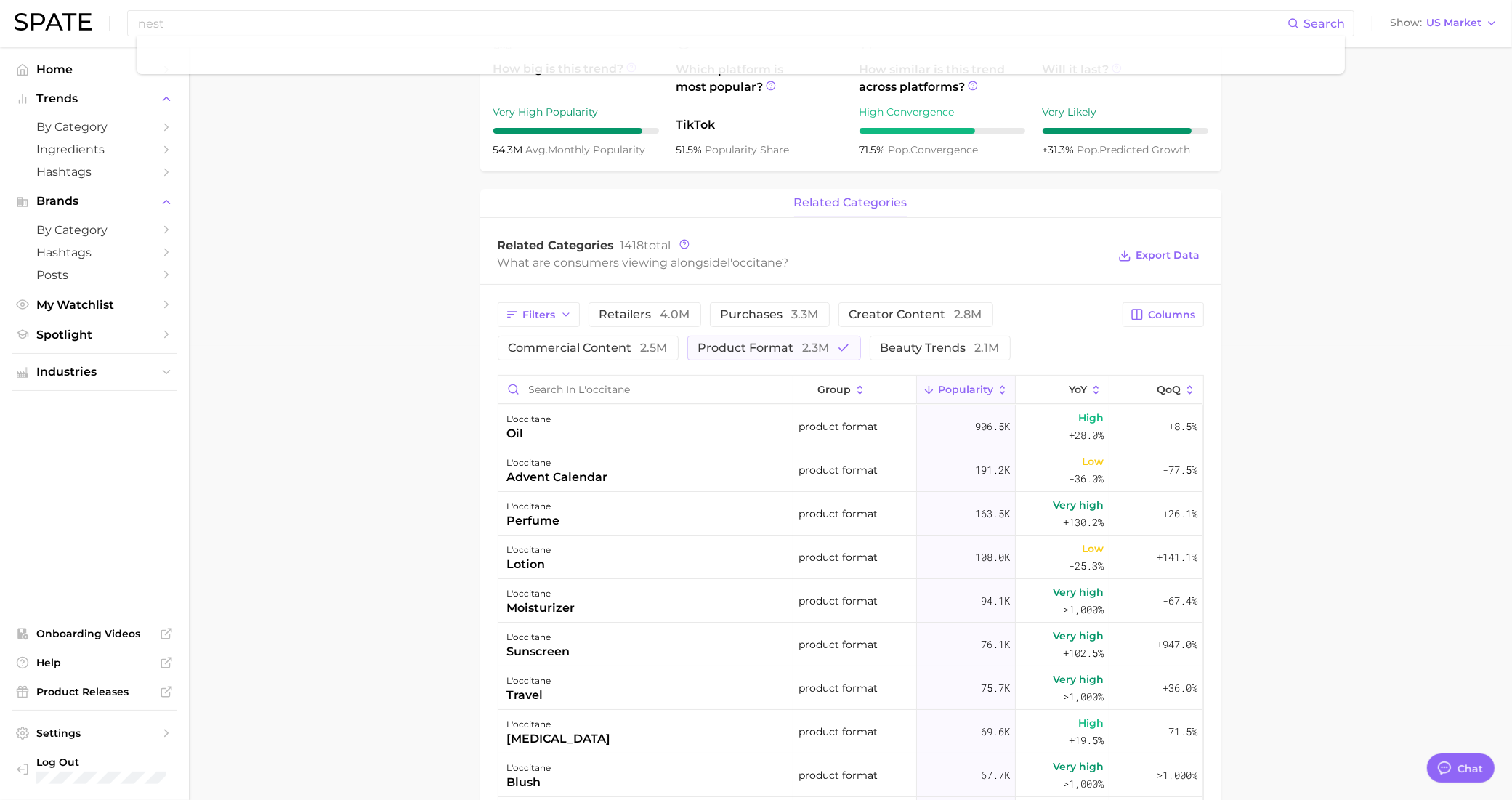
click at [386, 265] on main "Overview Google TikTok Instagram Beta brand l'occitane Add to Watchlist Export …" at bounding box center [850, 429] width 1323 height 1672
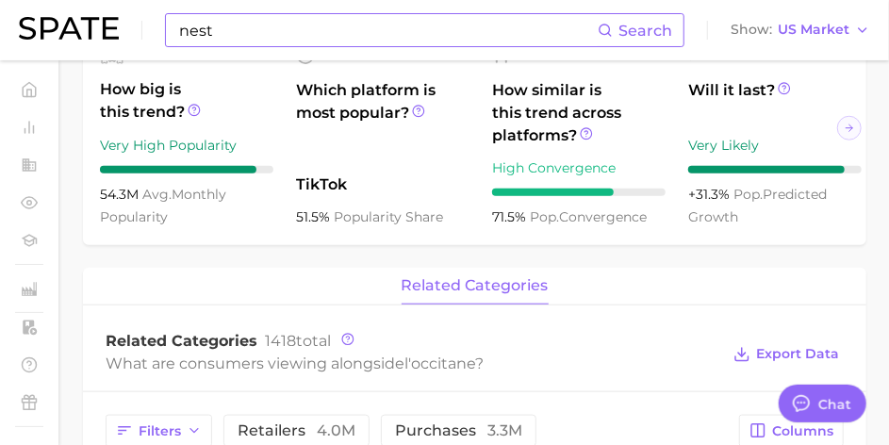
type textarea "x"
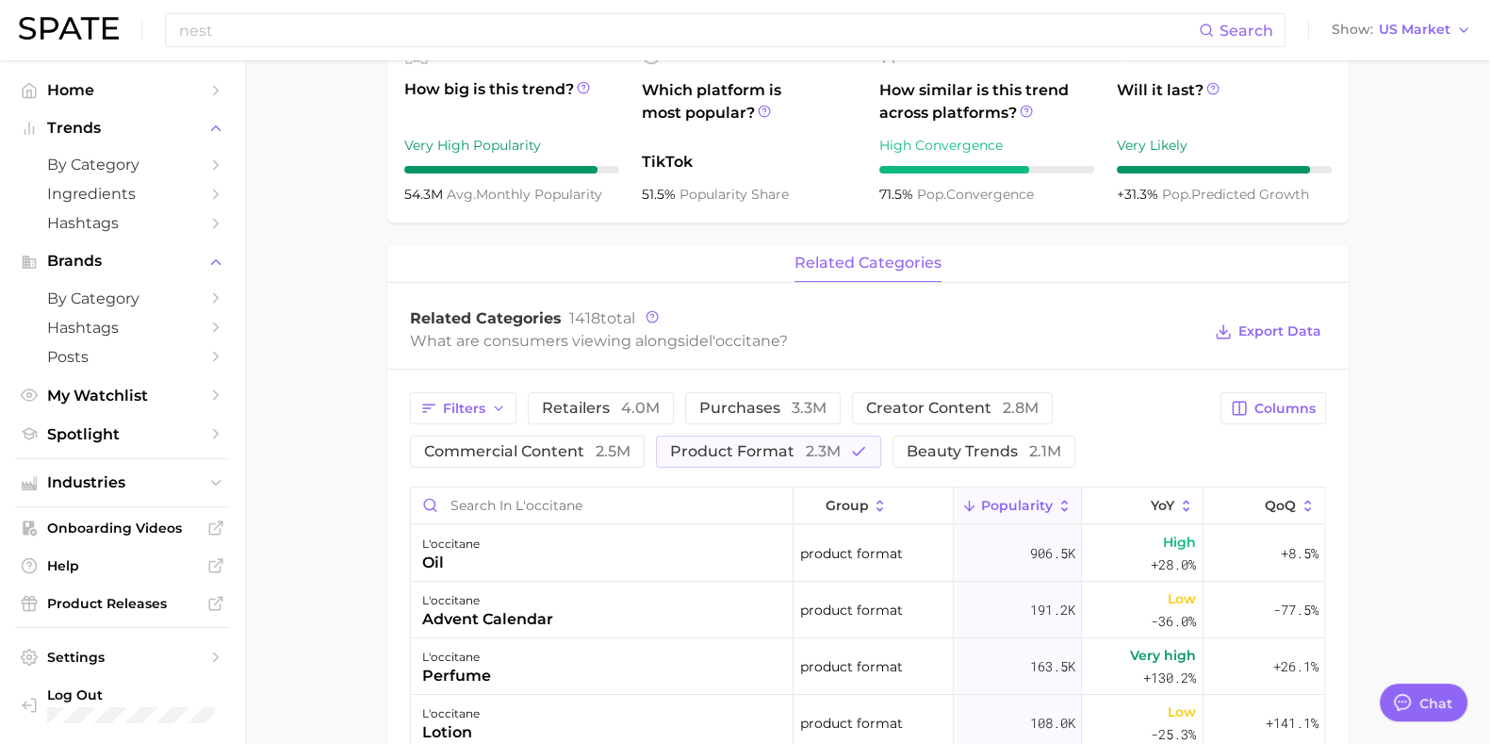
click at [254, 53] on div "nest Search Show US Market" at bounding box center [745, 30] width 1452 height 60
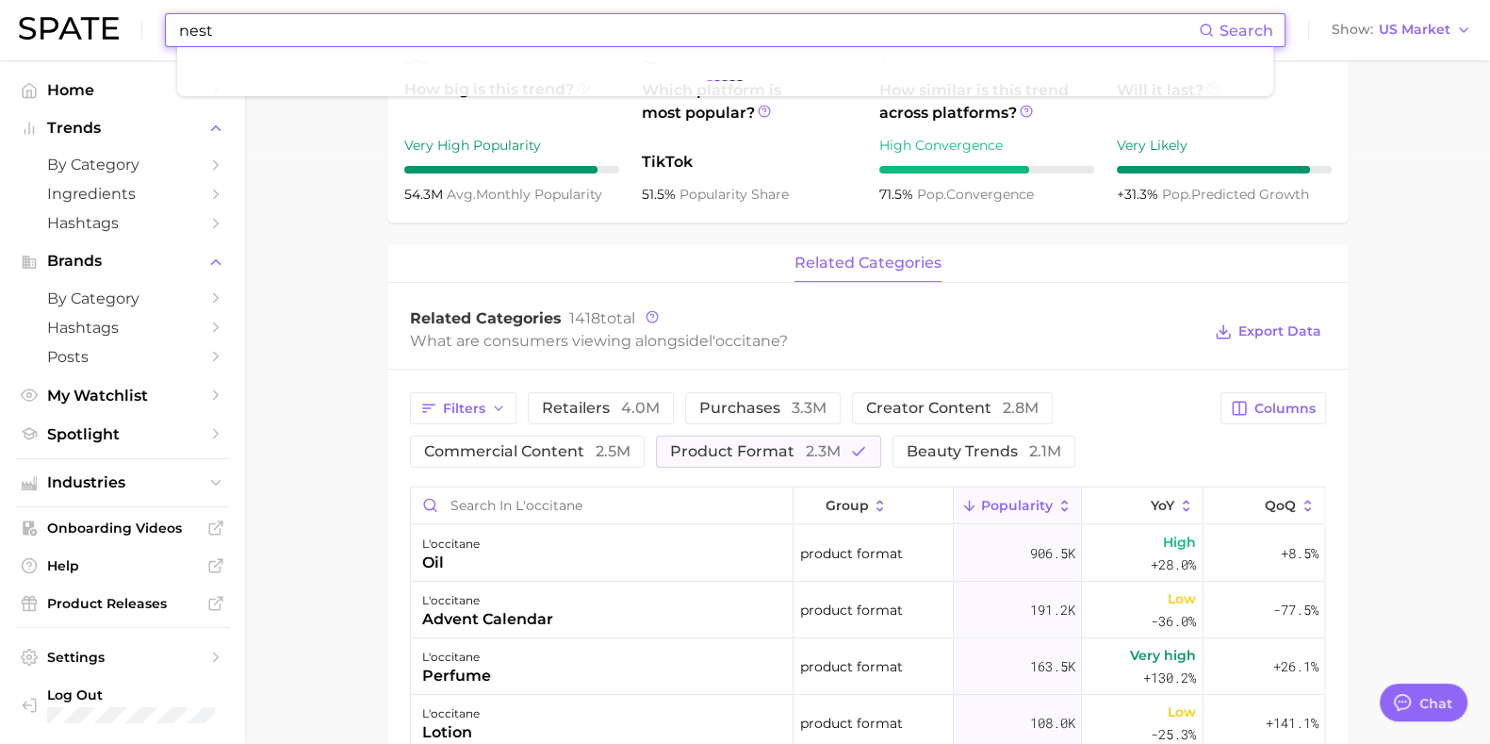
click at [252, 40] on input "nest" at bounding box center [688, 30] width 1022 height 32
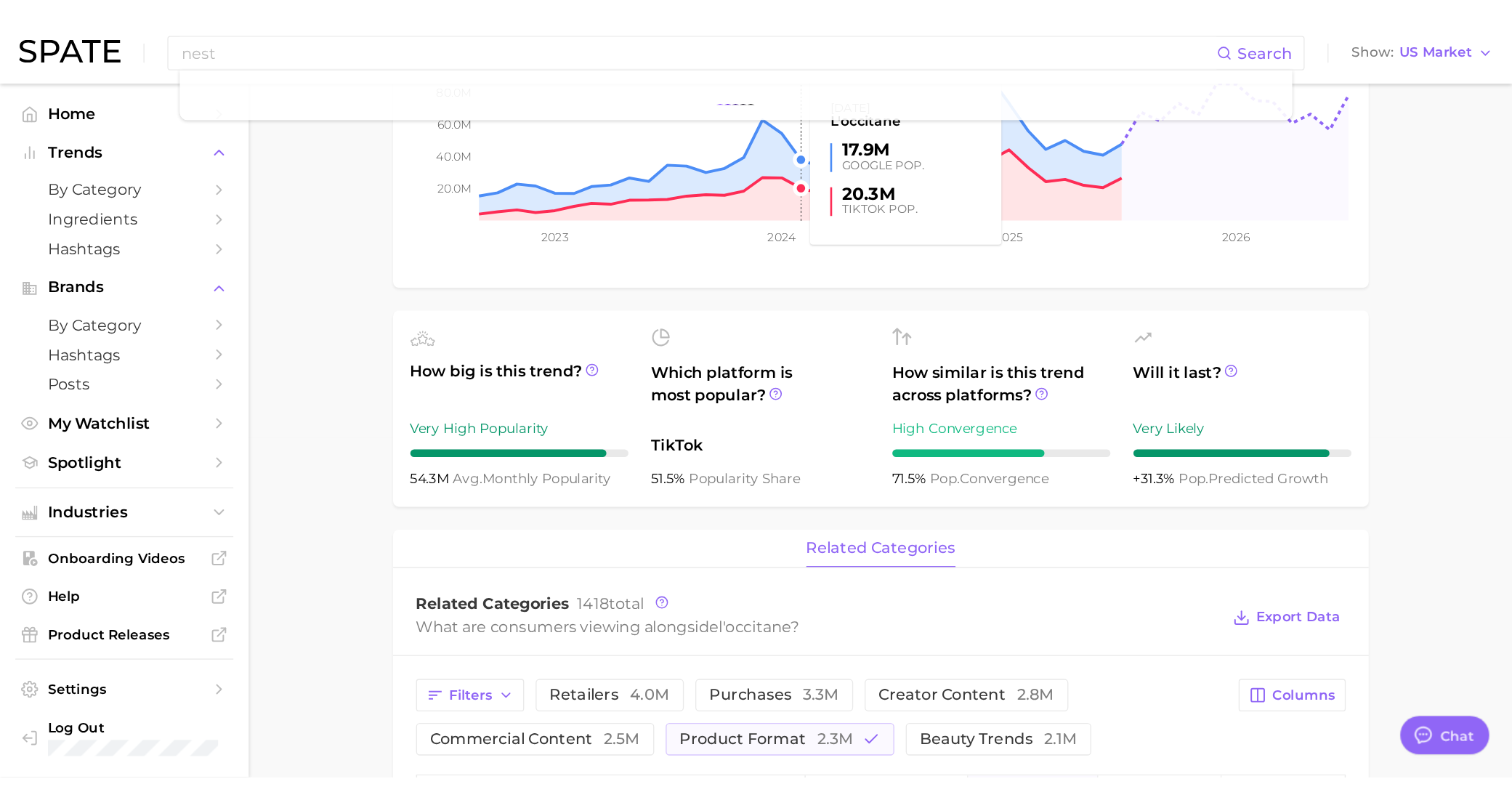
scroll to position [0, 0]
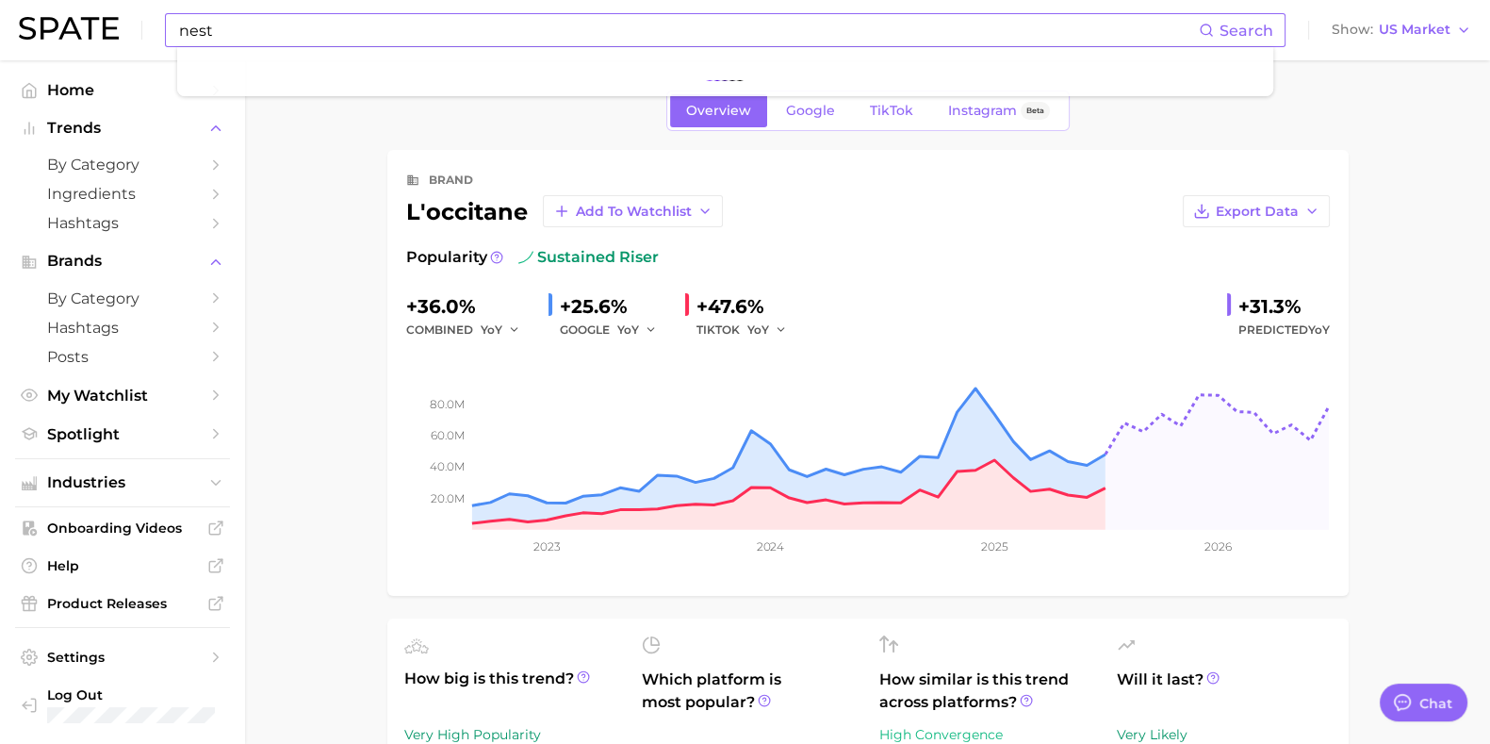
drag, startPoint x: 221, startPoint y: 24, endPoint x: 271, endPoint y: 48, distance: 54.8
click at [221, 24] on input "nest" at bounding box center [688, 30] width 1022 height 32
drag, startPoint x: 268, startPoint y: 39, endPoint x: 80, endPoint y: 43, distance: 187.6
click at [80, 43] on div "nest Search Show US Market" at bounding box center [745, 30] width 1452 height 60
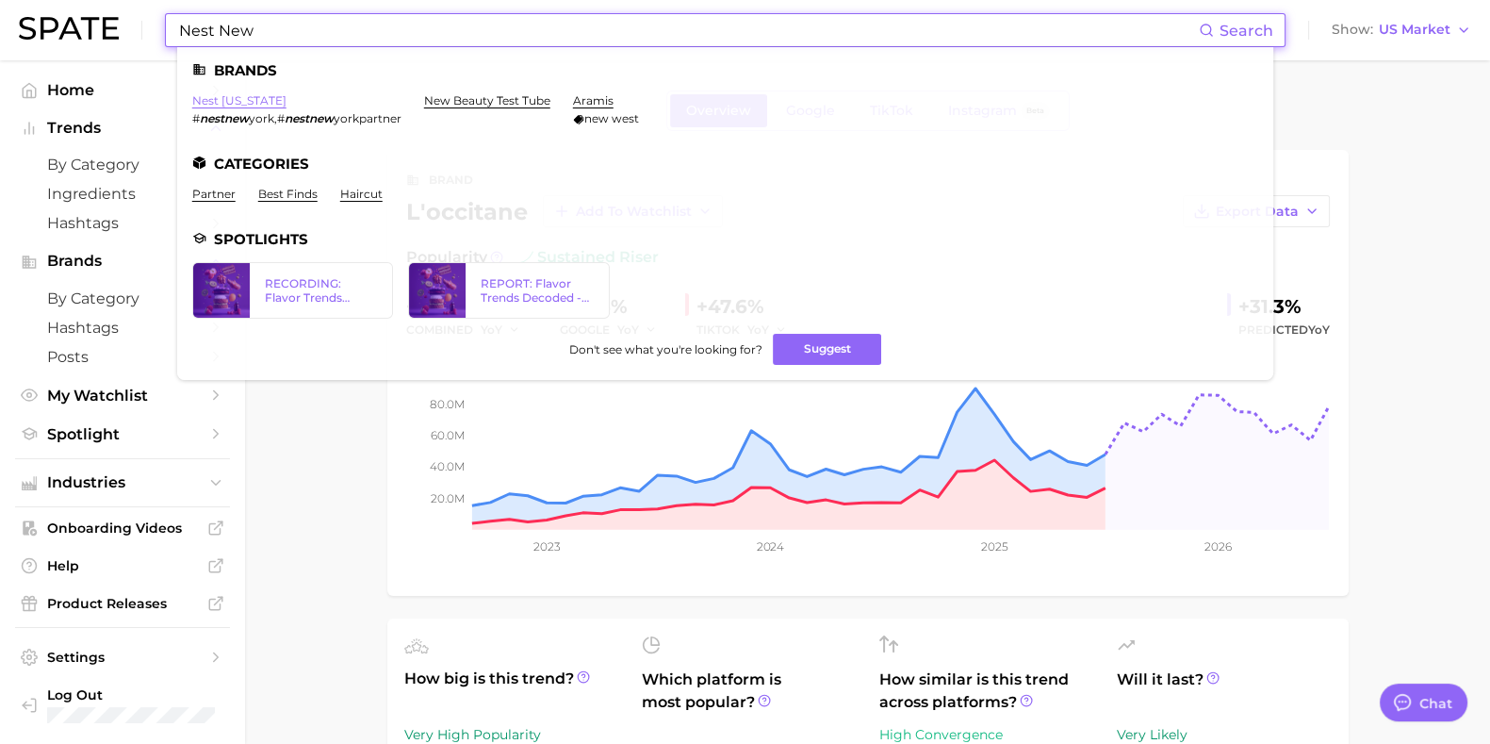
click at [233, 97] on link "nest [US_STATE]" at bounding box center [239, 100] width 94 height 14
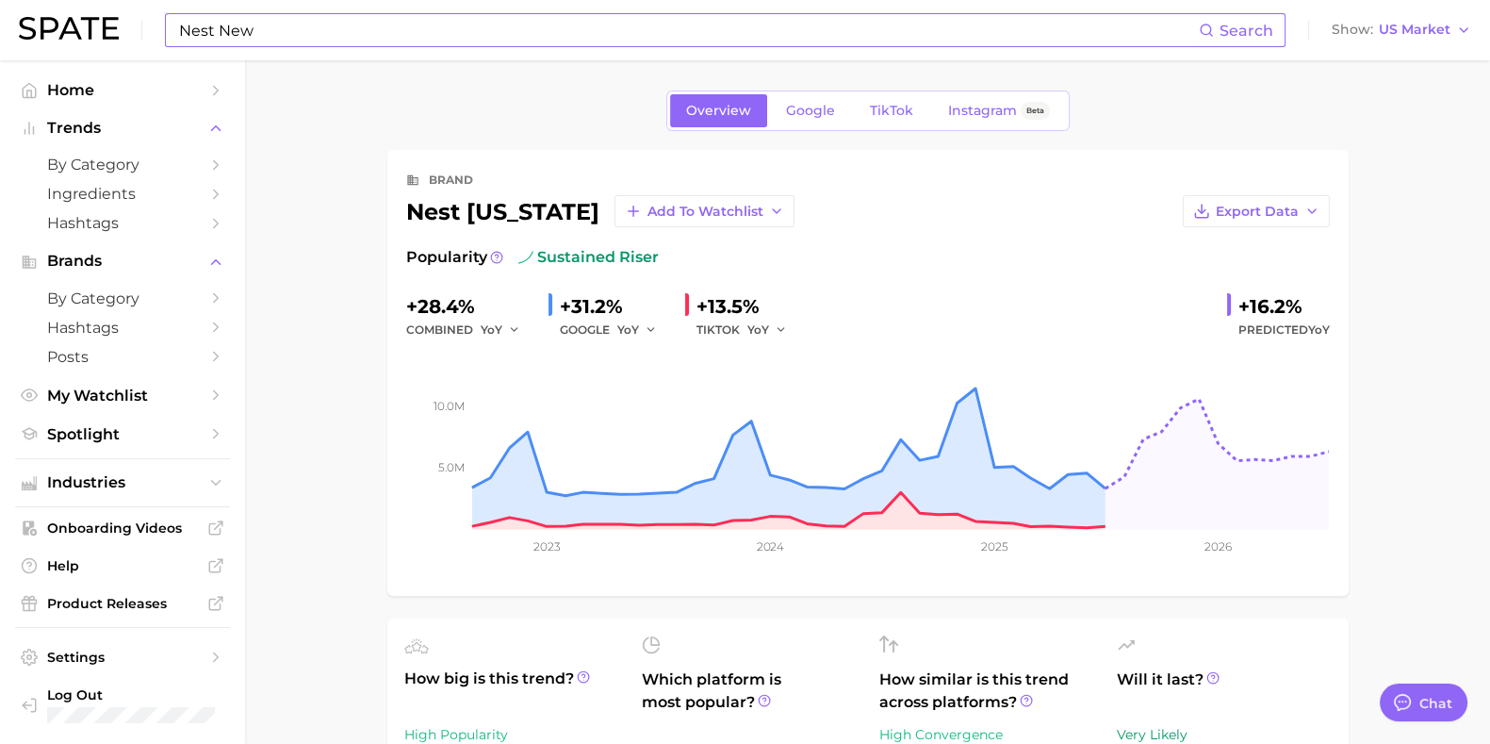
click at [275, 30] on input "Nest New" at bounding box center [688, 30] width 1022 height 32
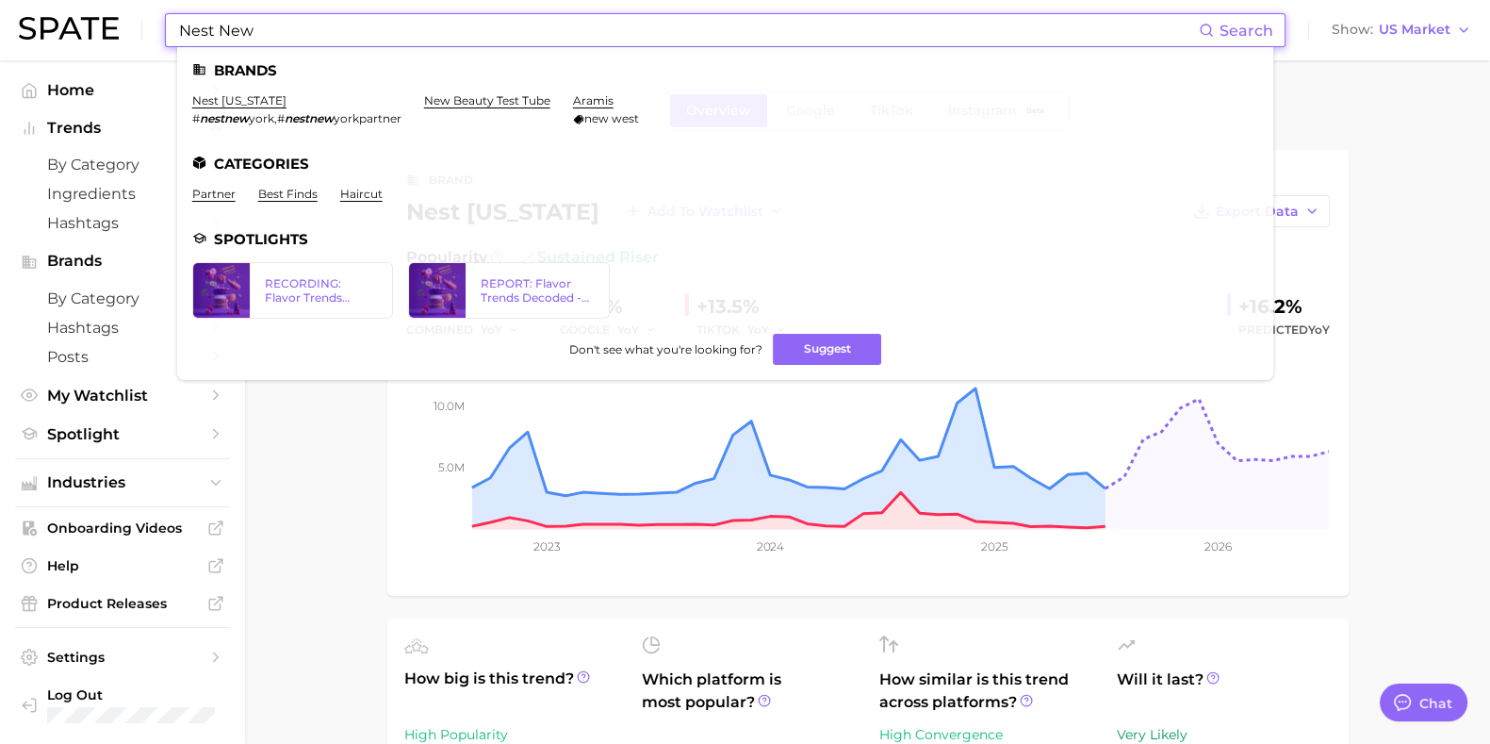
drag, startPoint x: 303, startPoint y: 30, endPoint x: 96, endPoint y: 38, distance: 207.5
click at [96, 38] on div "Nest New Search Brands nest [US_STATE] # nestnew [GEOGRAPHIC_DATA] , # nestnew …" at bounding box center [745, 30] width 1452 height 60
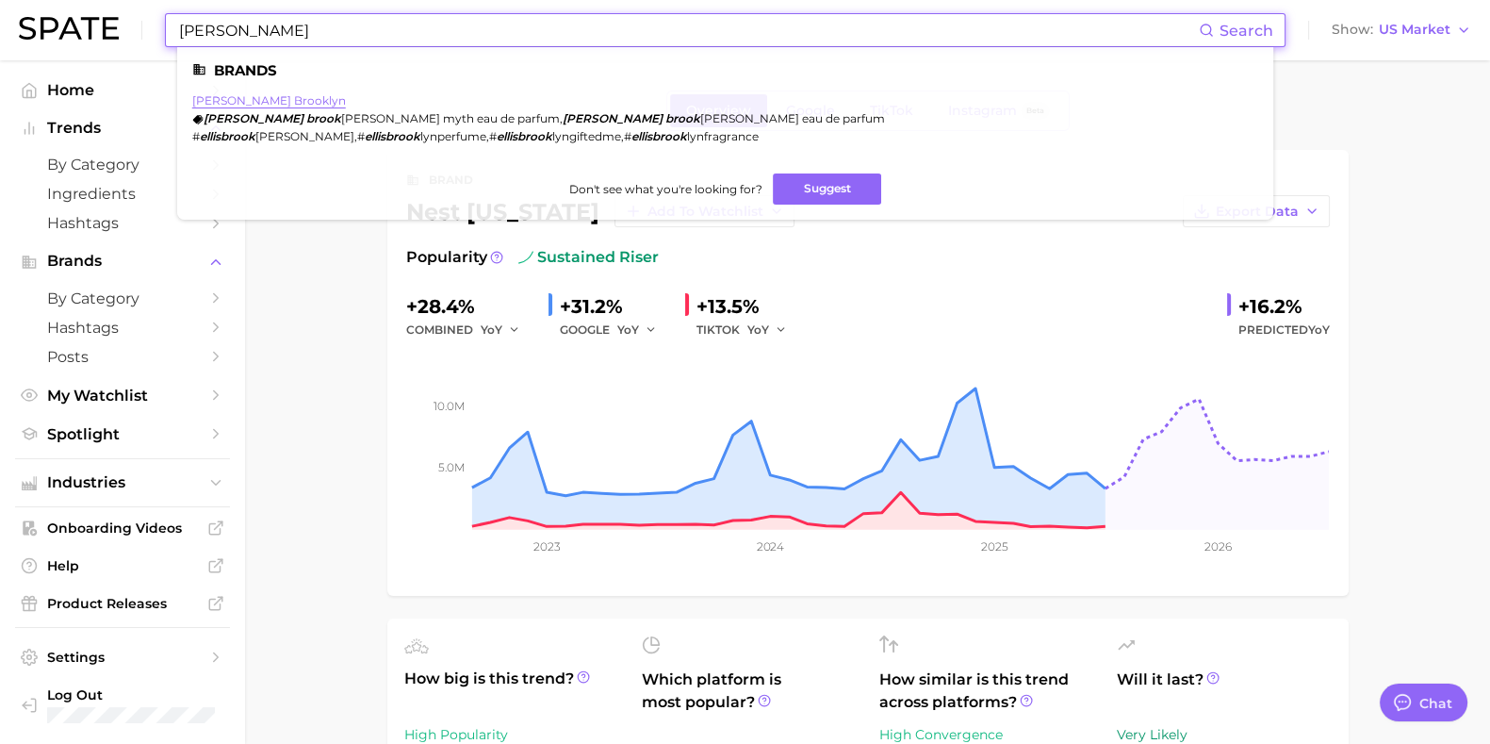
click at [261, 102] on link "[PERSON_NAME] brooklyn" at bounding box center [269, 100] width 154 height 14
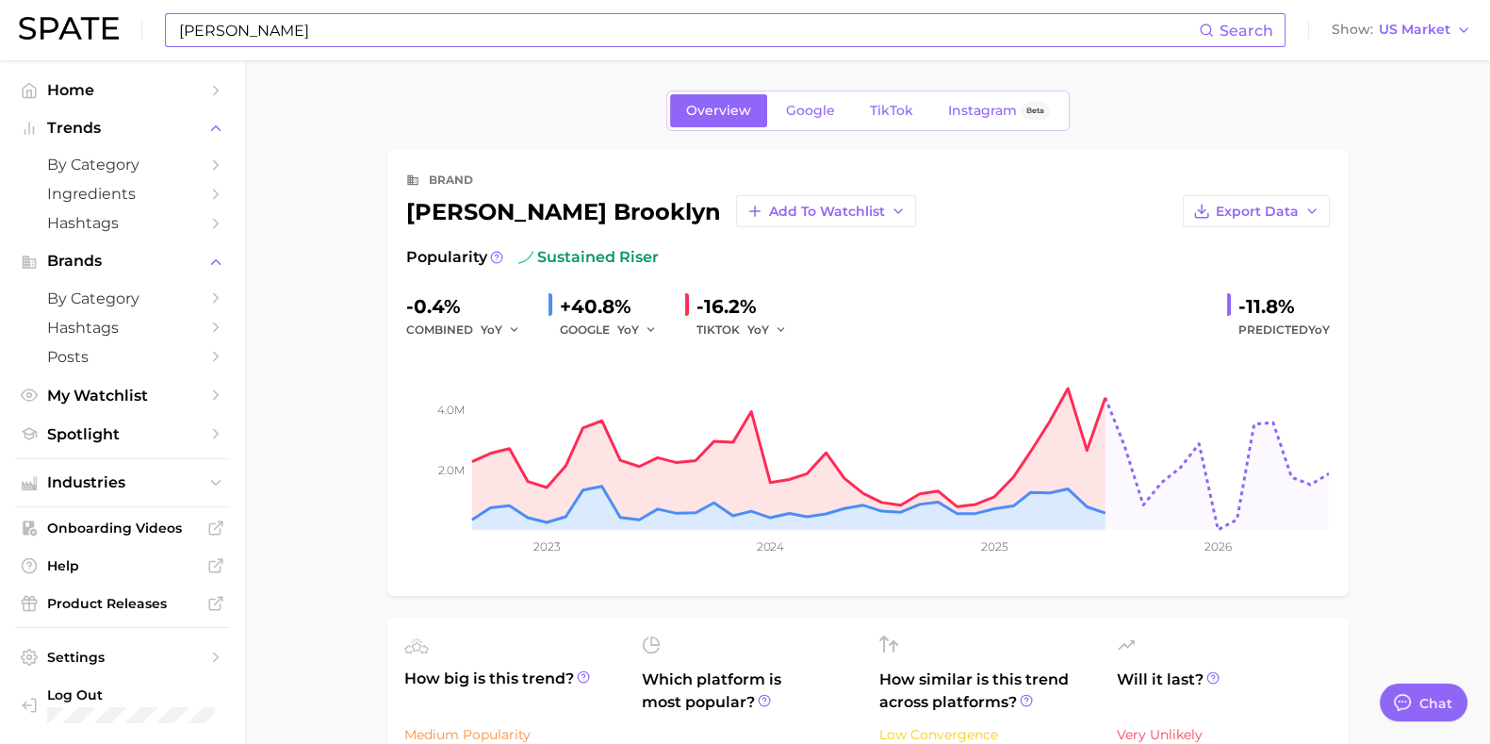
drag, startPoint x: 223, startPoint y: 56, endPoint x: 322, endPoint y: 25, distance: 103.5
click at [224, 54] on div "[PERSON_NAME] Search Show US Market" at bounding box center [745, 30] width 1452 height 60
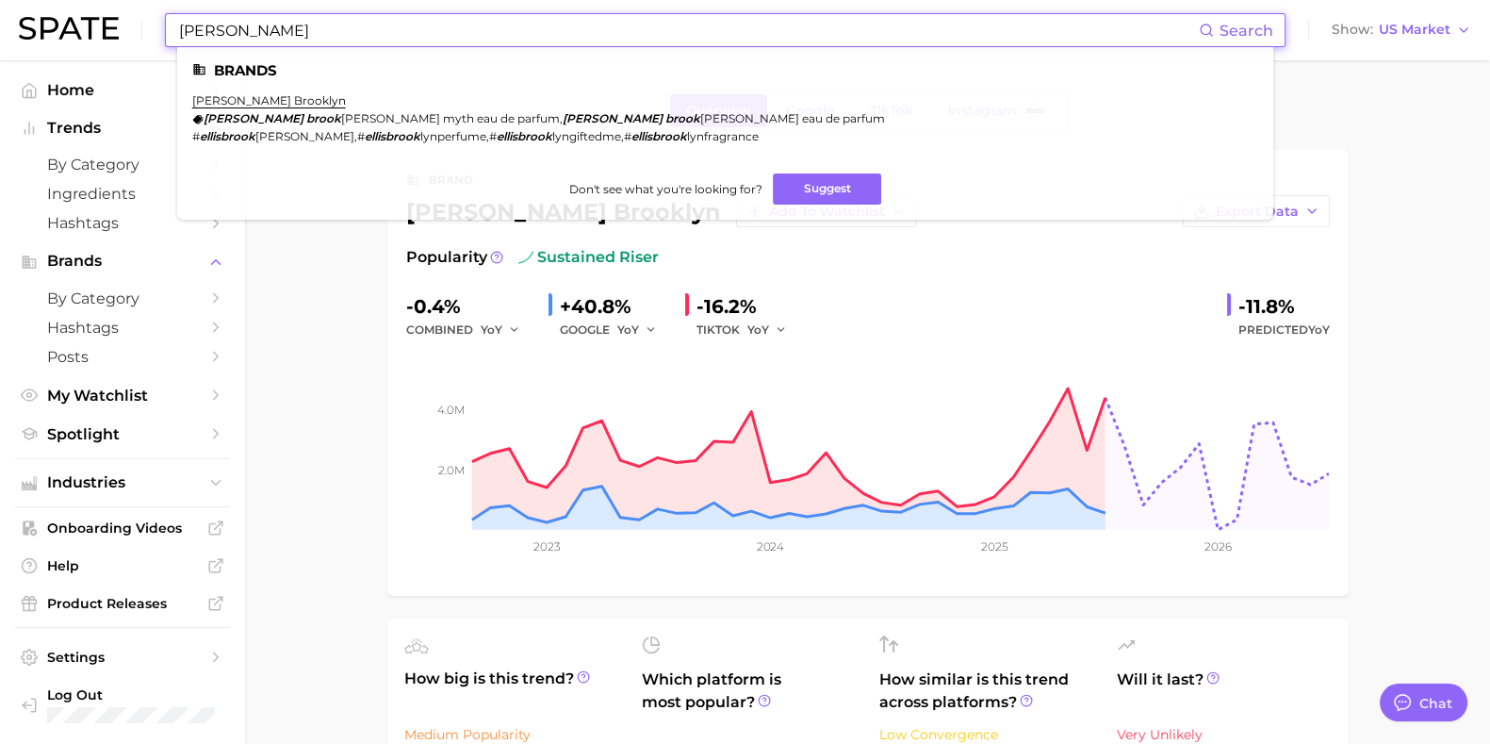
drag, startPoint x: 315, startPoint y: 32, endPoint x: 0, endPoint y: 8, distance: 315.8
click at [0, 8] on header "[PERSON_NAME] Search Brands [PERSON_NAME] brooklyn [PERSON_NAME] [PERSON_NAME] …" at bounding box center [745, 30] width 1490 height 60
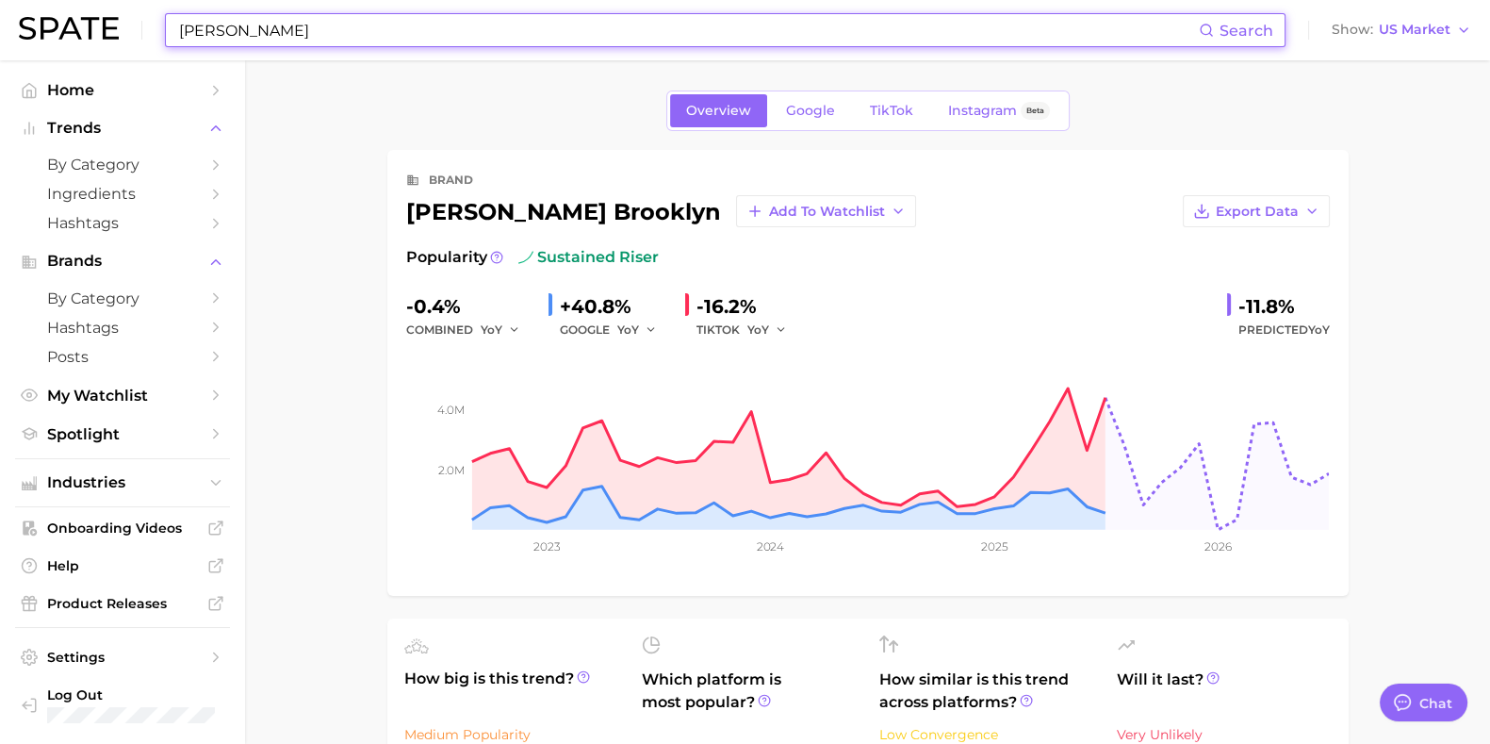
type input "A"
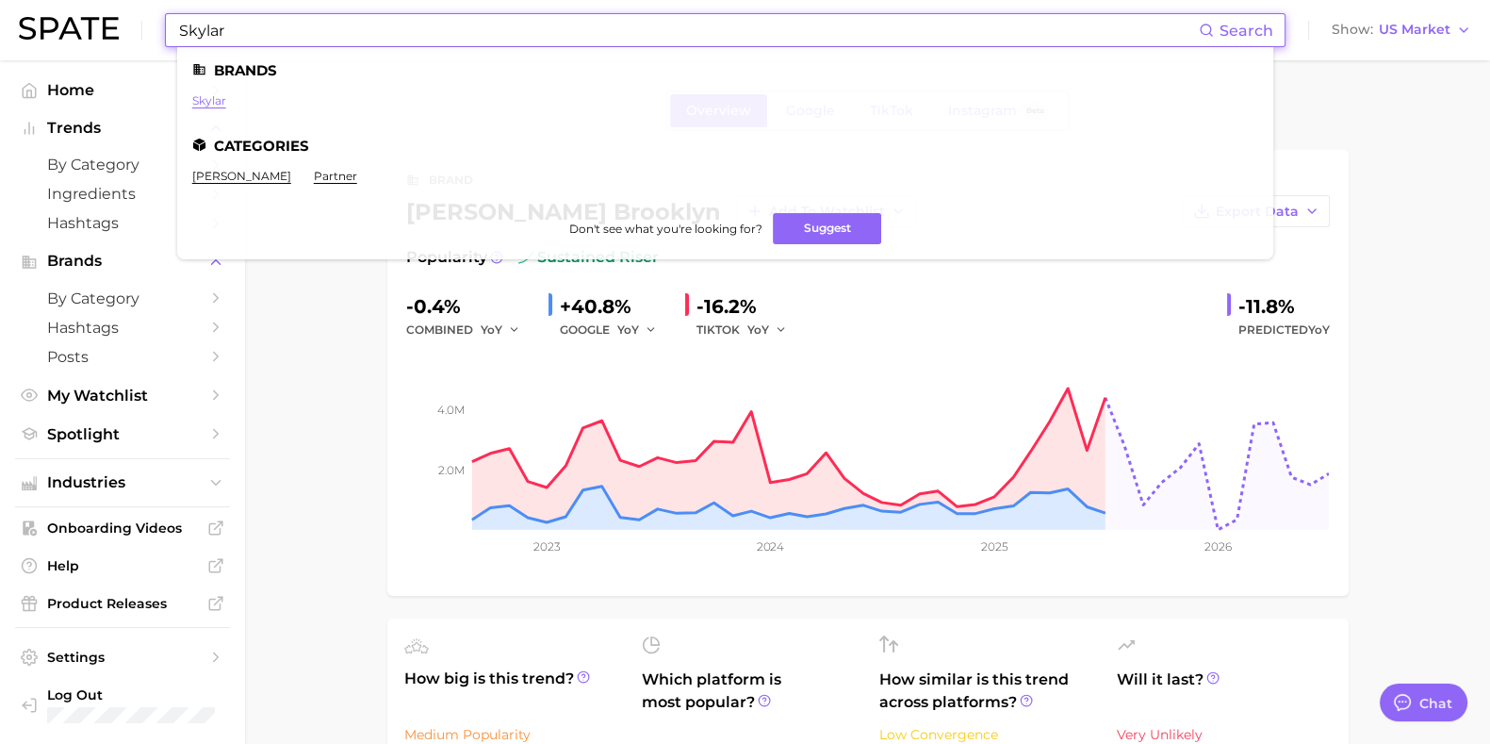
click at [207, 99] on link "skylar" at bounding box center [209, 100] width 34 height 14
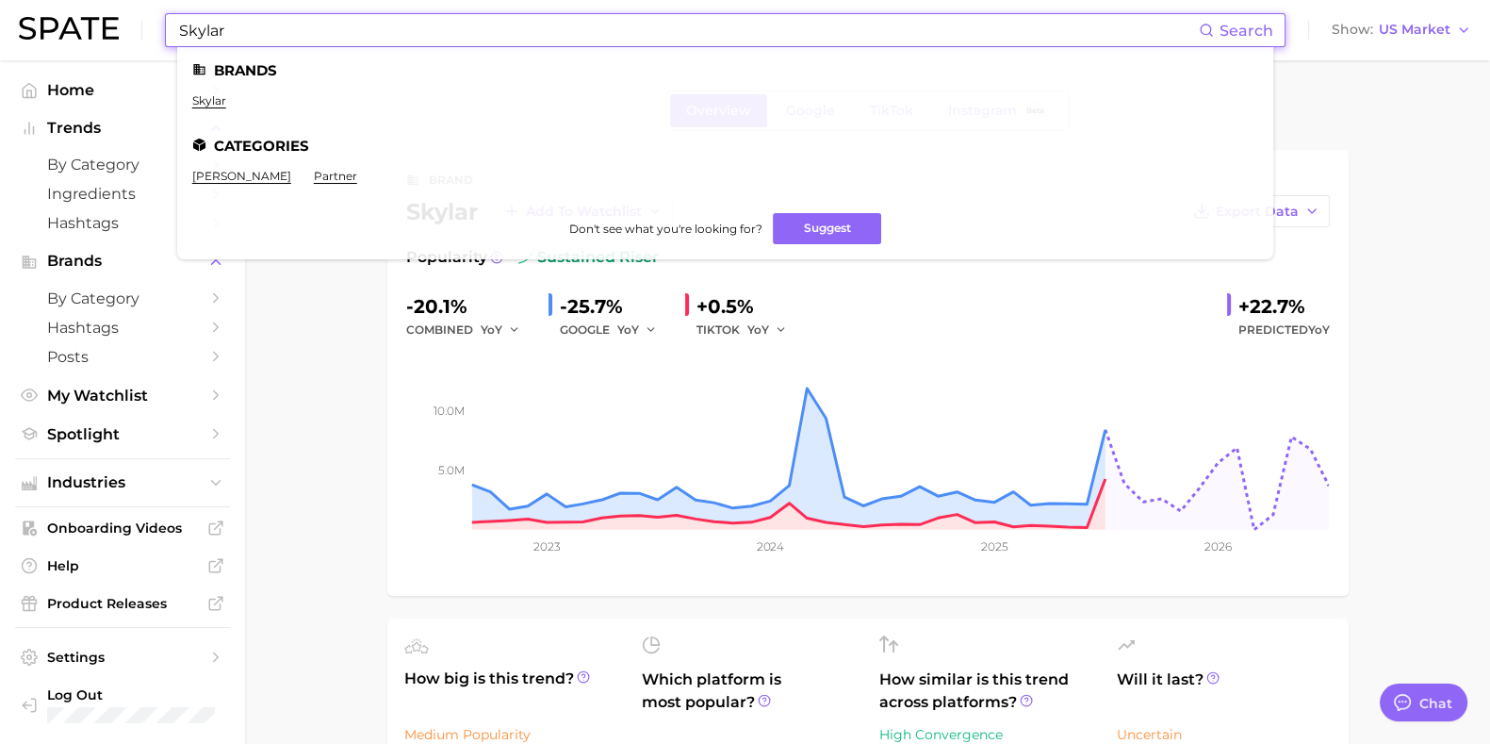
drag, startPoint x: 575, startPoint y: 31, endPoint x: 105, endPoint y: 4, distance: 471.1
click at [96, 11] on div "Skylar Search Brands skylar Categories [PERSON_NAME] partner Don't see what you…" at bounding box center [745, 30] width 1452 height 60
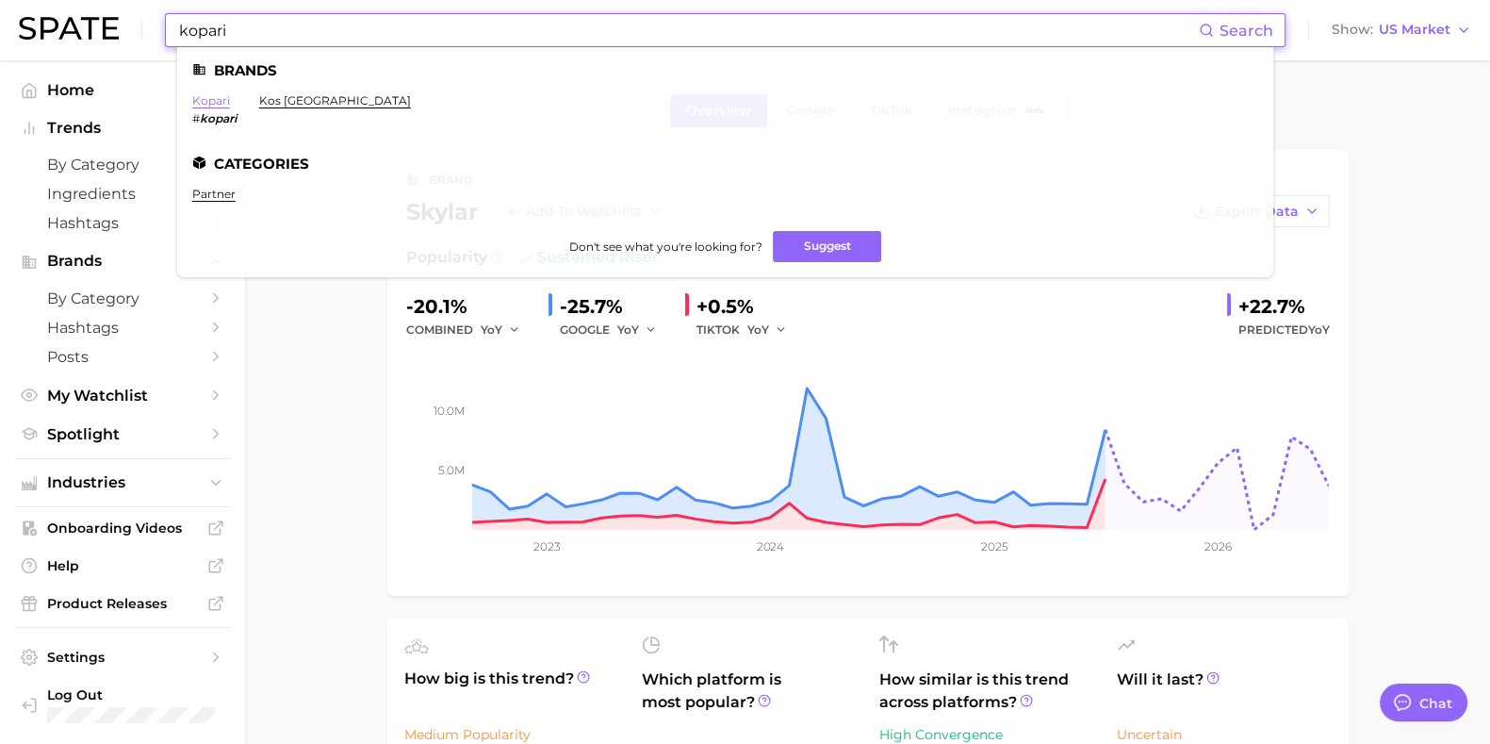
click at [207, 100] on link "kopari" at bounding box center [211, 100] width 38 height 14
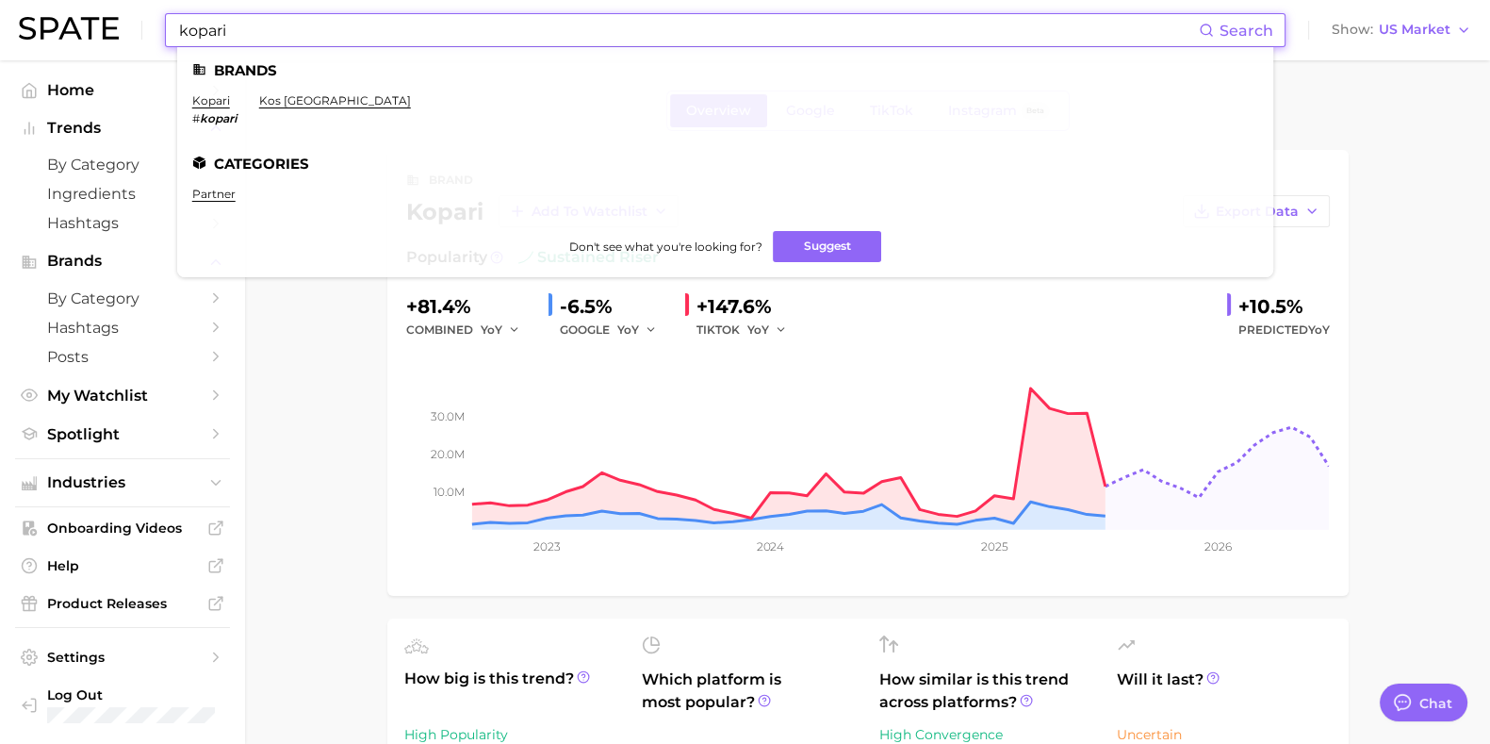
drag, startPoint x: 269, startPoint y: 19, endPoint x: 33, endPoint y: 21, distance: 235.6
click at [33, 21] on div "kopari Search Brands kopari # kopari kos paris Categories partner Don't see wha…" at bounding box center [745, 30] width 1452 height 60
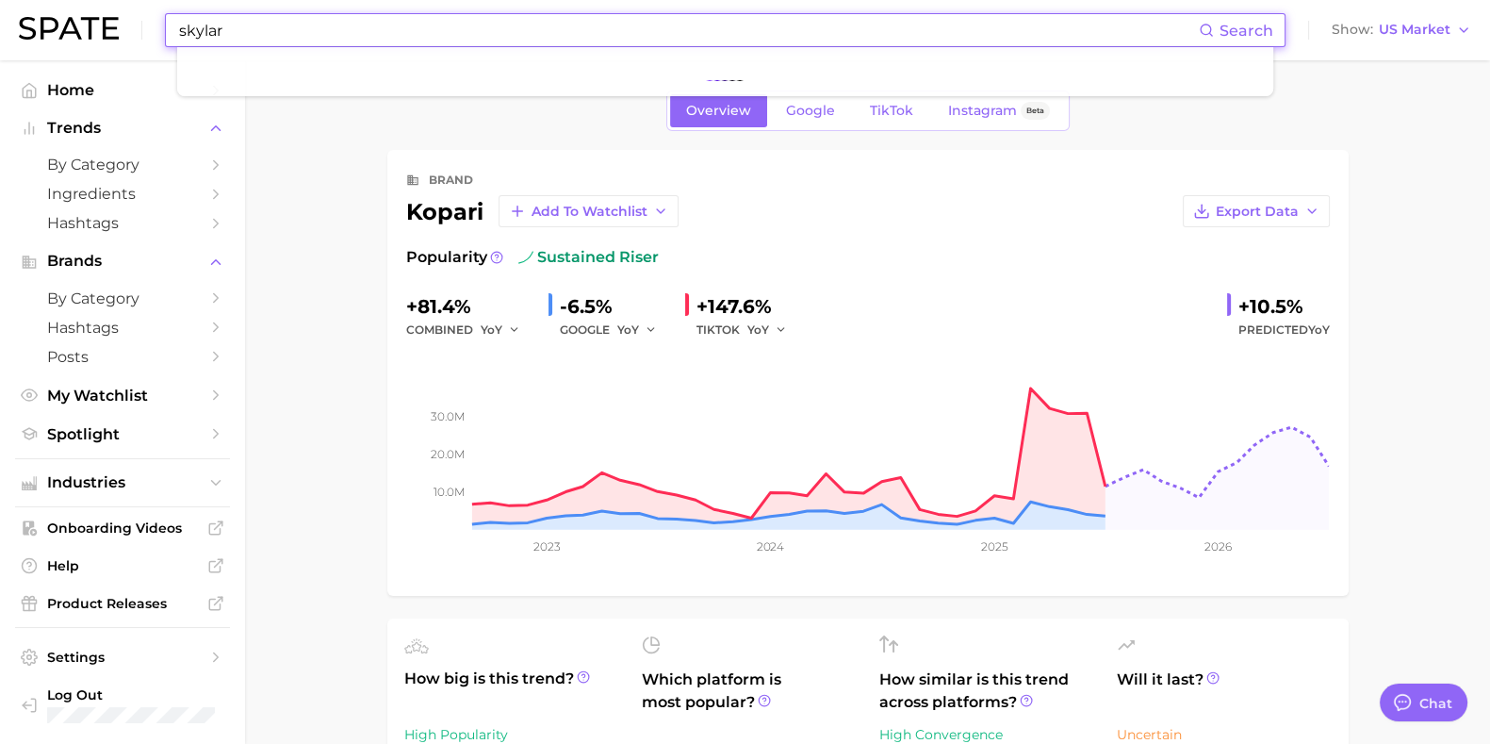
click at [249, 38] on input "skylar" at bounding box center [688, 30] width 1022 height 32
drag, startPoint x: 267, startPoint y: 31, endPoint x: 70, endPoint y: 25, distance: 197.1
click at [70, 25] on div "skylar Search Show US Market" at bounding box center [745, 30] width 1452 height 60
type input "Skylar"
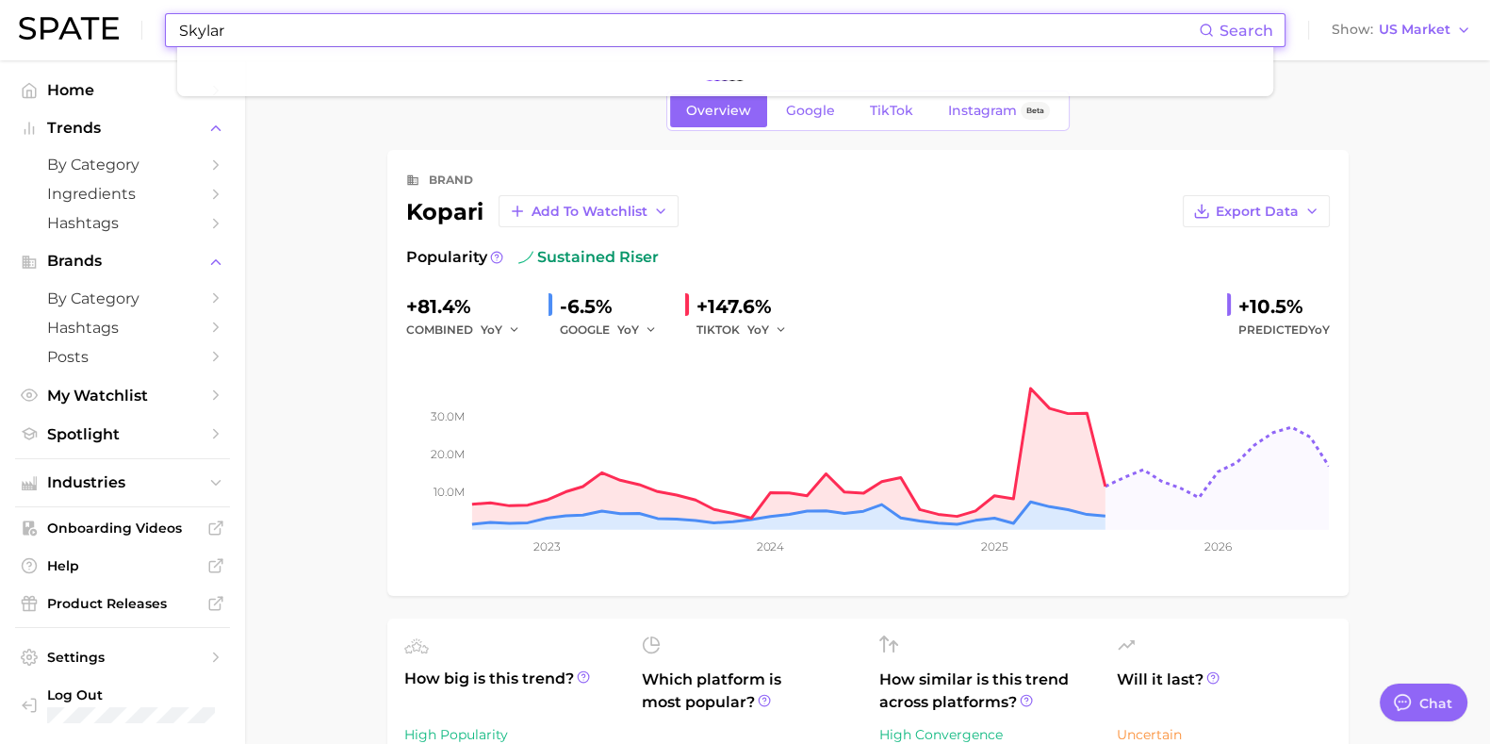
type textarea "x"
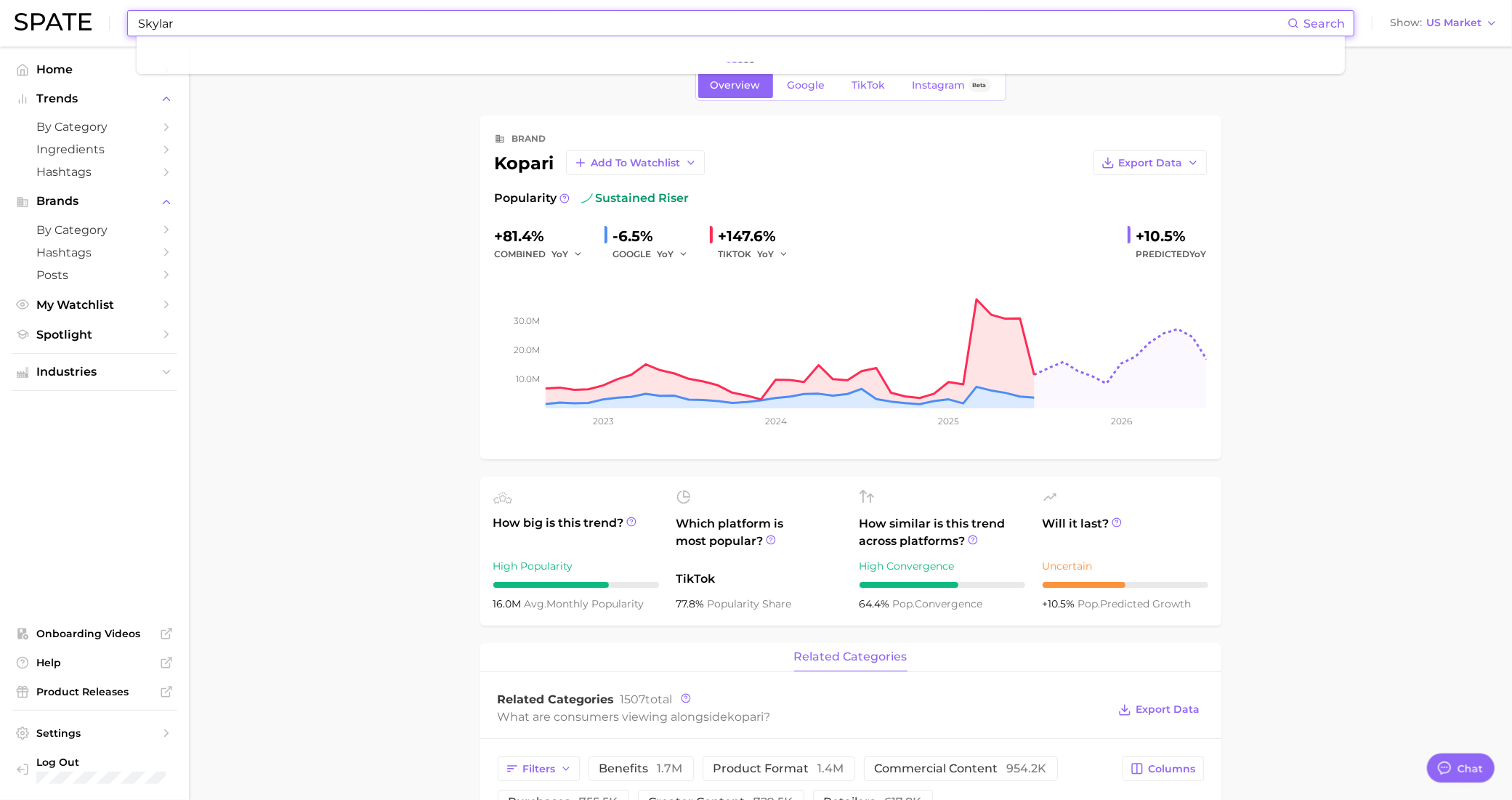
drag, startPoint x: 303, startPoint y: 24, endPoint x: 92, endPoint y: 37, distance: 211.4
click at [95, 30] on div "Skylar Search Show US Market" at bounding box center [756, 23] width 1483 height 46
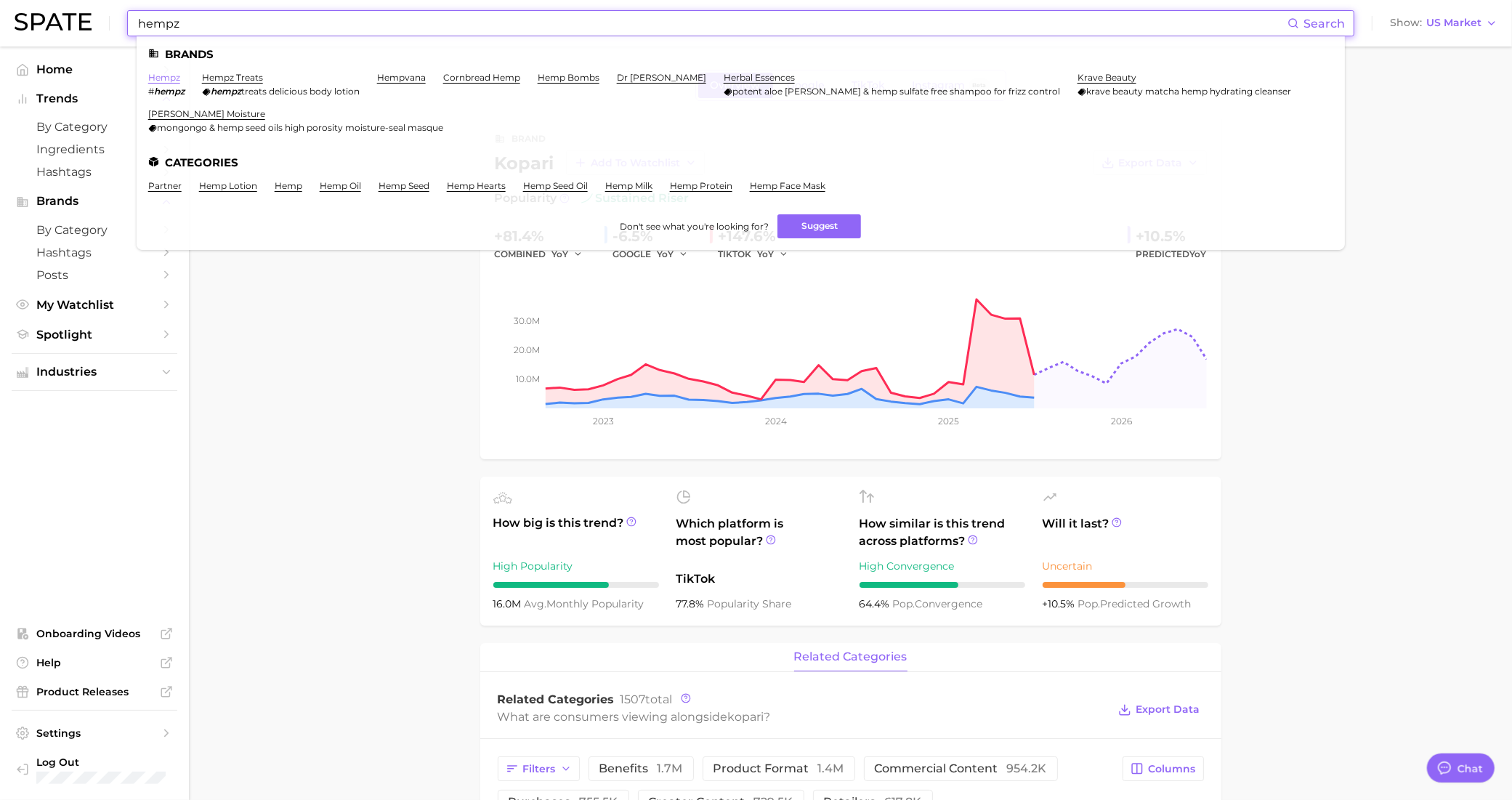
type input "hempz"
click at [177, 79] on link "hempz" at bounding box center [163, 77] width 32 height 11
